Goal: Transaction & Acquisition: Obtain resource

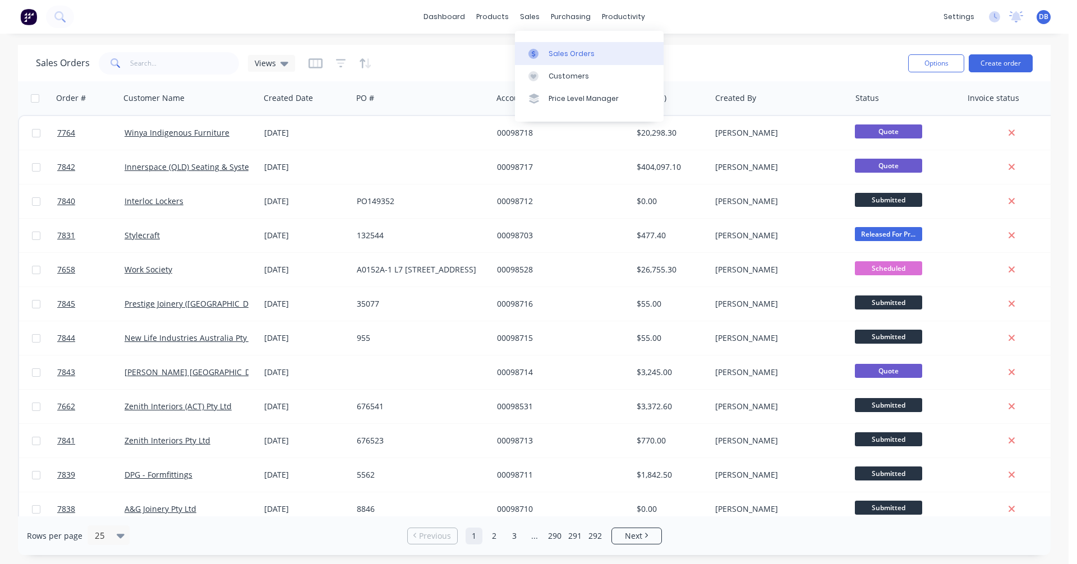
click at [543, 54] on div at bounding box center [536, 54] width 17 height 10
click at [146, 62] on input "text" at bounding box center [184, 63] width 109 height 22
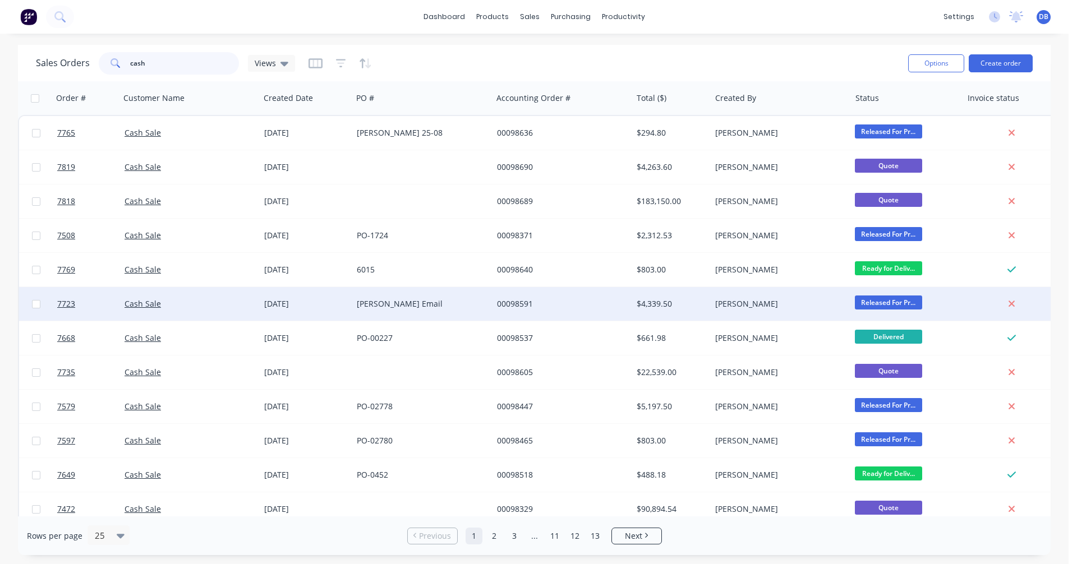
type input "cash"
click at [391, 300] on div "[PERSON_NAME] Email" at bounding box center [419, 303] width 125 height 11
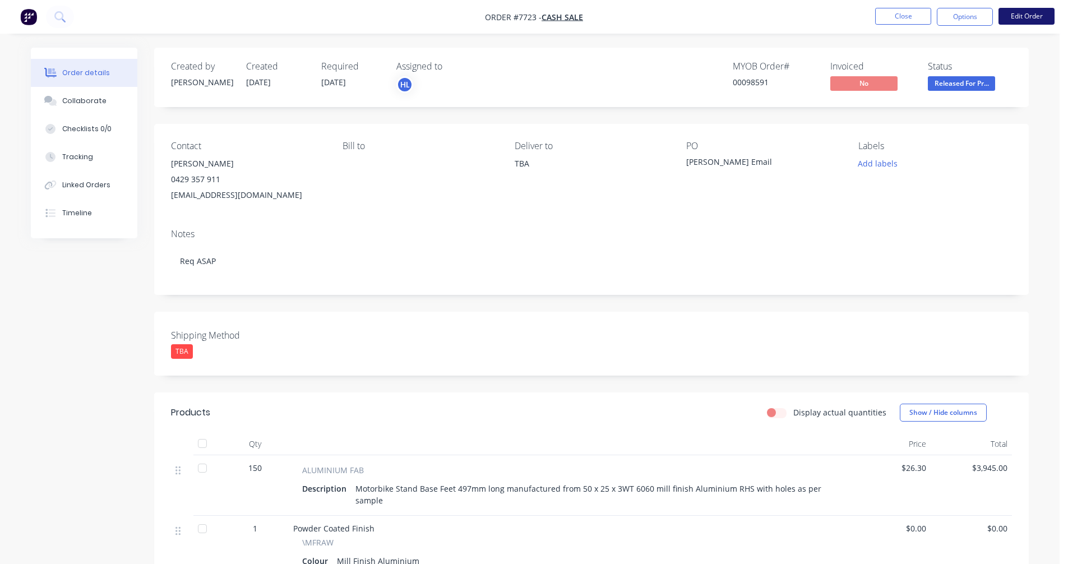
click at [1017, 13] on button "Edit Order" at bounding box center [1027, 16] width 56 height 17
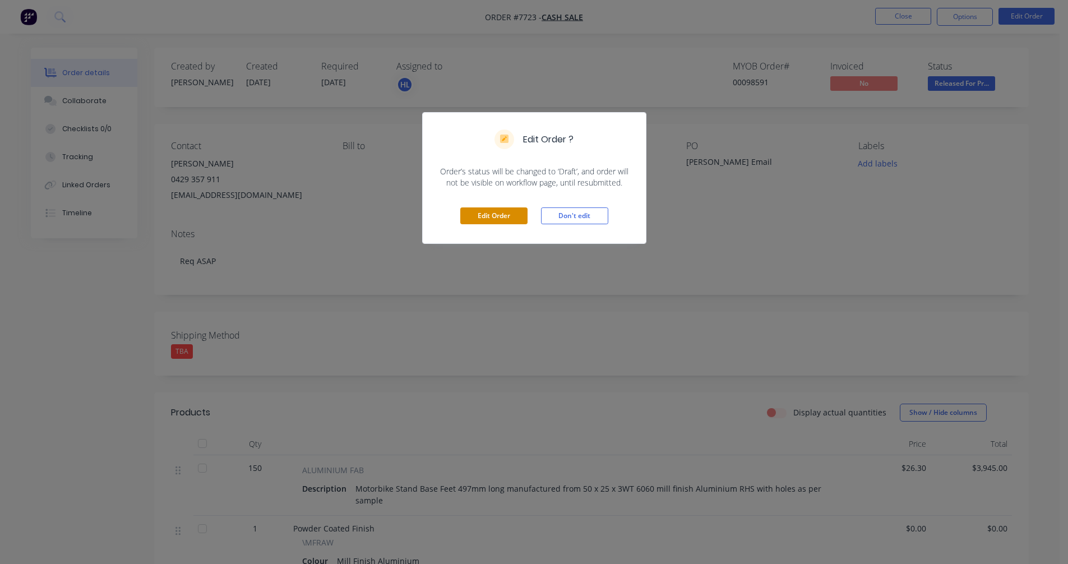
click at [491, 216] on button "Edit Order" at bounding box center [493, 216] width 67 height 17
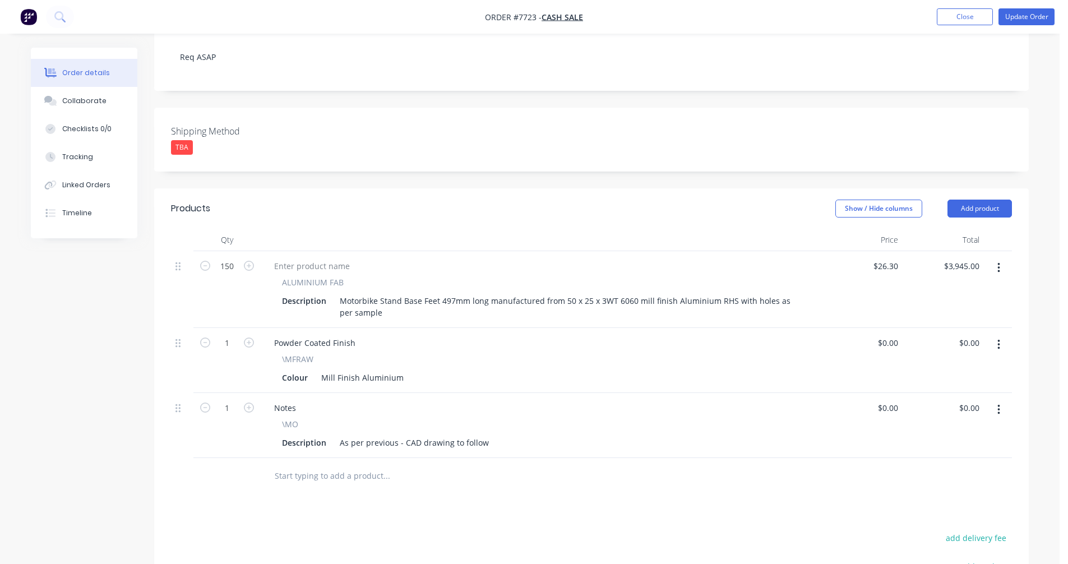
scroll to position [224, 0]
click at [339, 463] on input "text" at bounding box center [386, 474] width 224 height 22
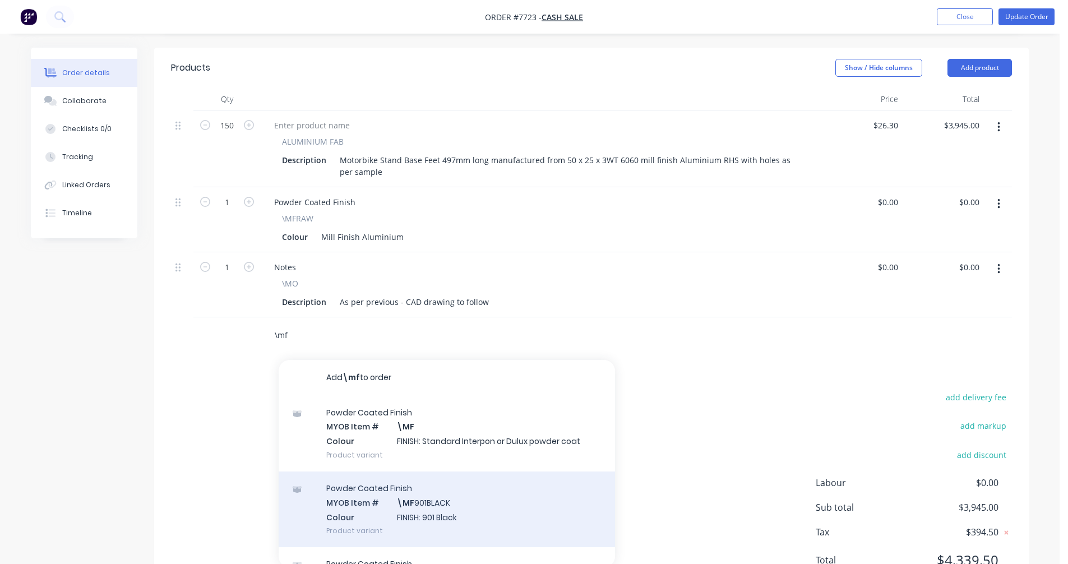
scroll to position [398, 0]
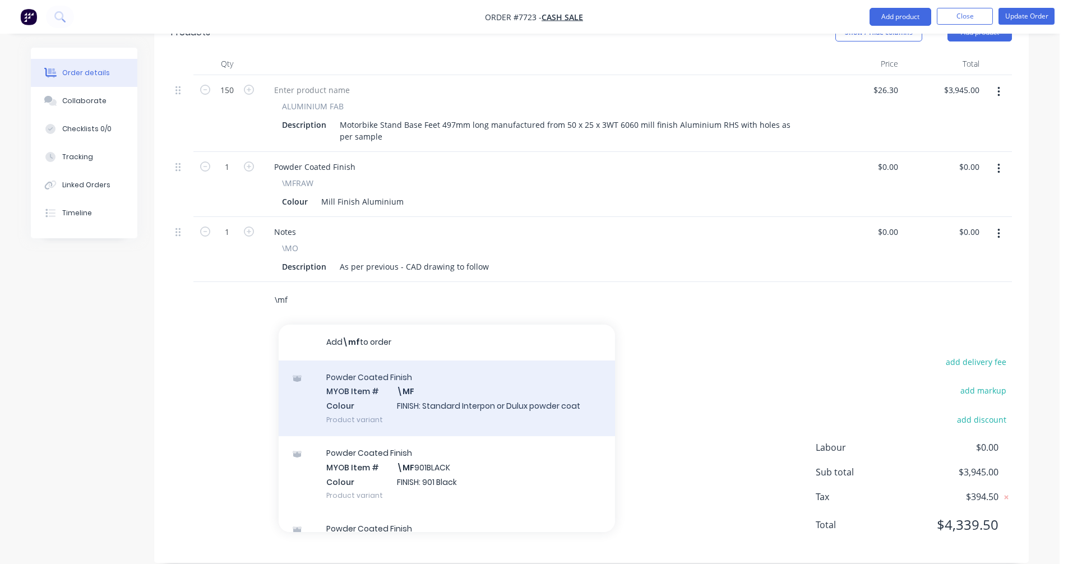
type input "\mf"
click at [415, 385] on div "Powder Coated Finish MYOB Item # \MF Colour FINISH: Standard Interpon or Dulux …" at bounding box center [447, 399] width 337 height 76
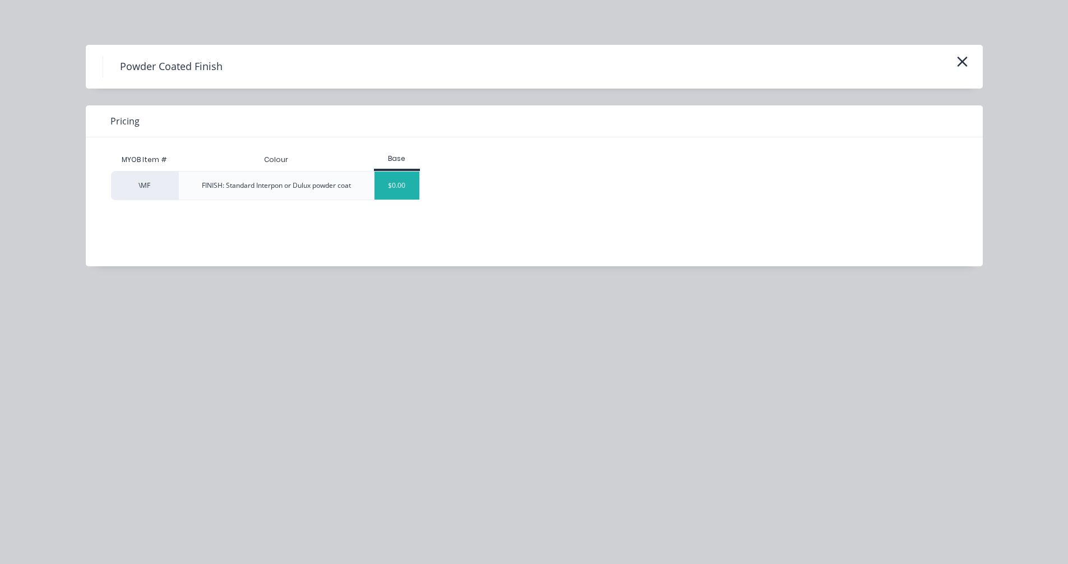
click at [400, 183] on div "$0.00" at bounding box center [397, 186] width 45 height 28
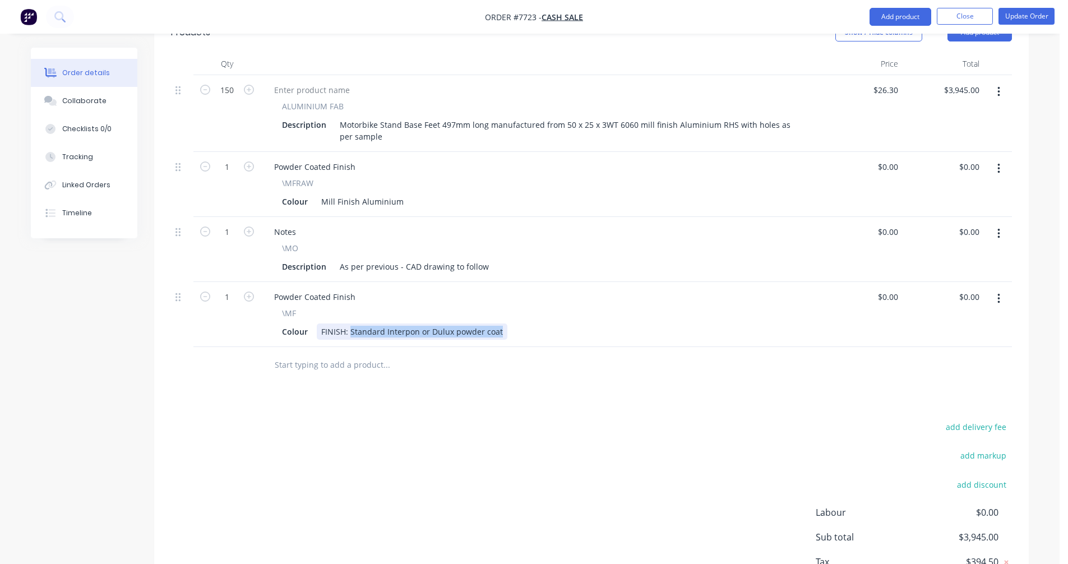
drag, startPoint x: 498, startPoint y: 317, endPoint x: 351, endPoint y: 318, distance: 147.0
click at [351, 324] on div "FINISH: Standard Interpon or Dulux powder coat" at bounding box center [412, 332] width 191 height 16
type input "$0.00"
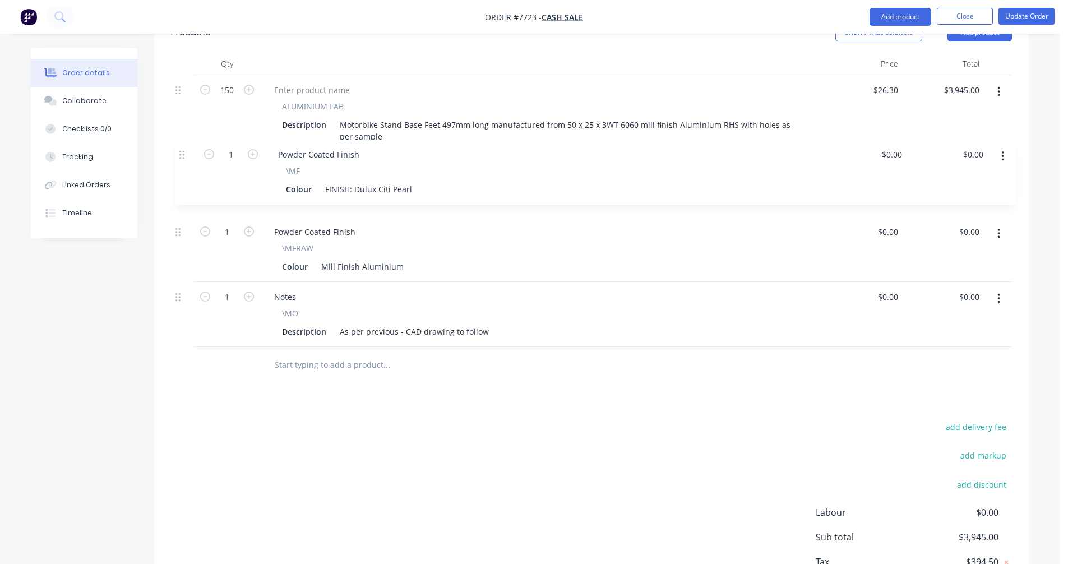
drag, startPoint x: 178, startPoint y: 283, endPoint x: 183, endPoint y: 152, distance: 130.8
click at [183, 152] on div "150 ALUMINIUM FAB Description Motorbike Stand Base Feet 497mm long manufactured…" at bounding box center [591, 211] width 841 height 272
click at [999, 229] on icon "button" at bounding box center [999, 234] width 2 height 10
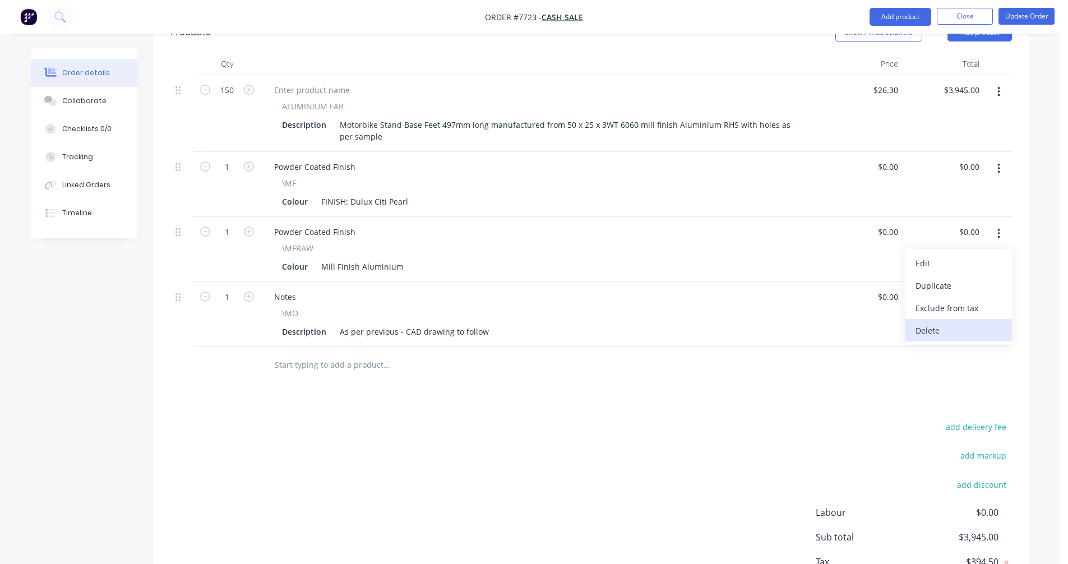
click at [960, 323] on div "Delete" at bounding box center [959, 331] width 86 height 16
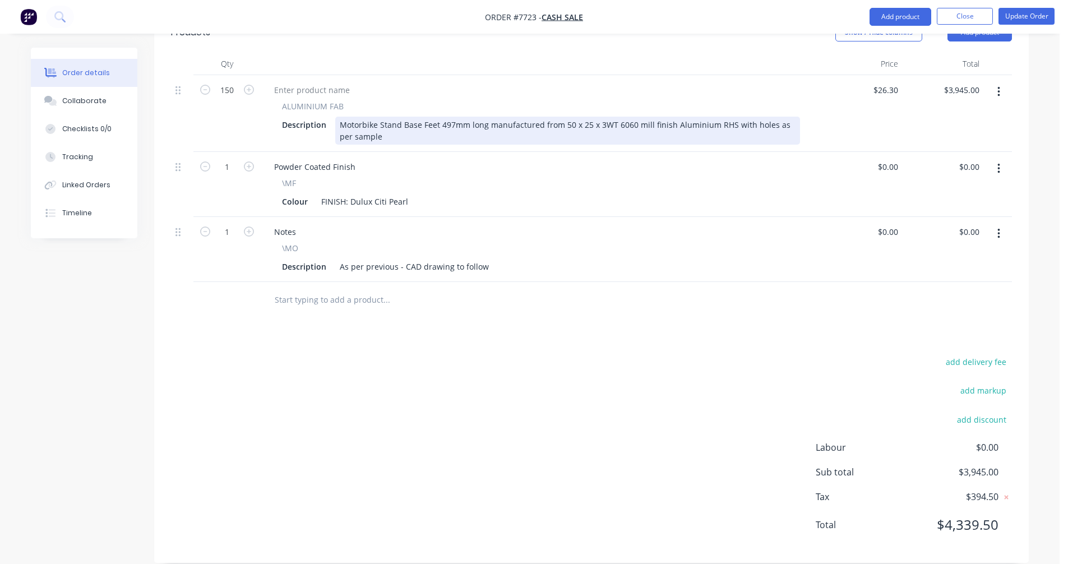
click at [390, 123] on div "Motorbike Stand Base Feet 497mm long manufactured from 50 x 25 x 3WT 6060 mill …" at bounding box center [567, 131] width 465 height 28
type input "$26.30"
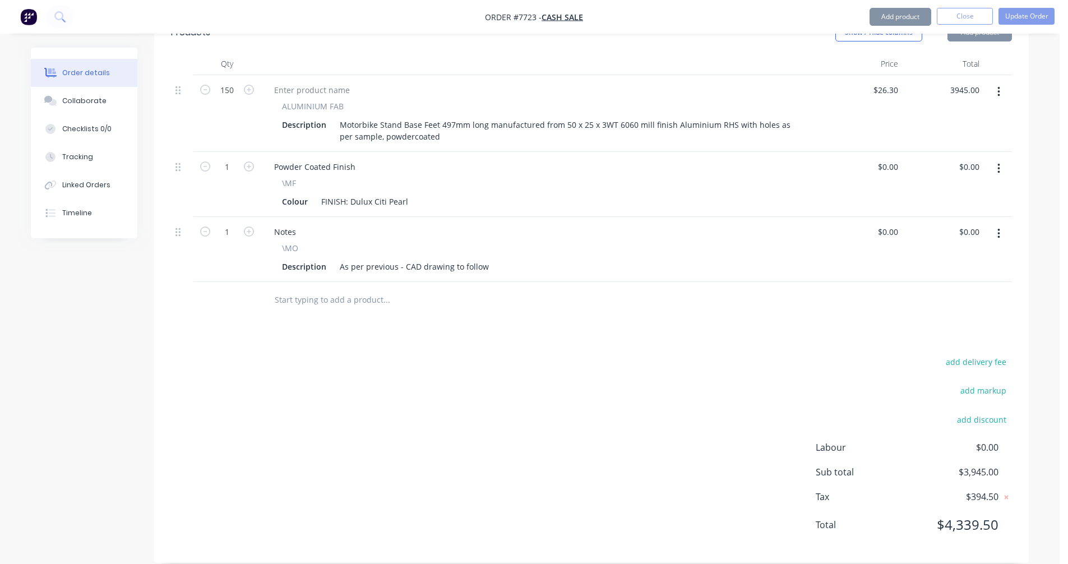
type input "$3,945.00"
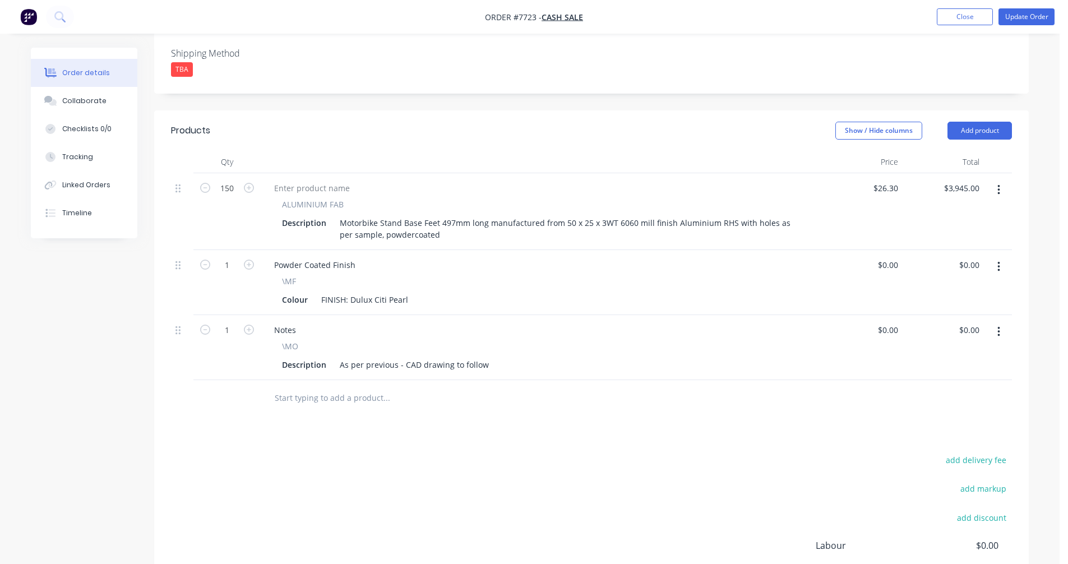
scroll to position [286, 0]
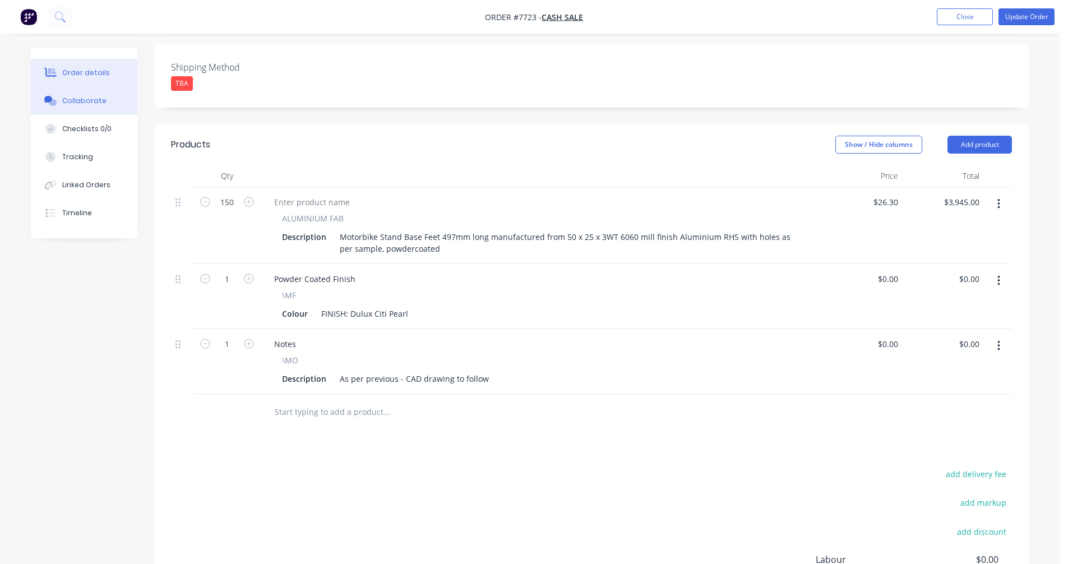
click at [81, 103] on div "Collaborate" at bounding box center [84, 101] width 44 height 10
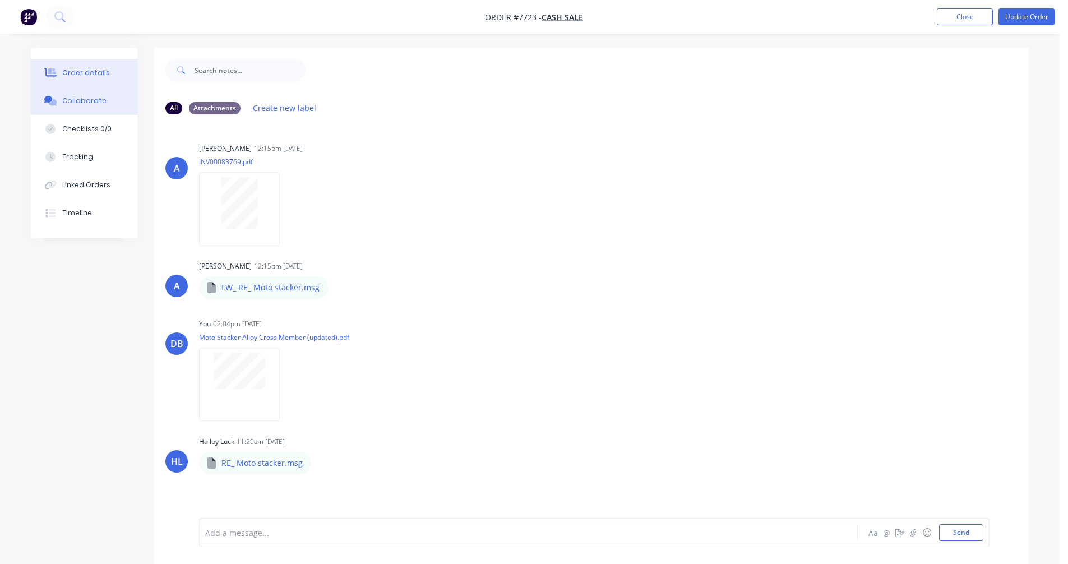
click at [90, 72] on div "Order details" at bounding box center [86, 73] width 48 height 10
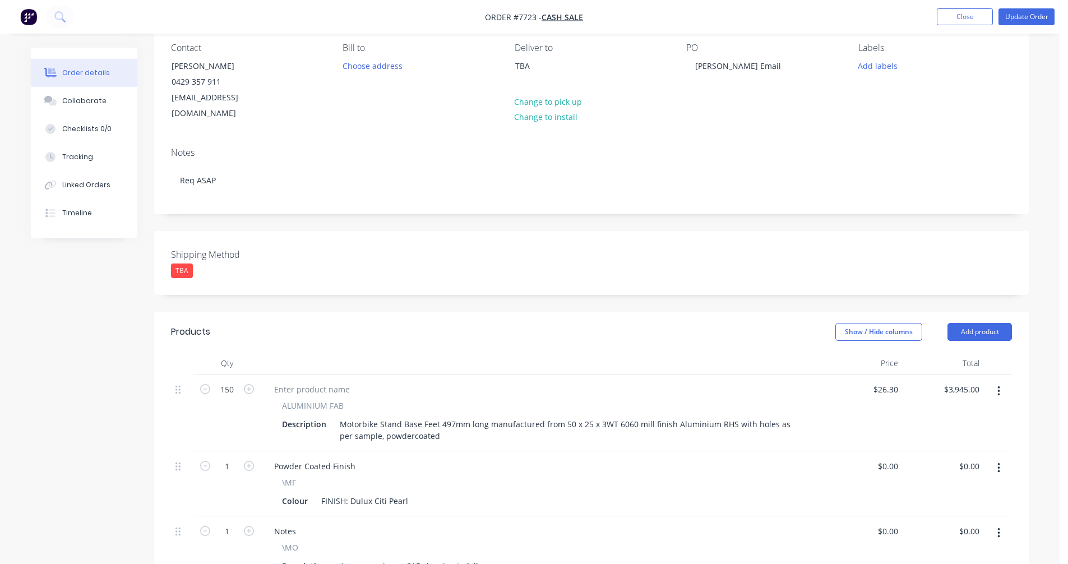
scroll to position [112, 0]
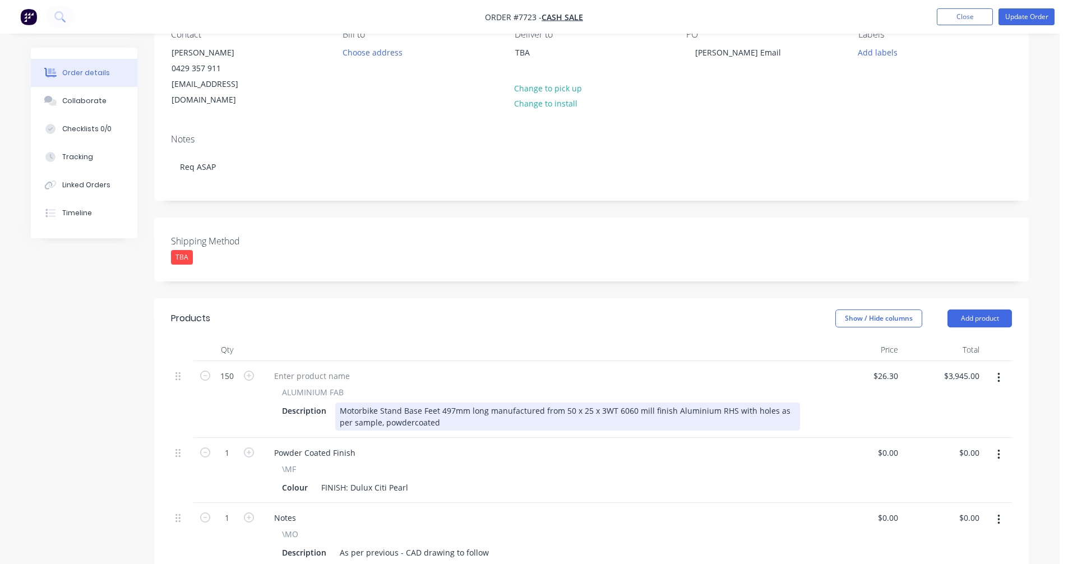
click at [630, 403] on div "Motorbike Stand Base Feet 497mm long manufactured from 50 x 25 x 3WT 6060 mill …" at bounding box center [567, 417] width 465 height 28
type input "$21.40"
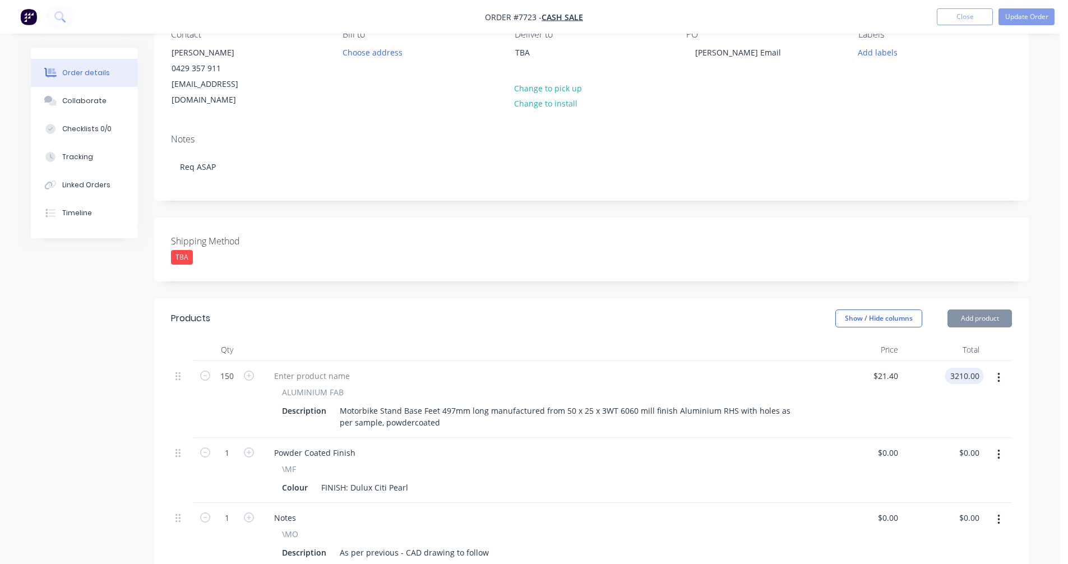
type input "$3,210.00"
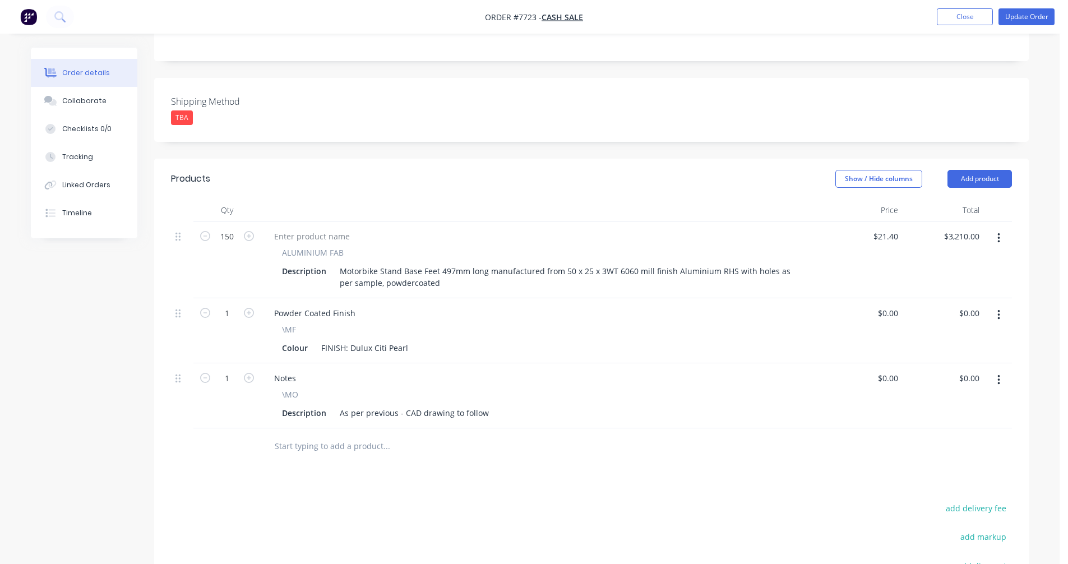
scroll to position [280, 0]
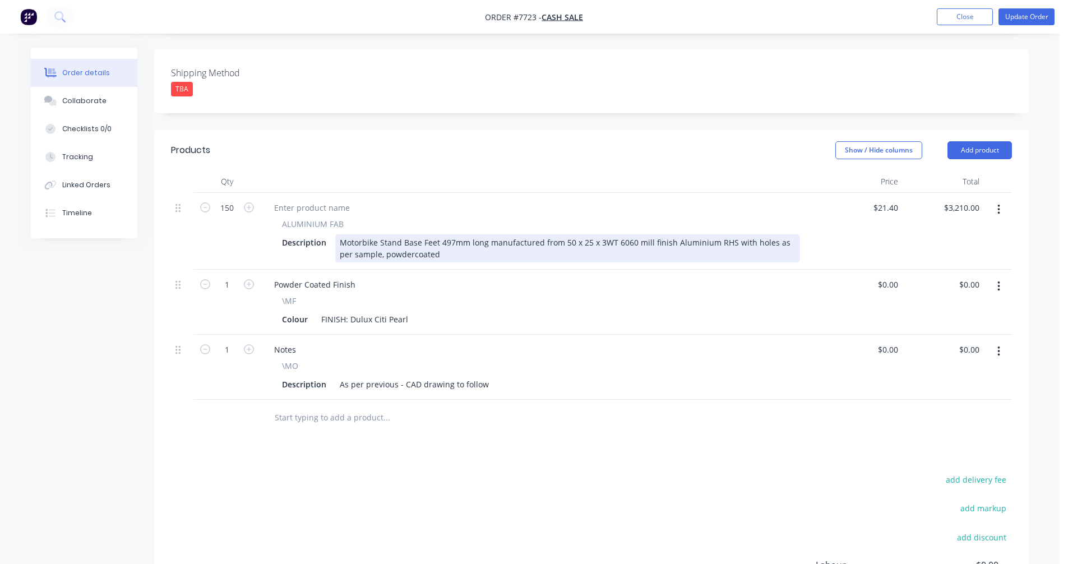
click at [718, 234] on div "Motorbike Stand Base Feet 497mm long manufactured from 50 x 25 x 3WT 6060 mill …" at bounding box center [567, 248] width 465 height 28
type input "$20.90"
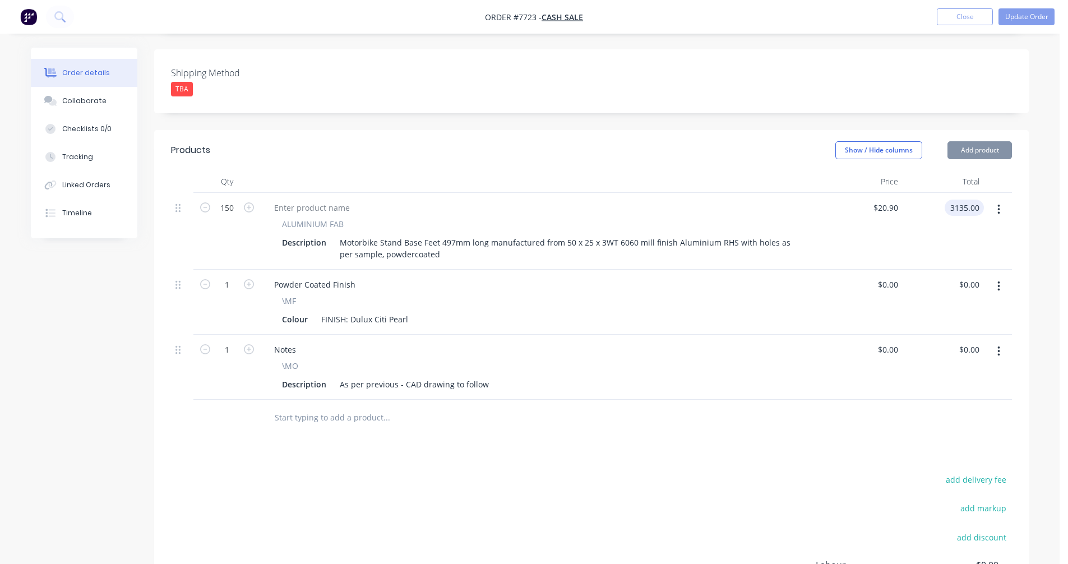
type input "$3,135.00"
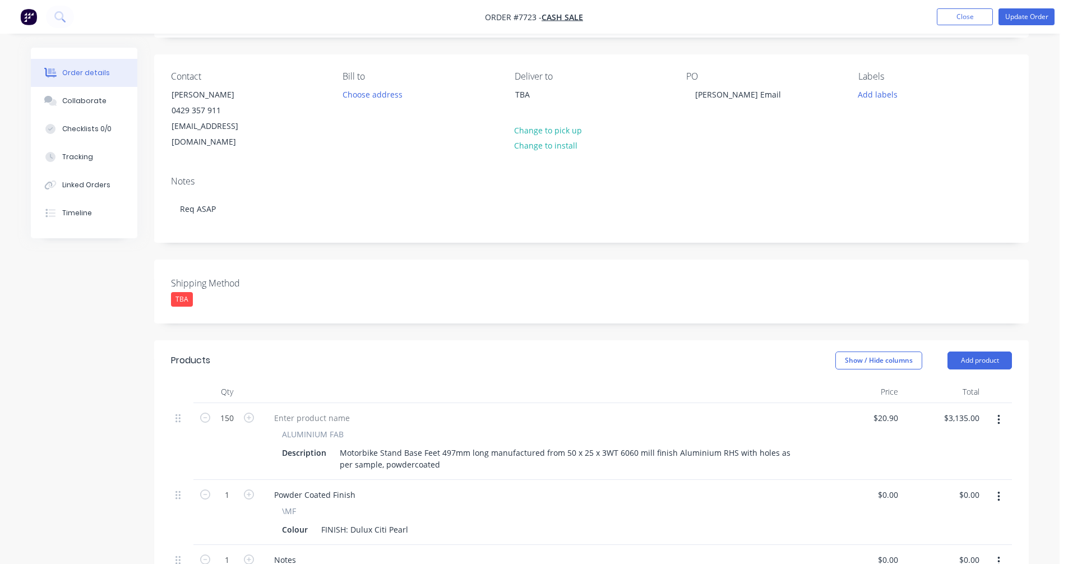
scroll to position [0, 0]
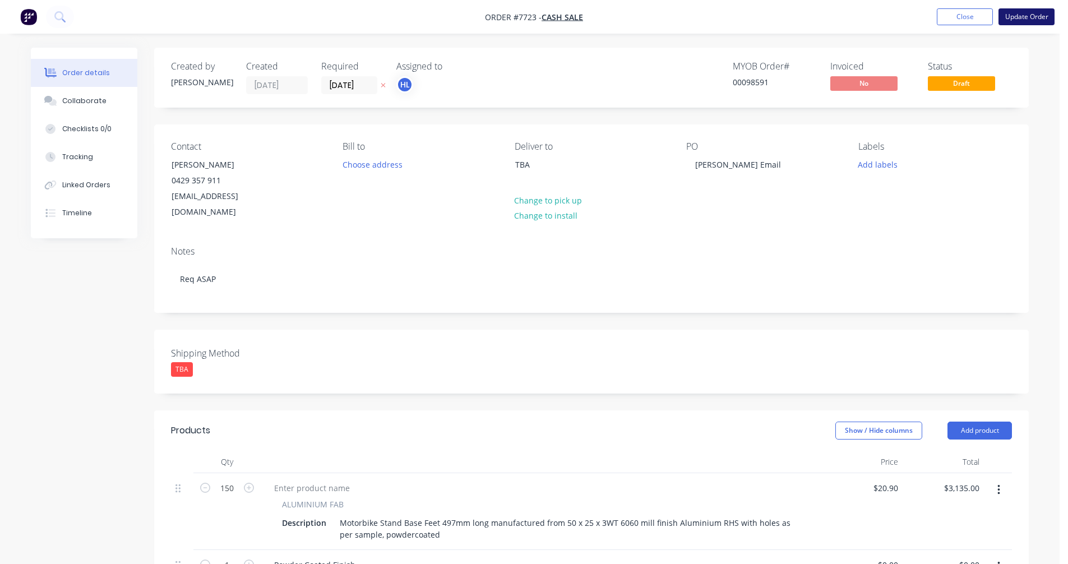
click at [1021, 13] on button "Update Order" at bounding box center [1027, 16] width 56 height 17
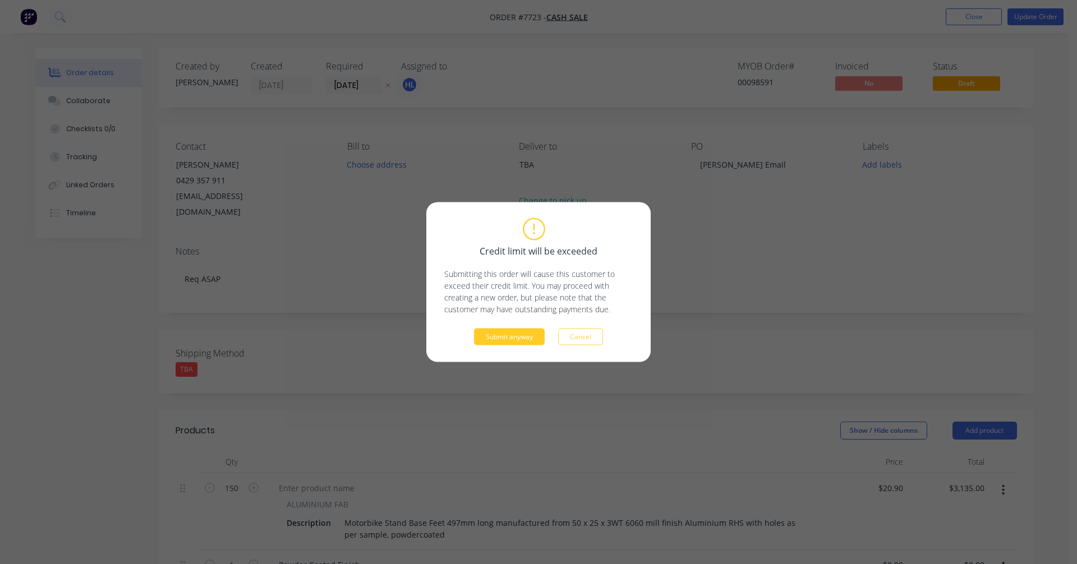
click at [498, 330] on button "Submit anyway" at bounding box center [509, 337] width 71 height 17
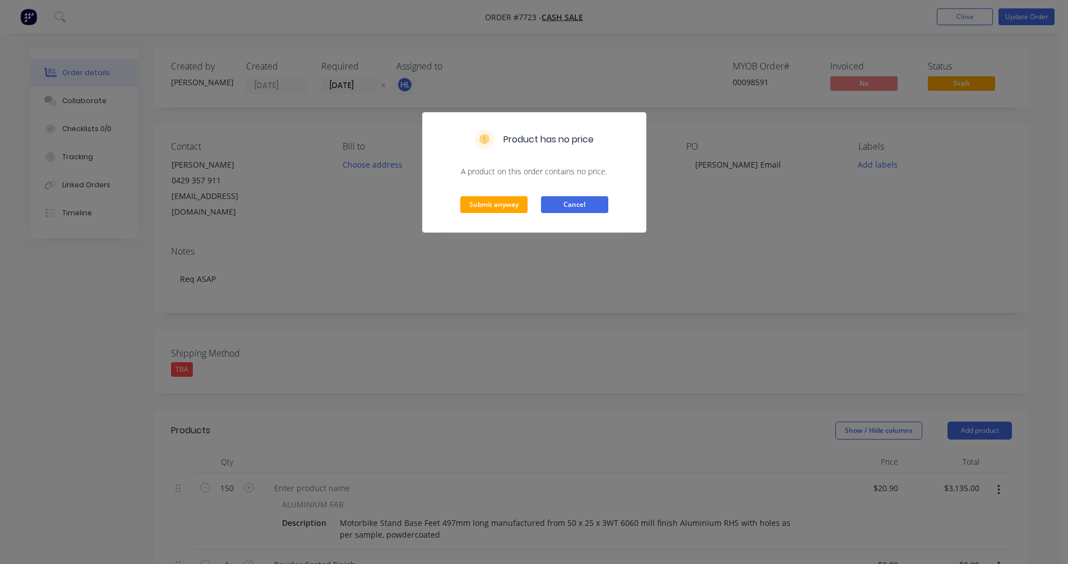
click at [578, 205] on button "Cancel" at bounding box center [574, 204] width 67 height 17
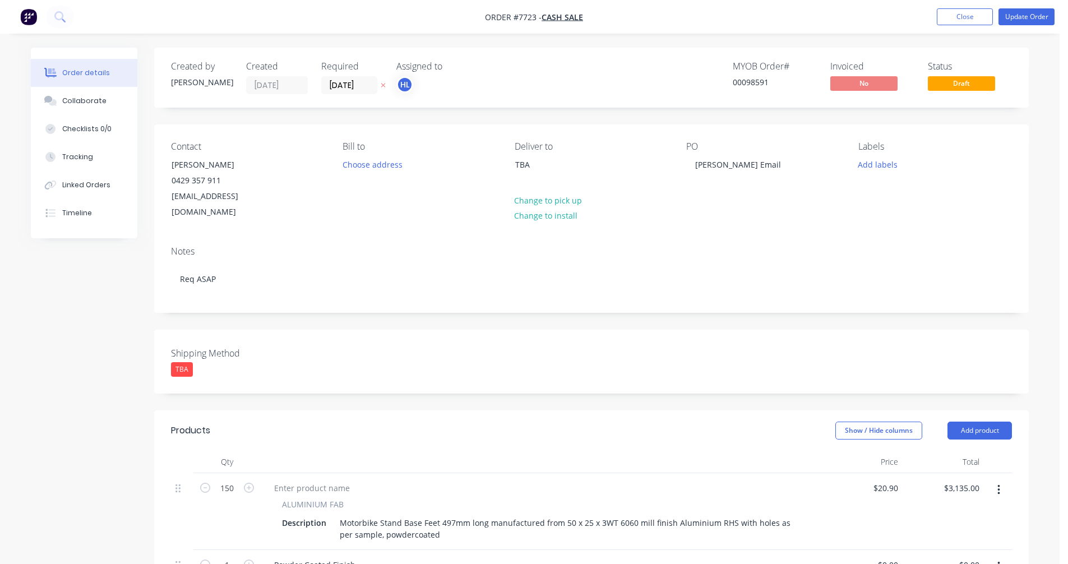
click at [176, 362] on div "TBA" at bounding box center [182, 369] width 22 height 15
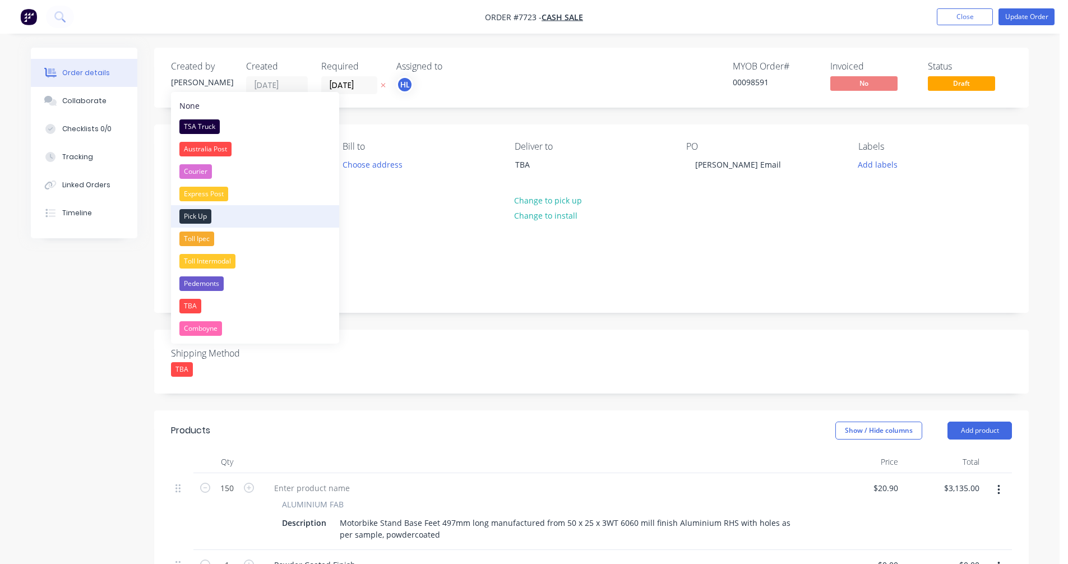
click at [204, 214] on div "Pick Up" at bounding box center [195, 216] width 32 height 15
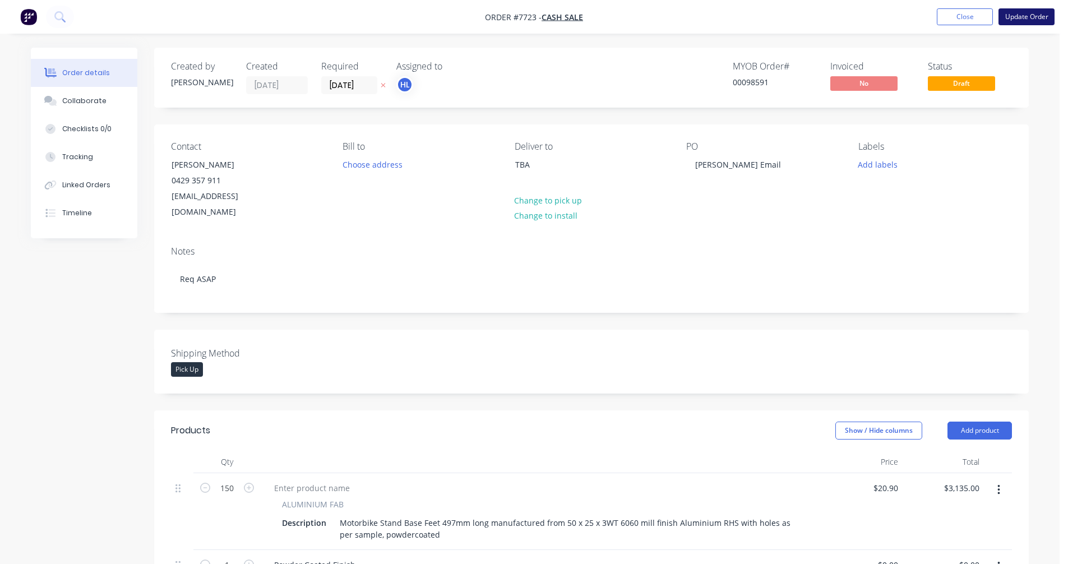
click at [1025, 17] on button "Update Order" at bounding box center [1027, 16] width 56 height 17
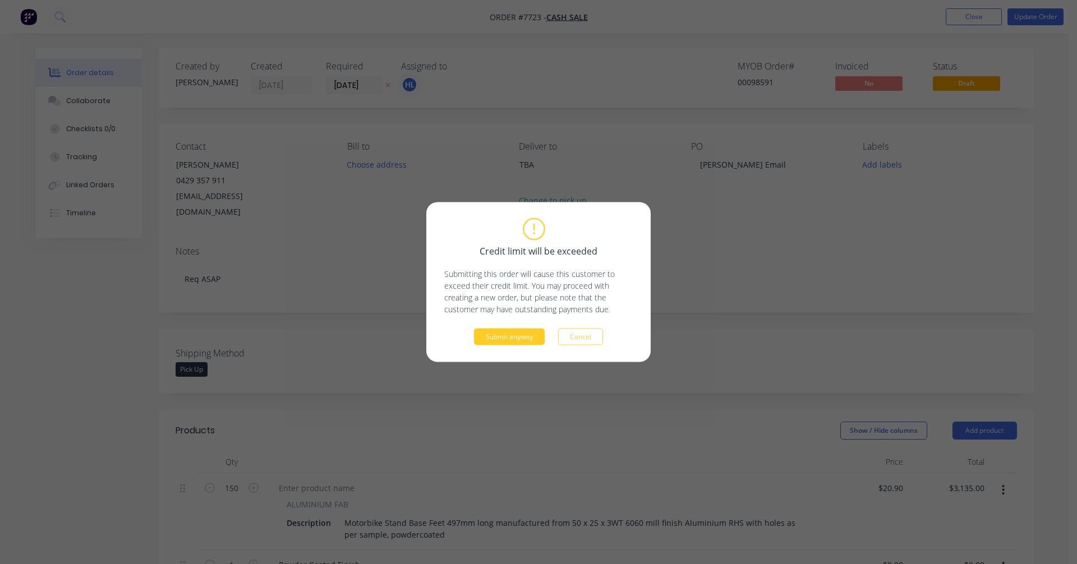
click at [506, 331] on button "Submit anyway" at bounding box center [509, 337] width 71 height 17
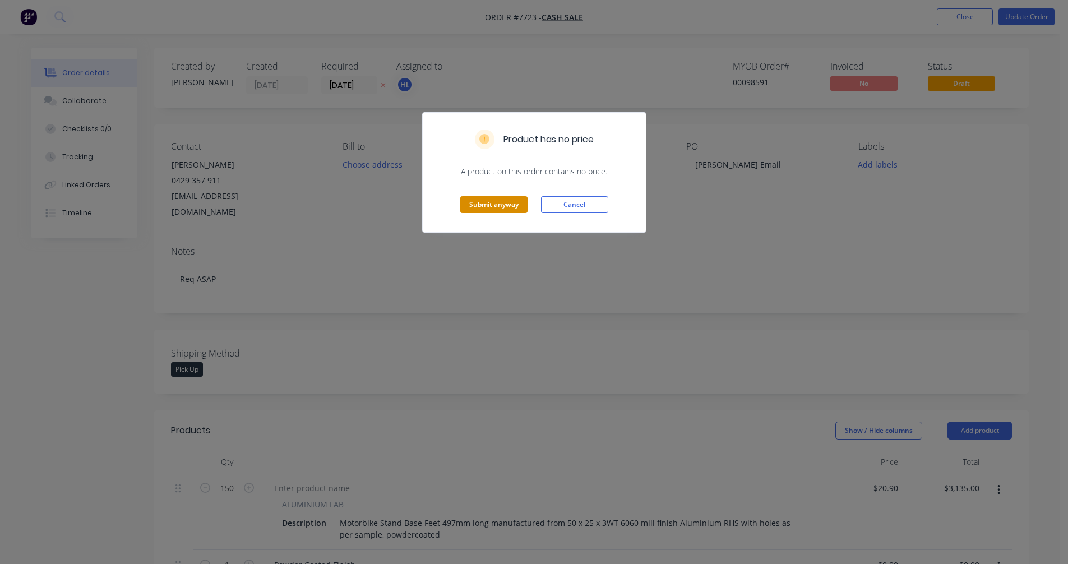
click at [498, 204] on button "Submit anyway" at bounding box center [493, 204] width 67 height 17
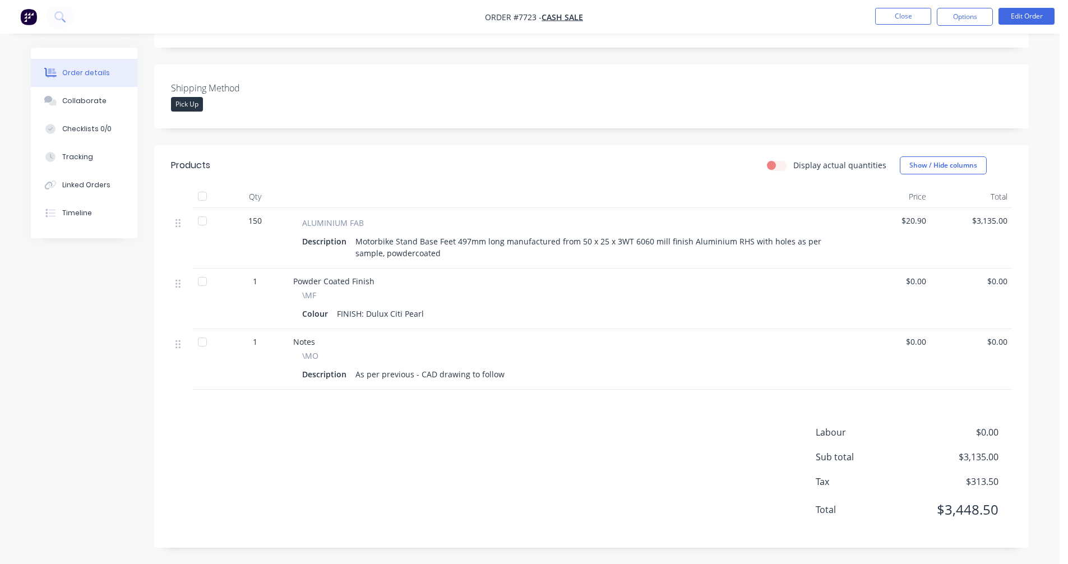
scroll to position [248, 0]
click at [84, 100] on div "Collaborate" at bounding box center [84, 101] width 44 height 10
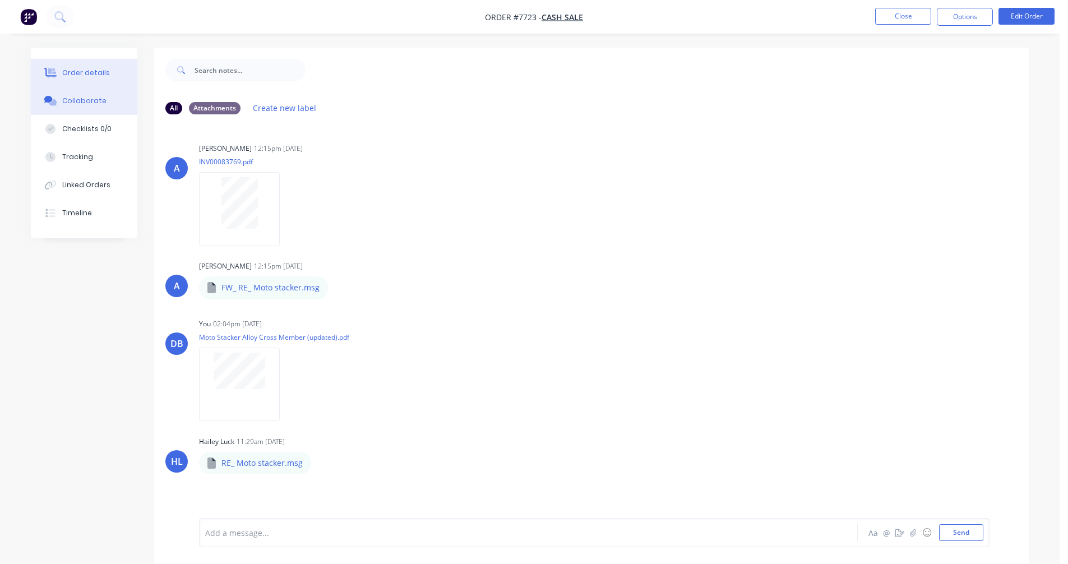
click at [81, 77] on div "Order details" at bounding box center [86, 73] width 48 height 10
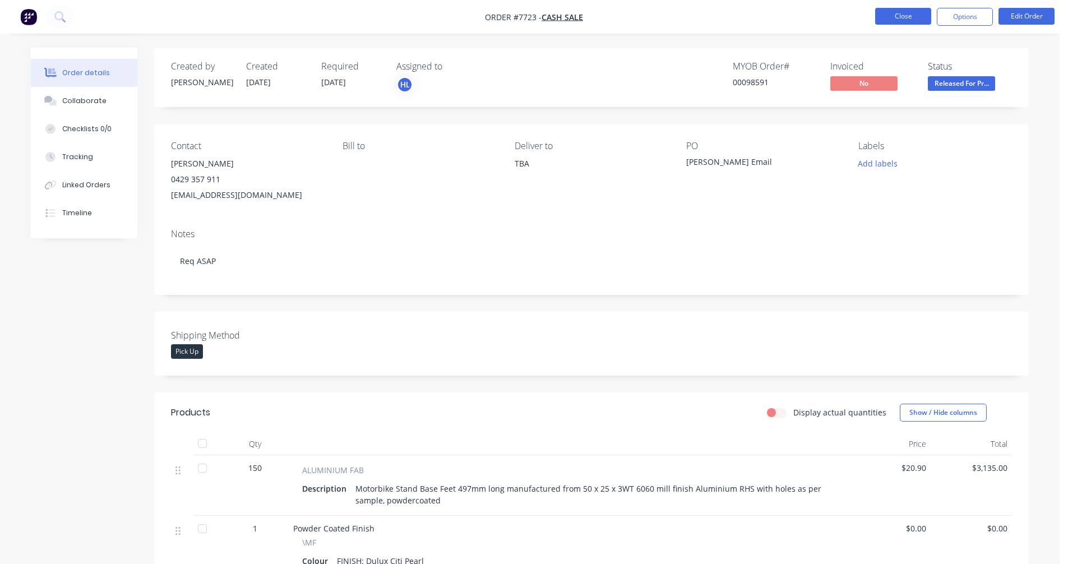
click at [904, 21] on button "Close" at bounding box center [904, 16] width 56 height 17
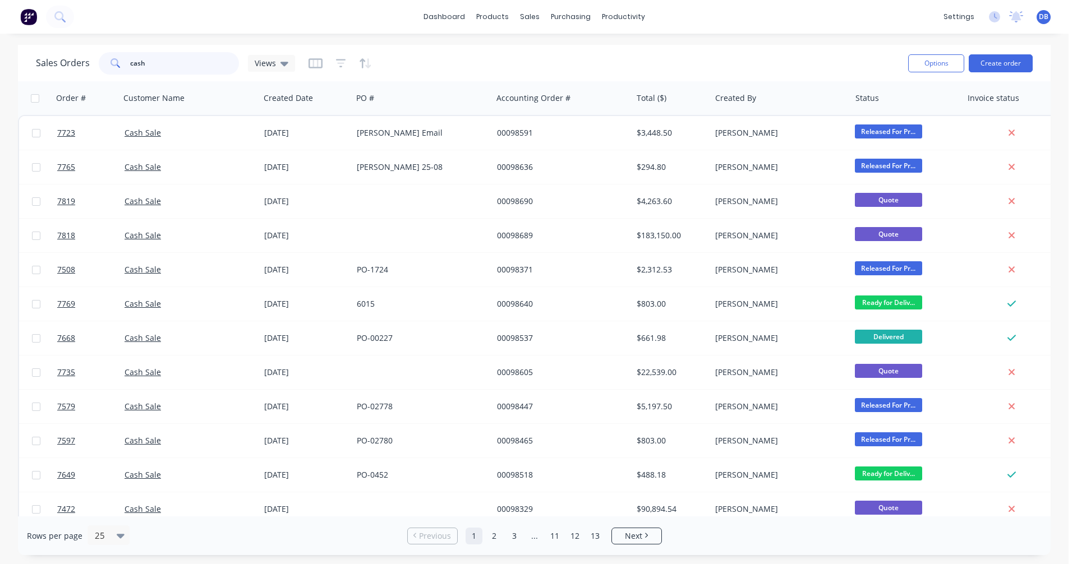
drag, startPoint x: 159, startPoint y: 63, endPoint x: 106, endPoint y: 62, distance: 53.3
click at [106, 62] on div "cash" at bounding box center [169, 63] width 140 height 22
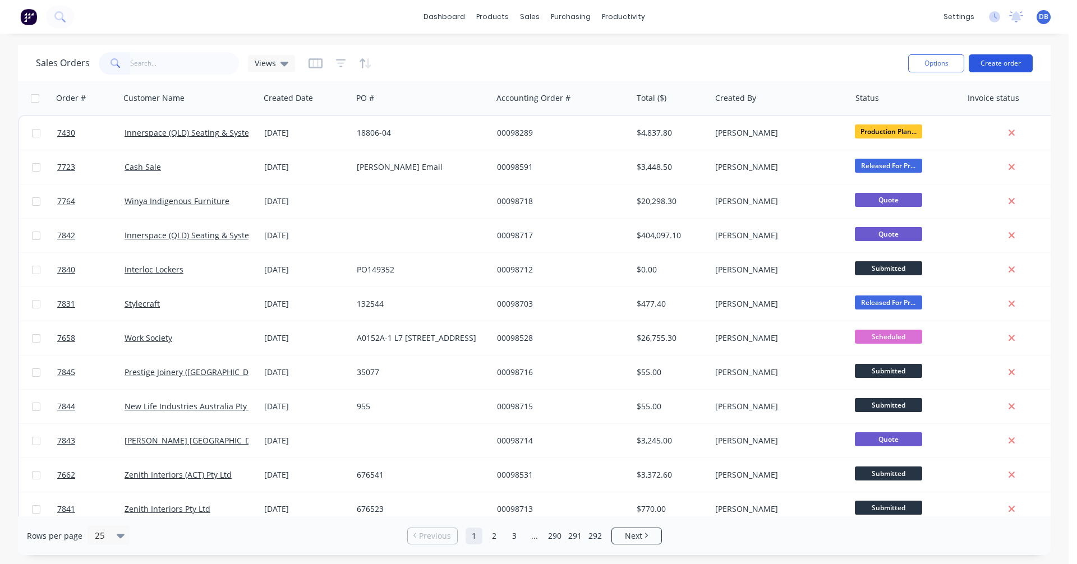
click at [997, 63] on button "Create order" at bounding box center [1001, 63] width 64 height 18
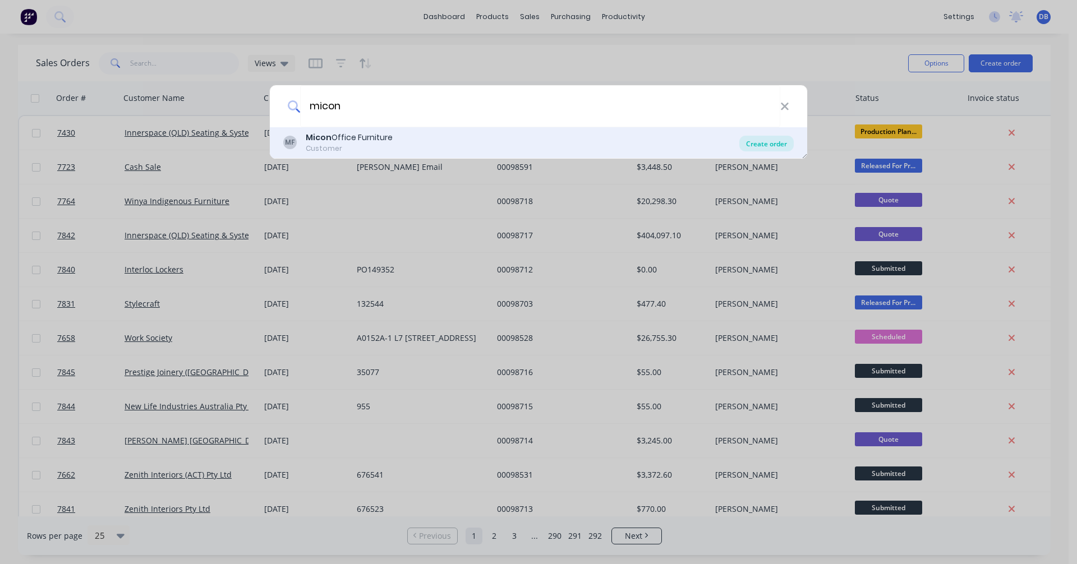
type input "micon"
click at [772, 142] on div "Create order" at bounding box center [766, 144] width 54 height 16
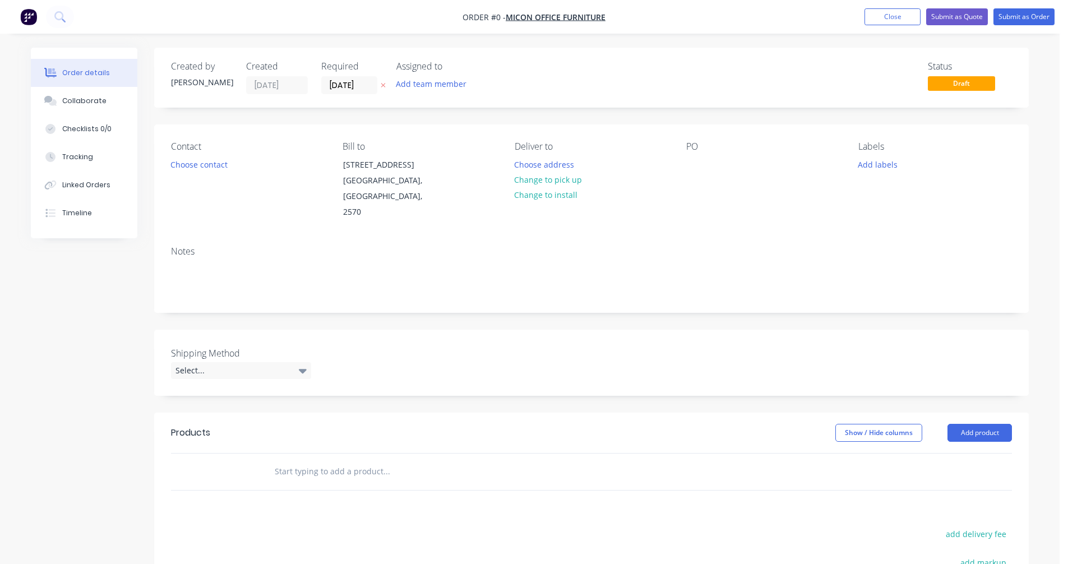
click at [301, 460] on input "text" at bounding box center [386, 471] width 224 height 22
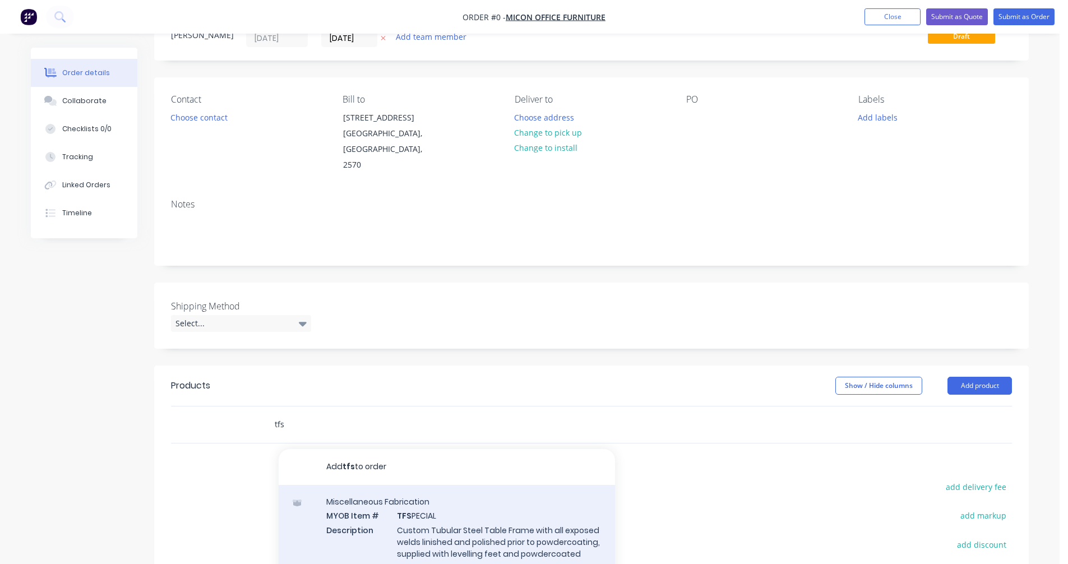
scroll to position [112, 0]
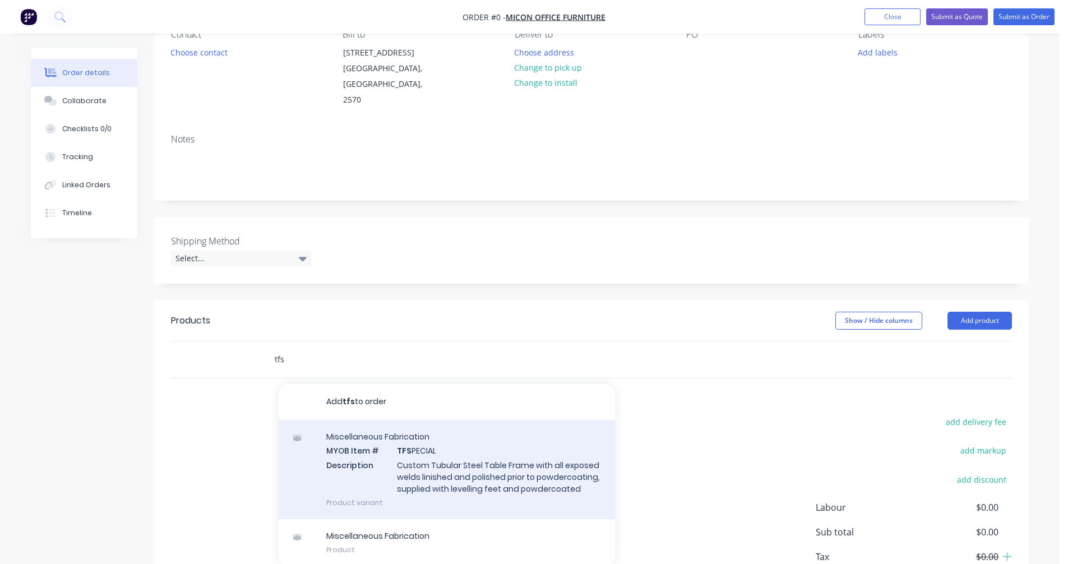
type input "tfs"
click at [454, 464] on div "Miscellaneous Fabrication MYOB Item # TFS PECIAL Description Custom Tubular Ste…" at bounding box center [447, 469] width 337 height 99
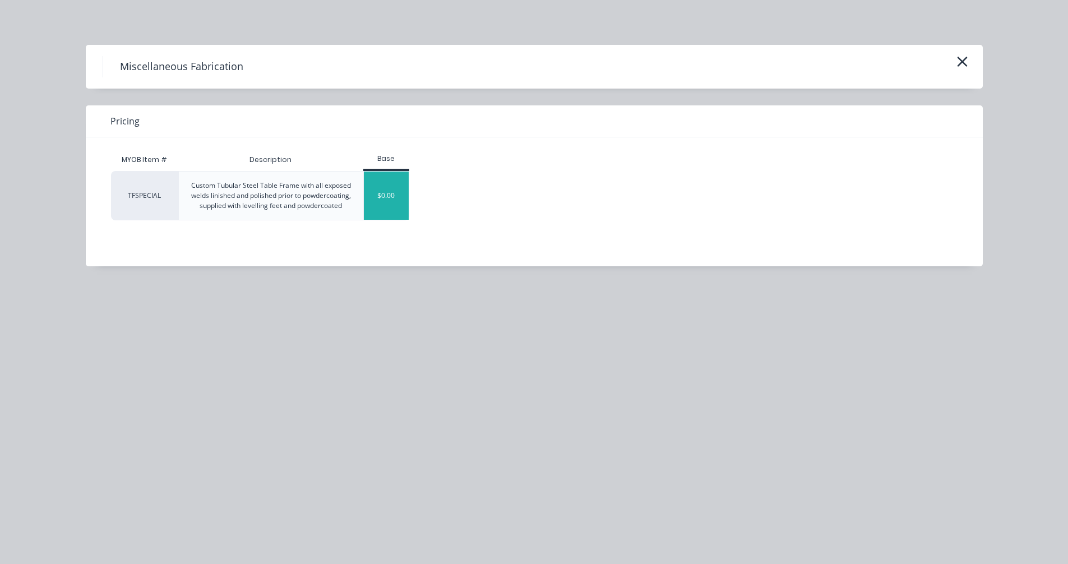
click at [385, 199] on div "$0.00" at bounding box center [386, 196] width 45 height 48
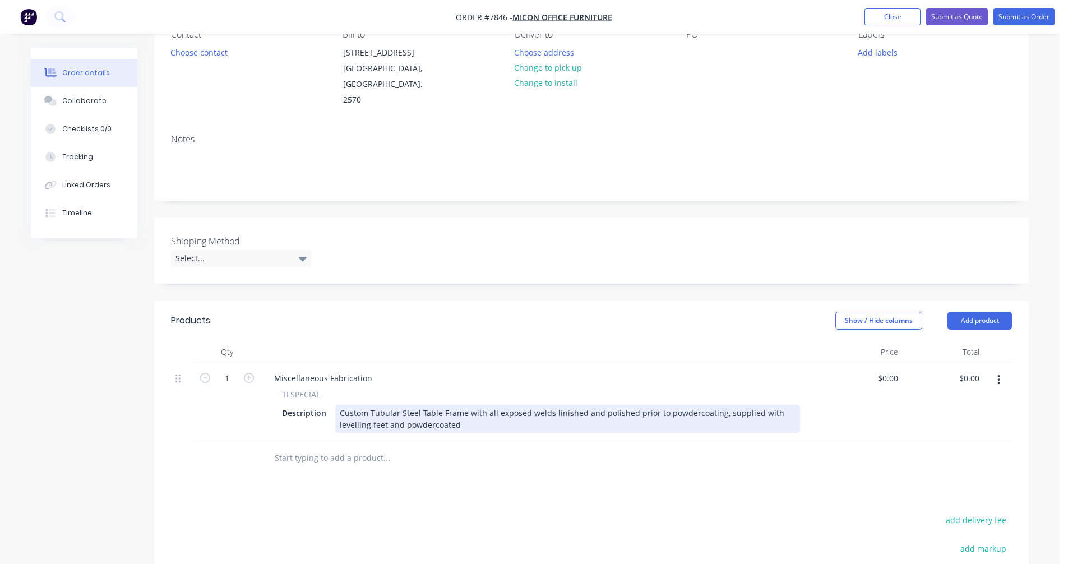
click at [419, 405] on div "Custom Tubular Steel Table Frame with all exposed welds linished and polished p…" at bounding box center [567, 419] width 465 height 28
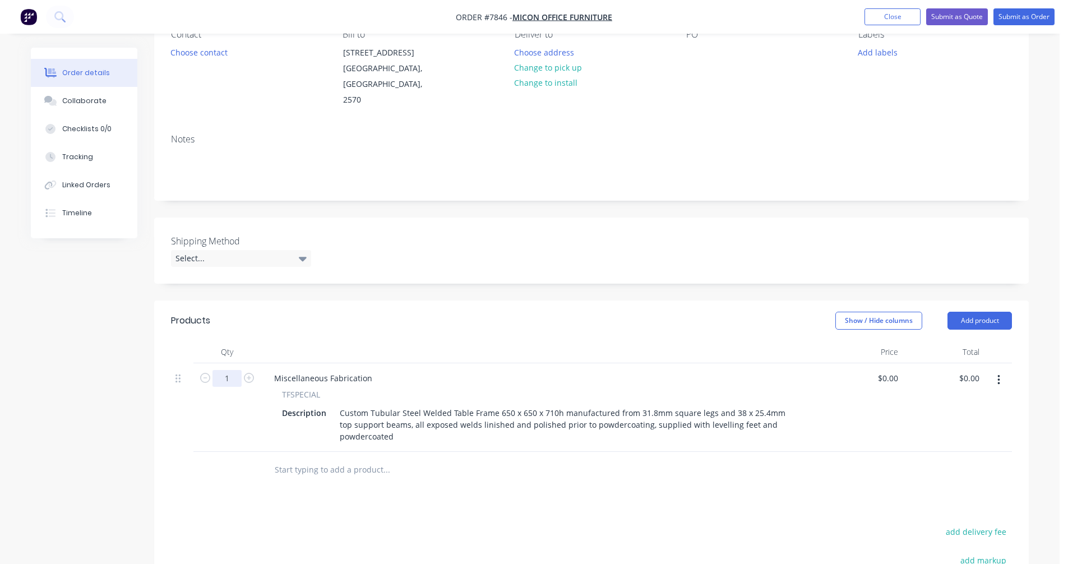
click at [240, 370] on input "1" at bounding box center [227, 378] width 29 height 17
type input "40"
type input "$0.00"
click at [352, 370] on div "Miscellaneous Fabrication" at bounding box center [323, 378] width 116 height 16
click at [368, 370] on div "Miscellaneous Fabrication" at bounding box center [323, 378] width 116 height 16
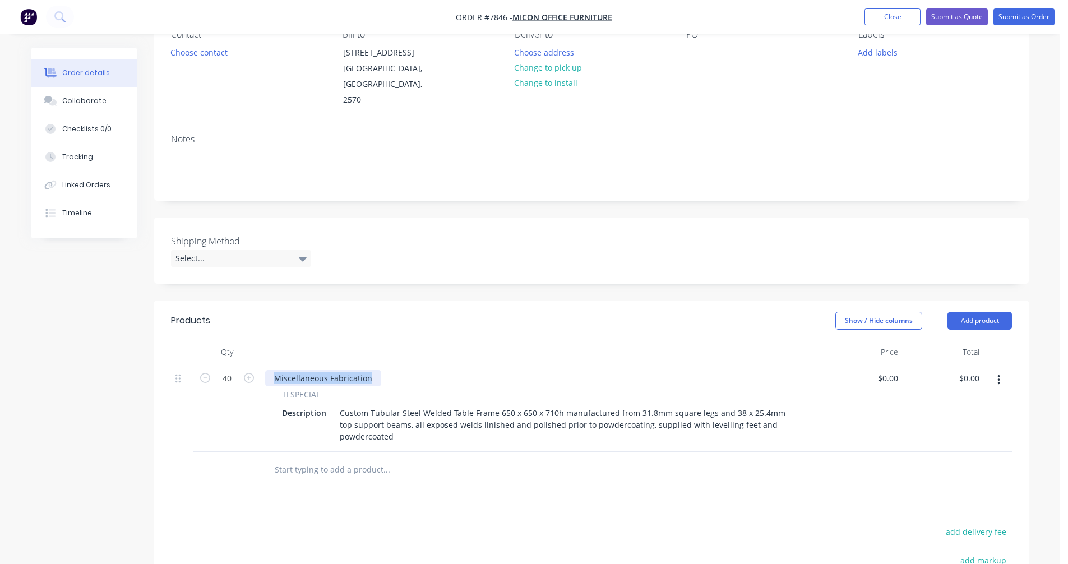
drag, startPoint x: 370, startPoint y: 362, endPoint x: 257, endPoint y: 357, distance: 112.9
click at [257, 363] on div "40 Miscellaneous Fabrication TFSPECIAL Description Custom Tubular Steel Welded …" at bounding box center [591, 407] width 841 height 89
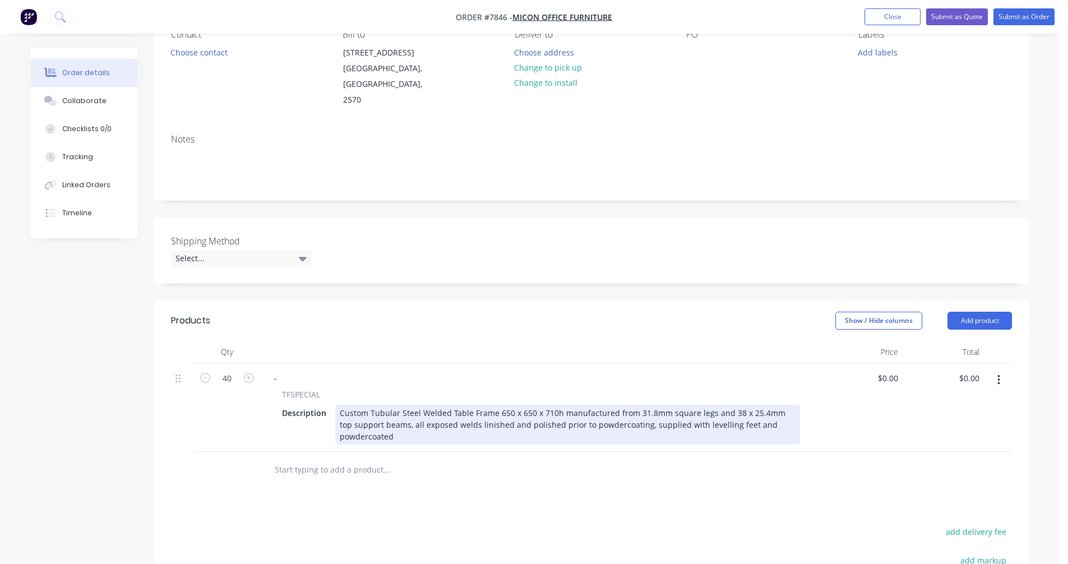
click at [718, 418] on div "Custom Tubular Steel Welded Table Frame 650 x 650 x 710h manufactured from 31.8…" at bounding box center [567, 425] width 465 height 40
click at [720, 408] on div "Custom Tubular Steel Welded Table Frame 650 x 650 x 710h manufactured from 31.8…" at bounding box center [567, 425] width 465 height 40
type input "$244.00"
type input "$9,760.00"
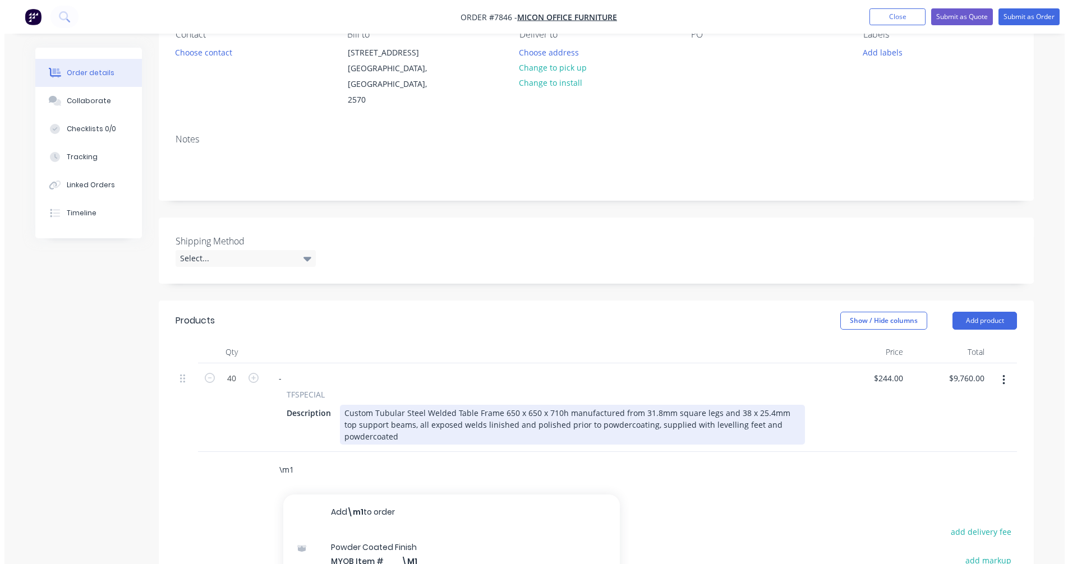
scroll to position [280, 0]
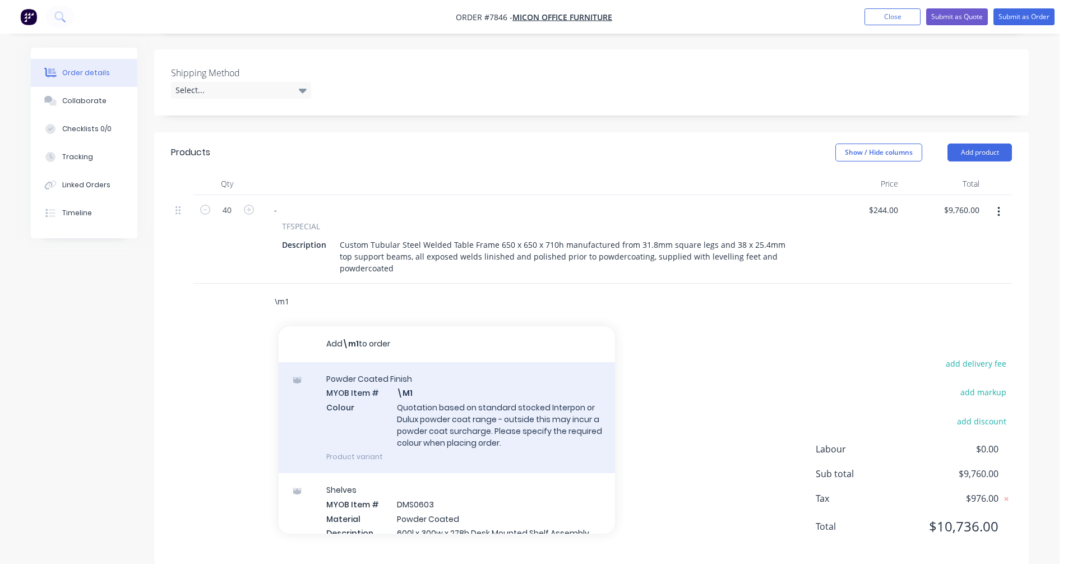
type input "\m1"
click at [452, 404] on div "Powder Coated Finish MYOB Item # \M1 Colour Quotation based on standard stocked…" at bounding box center [447, 417] width 337 height 111
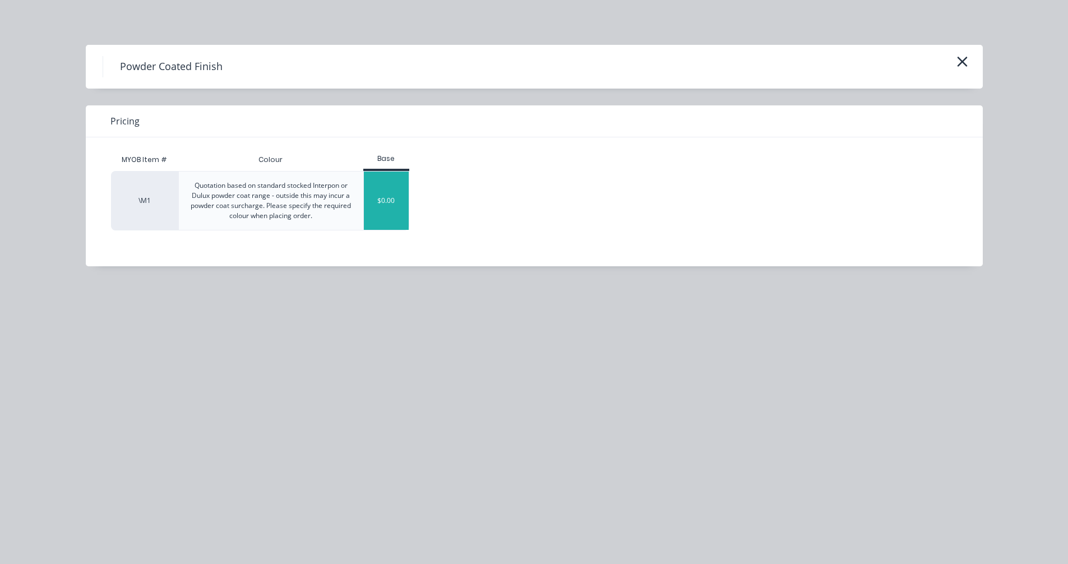
click at [389, 193] on div "$0.00" at bounding box center [386, 201] width 45 height 58
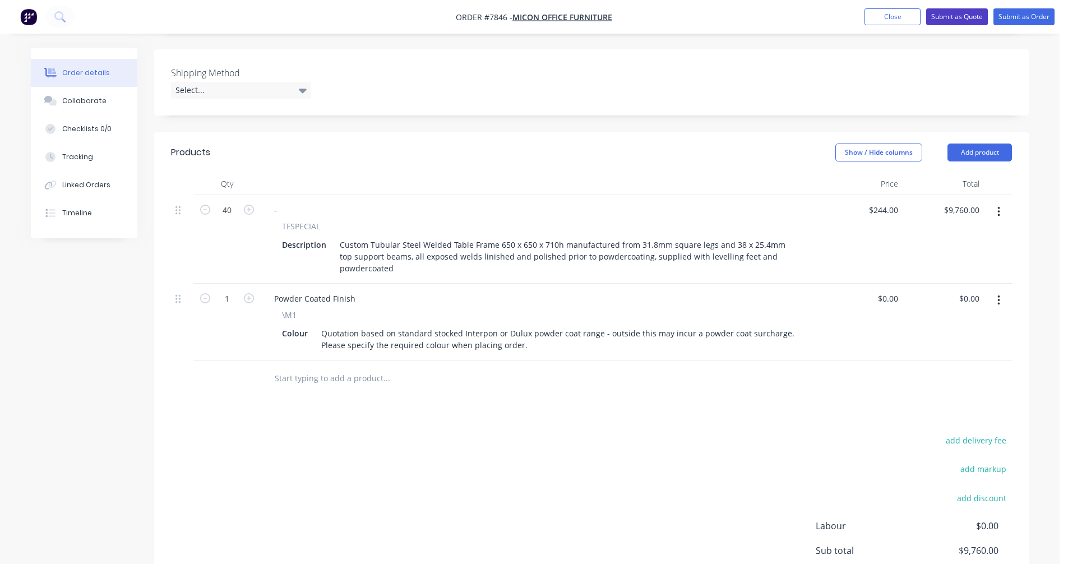
click at [965, 15] on button "Submit as Quote" at bounding box center [958, 16] width 62 height 17
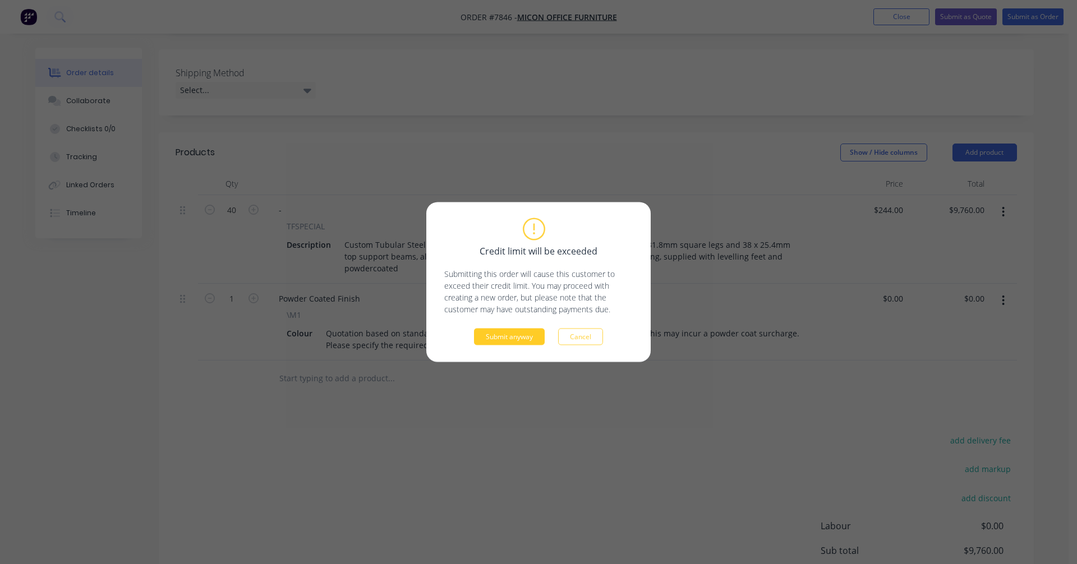
click at [508, 339] on button "Submit anyway" at bounding box center [509, 337] width 71 height 17
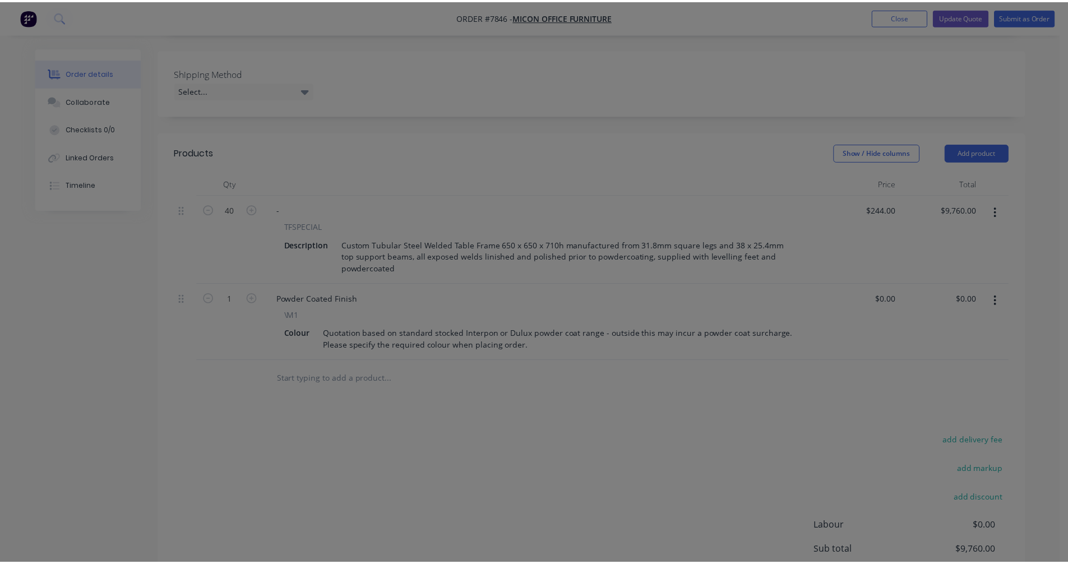
scroll to position [202, 0]
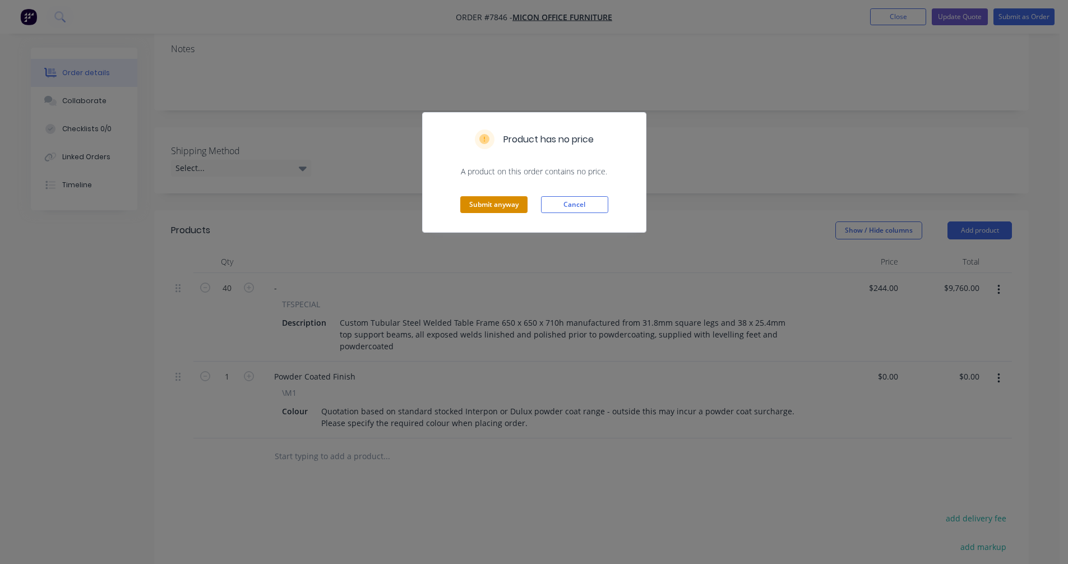
click at [492, 207] on button "Submit anyway" at bounding box center [493, 204] width 67 height 17
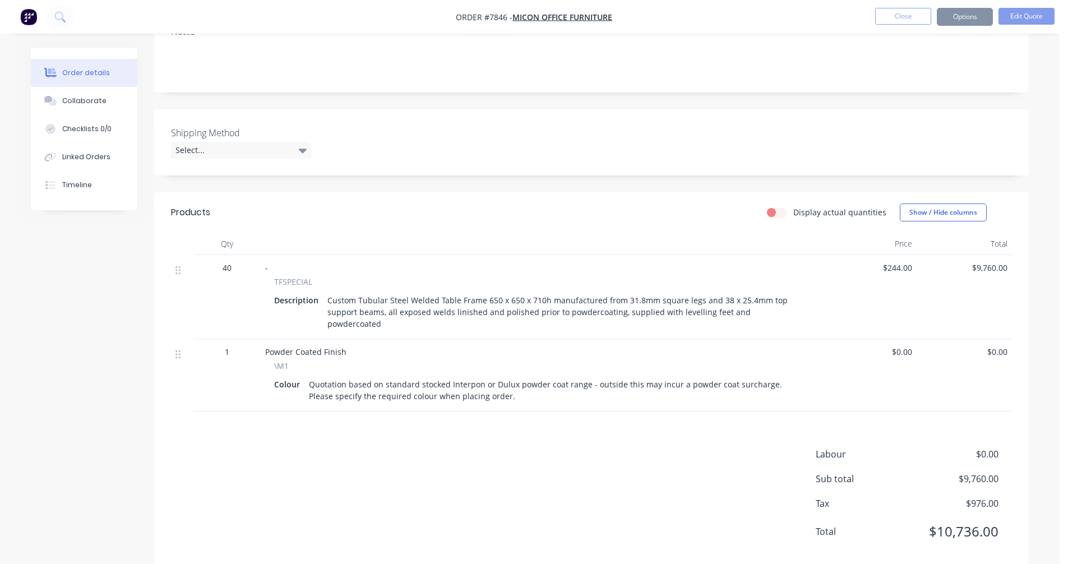
scroll to position [202, 0]
click at [957, 20] on button "Options" at bounding box center [965, 17] width 56 height 18
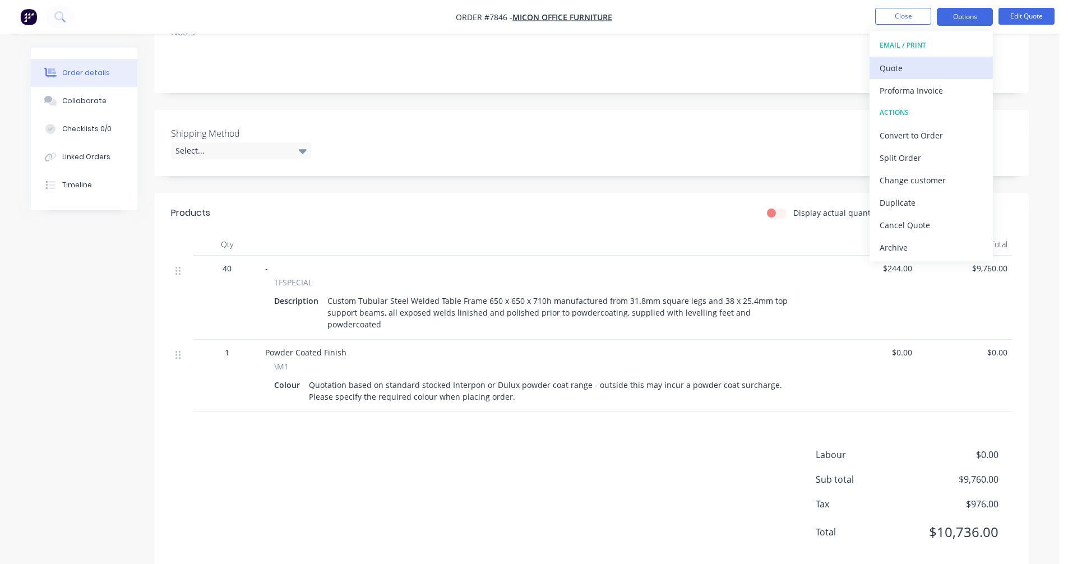
click at [885, 67] on div "Quote" at bounding box center [931, 68] width 103 height 16
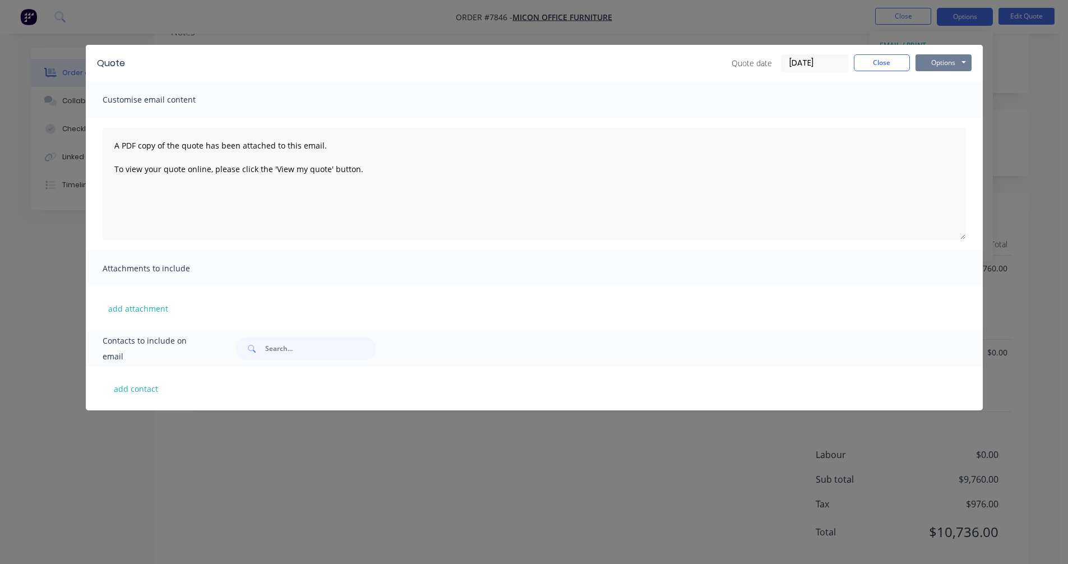
click at [942, 64] on button "Options" at bounding box center [944, 62] width 56 height 17
click at [942, 81] on button "Preview" at bounding box center [952, 82] width 72 height 19
click at [97, 177] on div "A PDF copy of the quote has been attached to this email. To view your quote onl…" at bounding box center [534, 184] width 897 height 132
drag, startPoint x: 890, startPoint y: 65, endPoint x: 900, endPoint y: 50, distance: 18.5
click at [890, 64] on button "Close" at bounding box center [882, 62] width 56 height 17
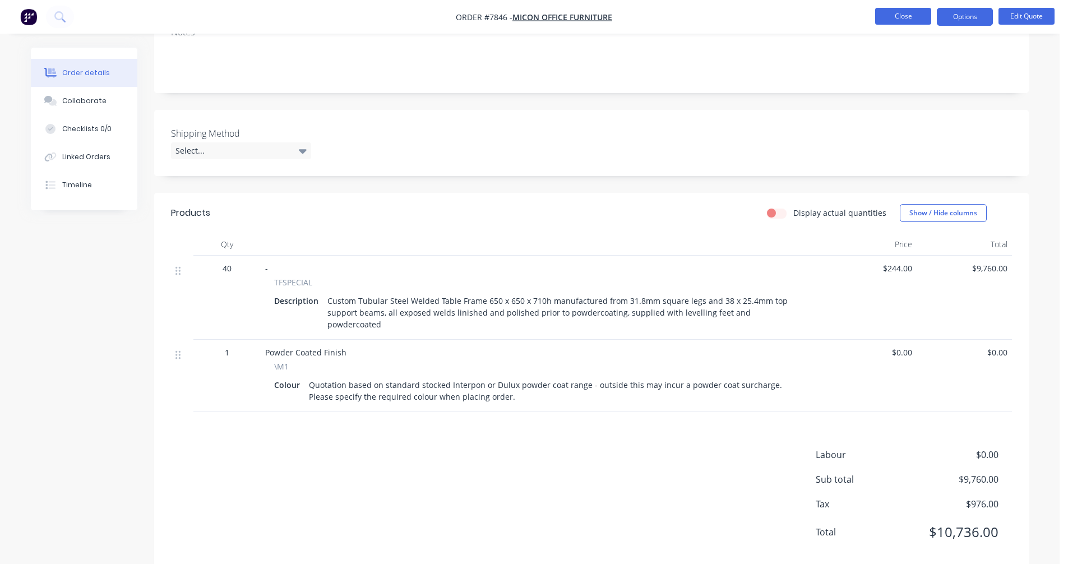
click at [909, 21] on button "Close" at bounding box center [904, 16] width 56 height 17
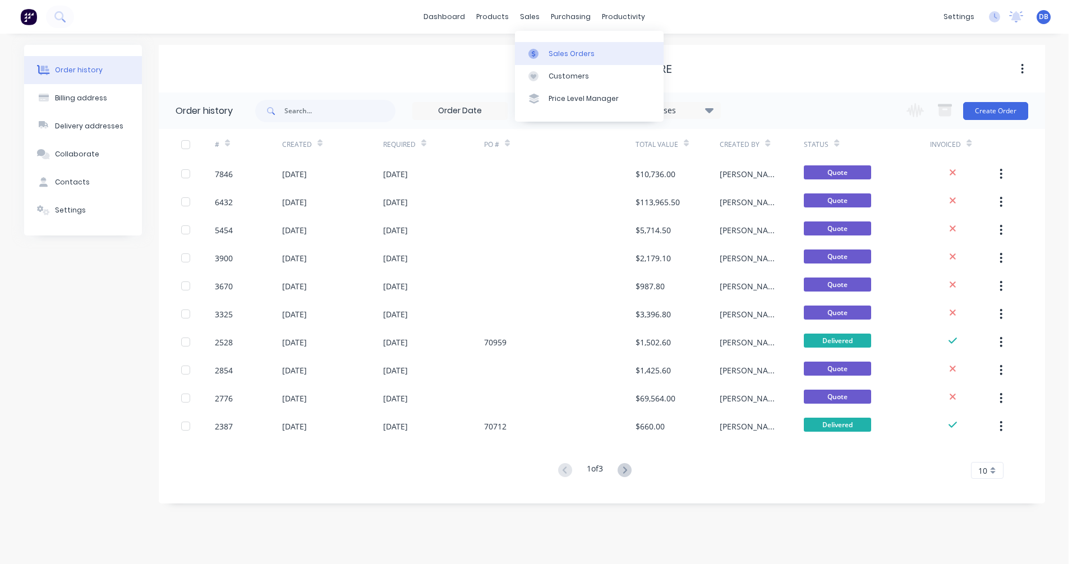
click at [557, 51] on div "Sales Orders" at bounding box center [572, 54] width 46 height 10
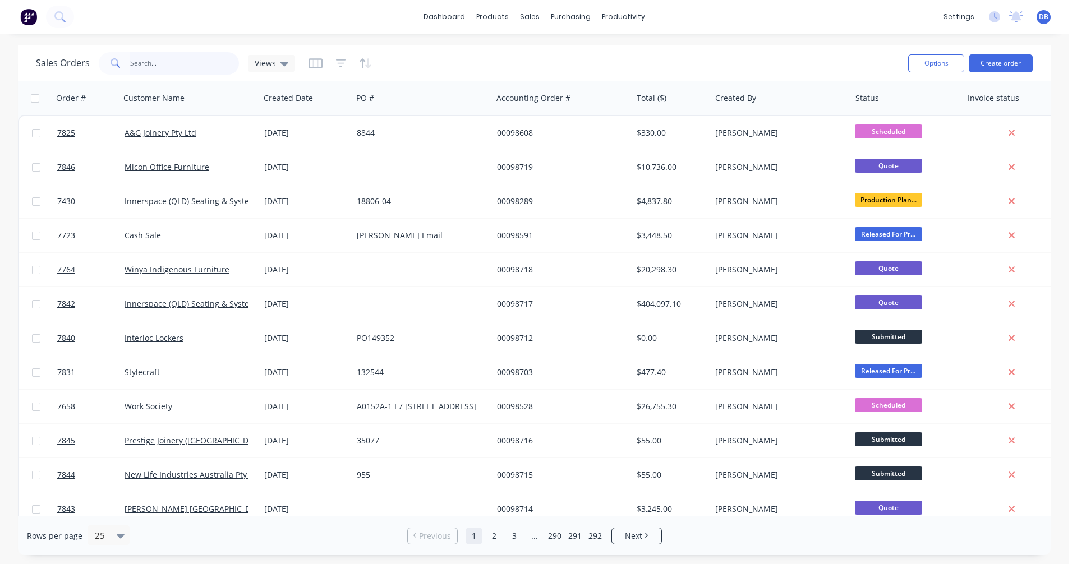
click at [154, 66] on input "text" at bounding box center [184, 63] width 109 height 22
type input "112032"
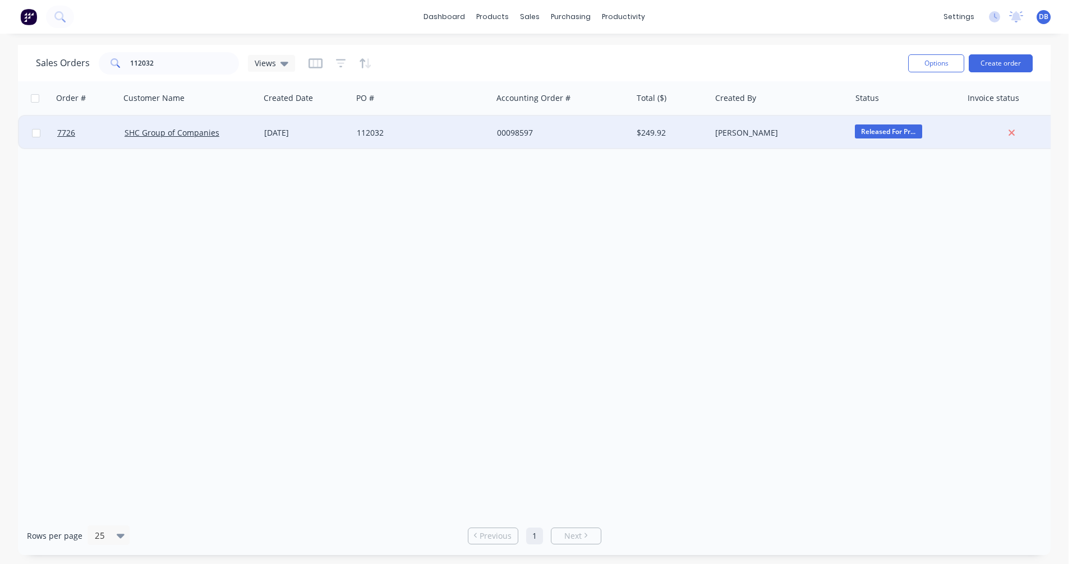
click at [376, 133] on div "112032" at bounding box center [419, 132] width 125 height 11
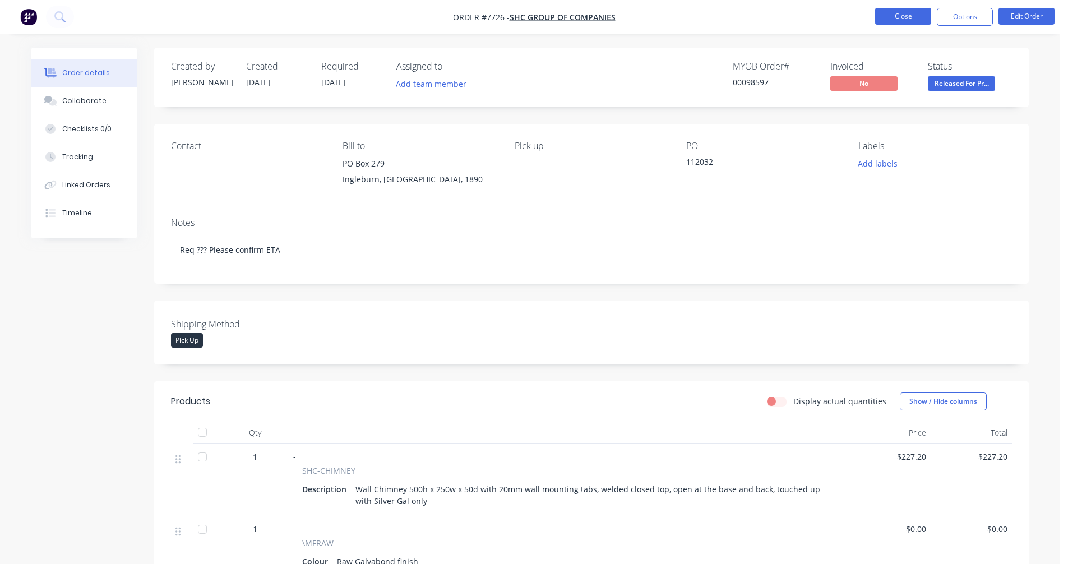
click at [905, 20] on button "Close" at bounding box center [904, 16] width 56 height 17
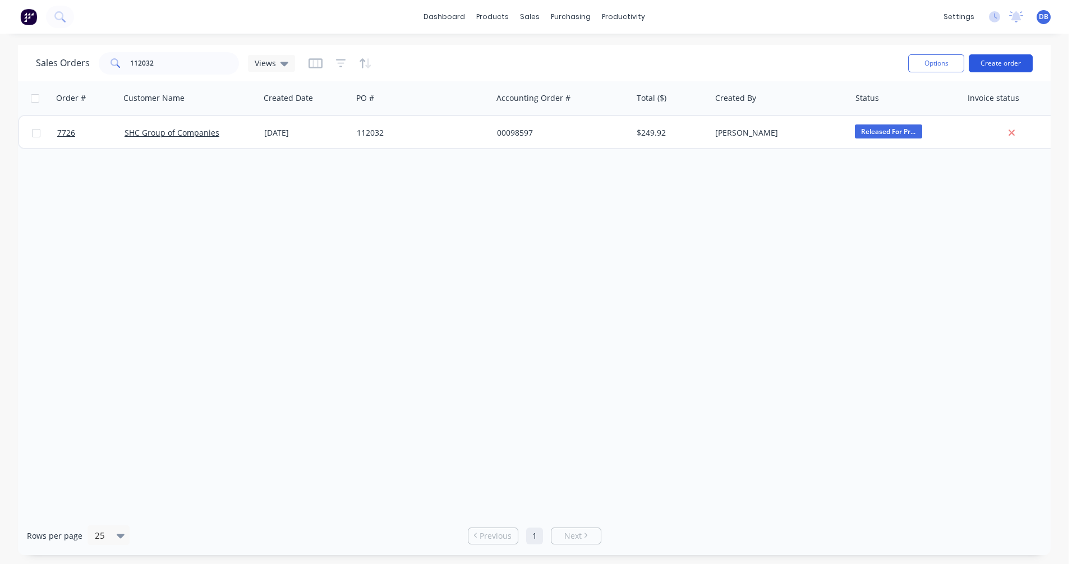
click at [1000, 64] on button "Create order" at bounding box center [1001, 63] width 64 height 18
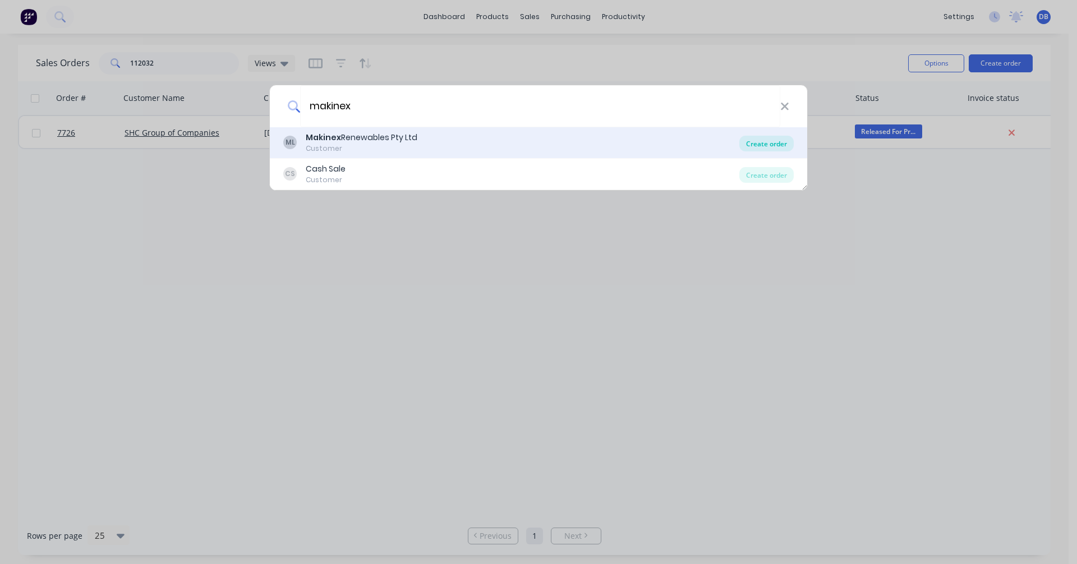
type input "makinex"
click at [769, 145] on div "Create order" at bounding box center [766, 144] width 54 height 16
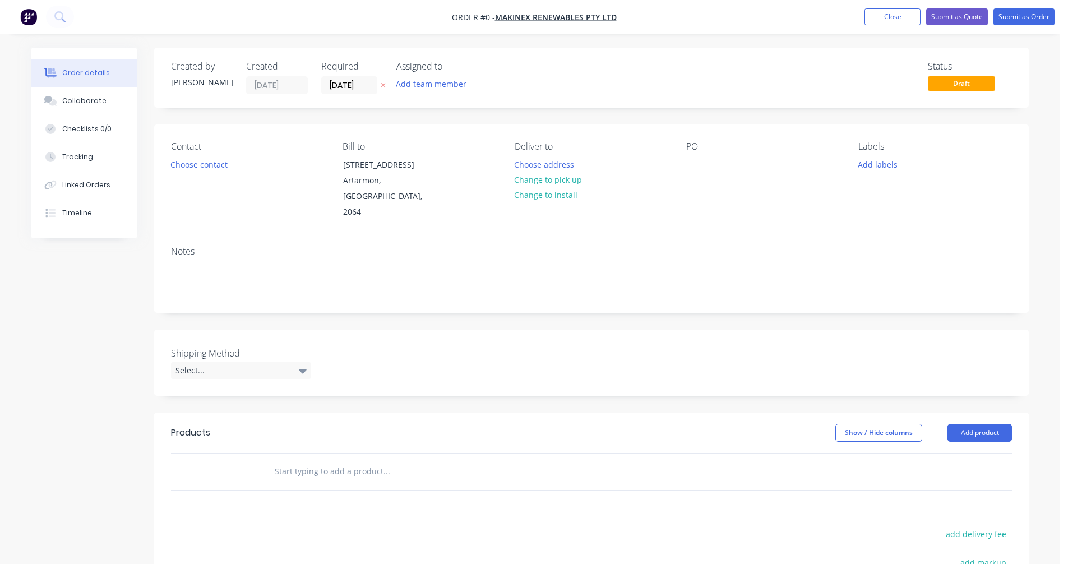
click at [306, 460] on input "text" at bounding box center [386, 471] width 224 height 22
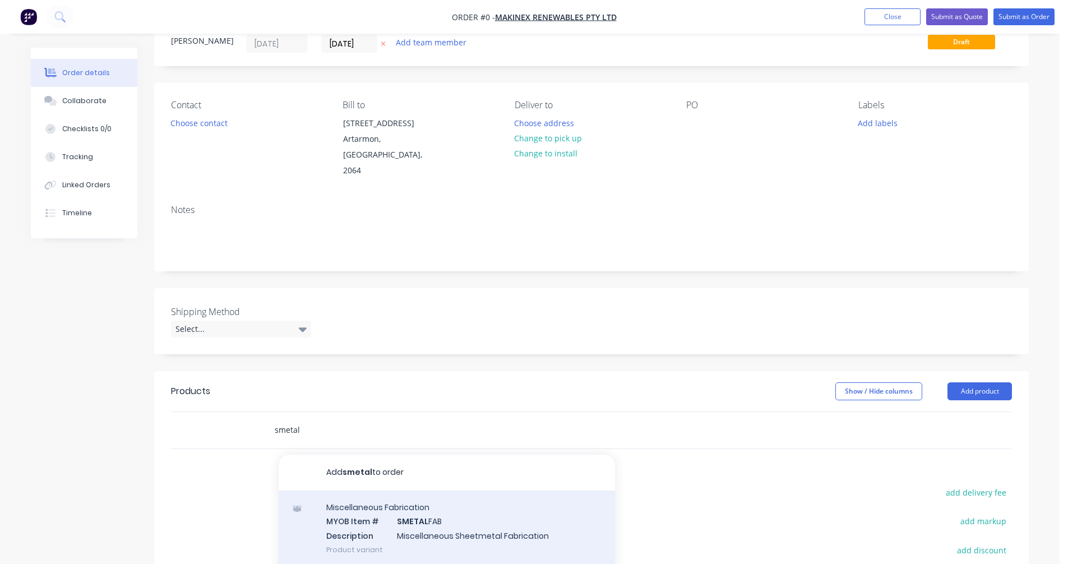
scroll to position [112, 0]
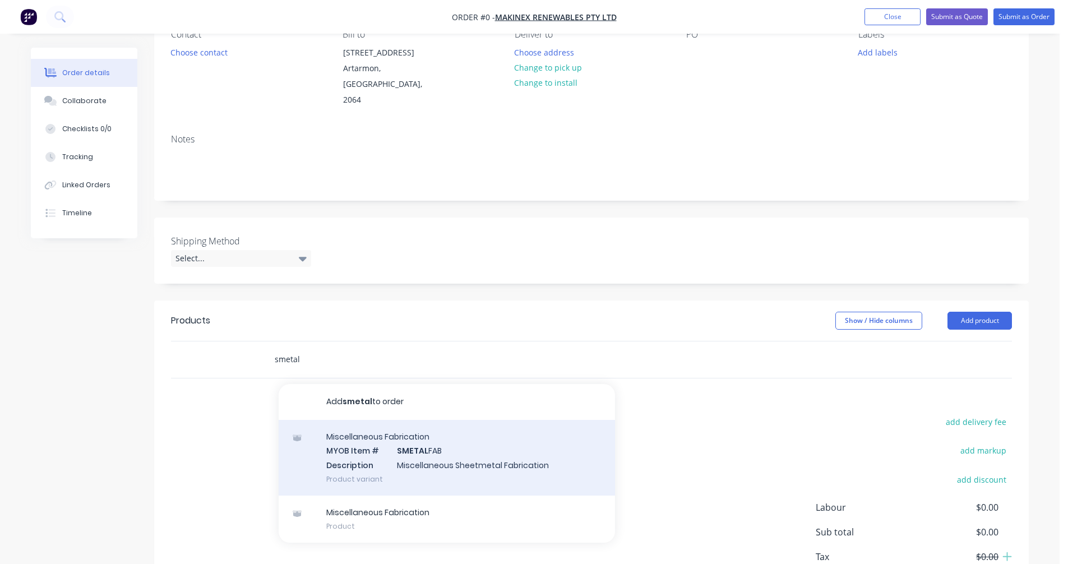
type input "smetal"
click at [445, 437] on div "Miscellaneous Fabrication MYOB Item # SMETAL FAB Description Miscellaneous Shee…" at bounding box center [447, 458] width 337 height 76
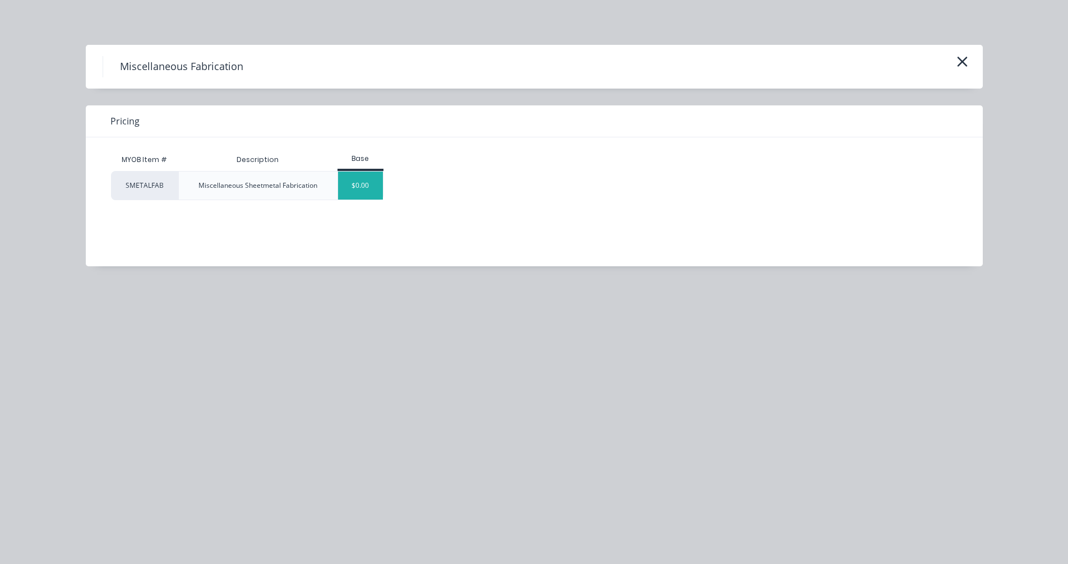
click at [365, 191] on div "$0.00" at bounding box center [360, 186] width 45 height 28
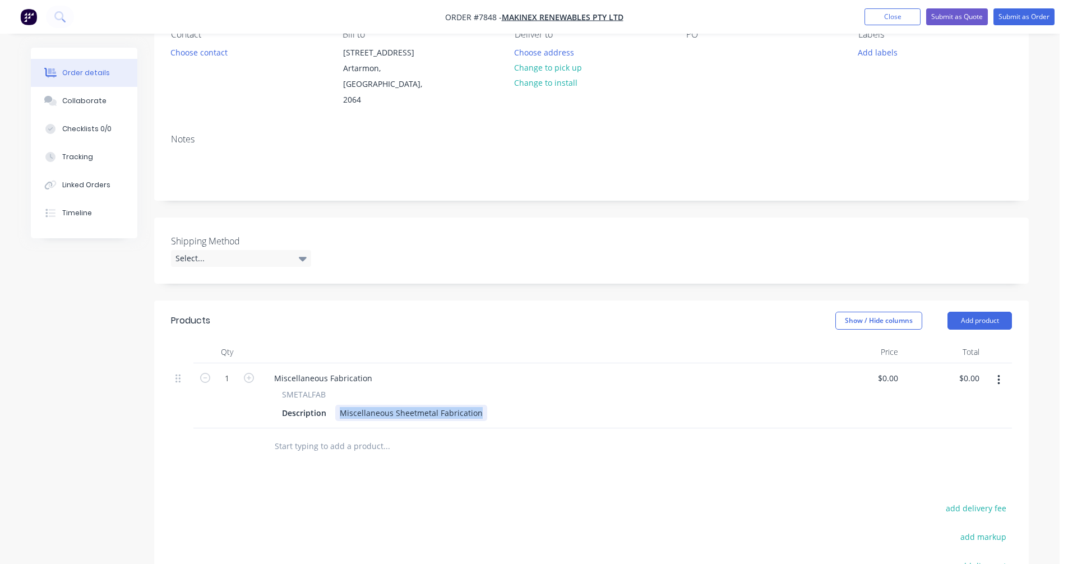
drag, startPoint x: 480, startPoint y: 397, endPoint x: 330, endPoint y: 400, distance: 149.2
click at [330, 405] on div "Description Miscellaneous Sheetmetal Fabrication" at bounding box center [539, 413] width 523 height 16
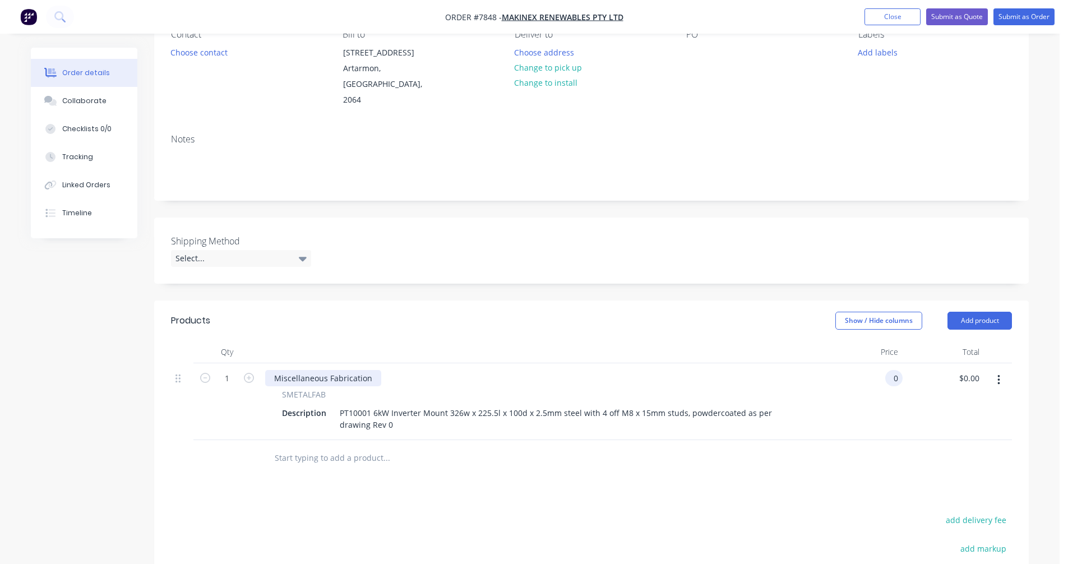
click at [370, 370] on div "Miscellaneous Fabrication" at bounding box center [323, 378] width 116 height 16
type input "$0.00"
click at [363, 370] on div "Miscellaneous Fabrication" at bounding box center [323, 378] width 116 height 16
click at [370, 370] on div "Miscellaneous Fabrication" at bounding box center [323, 378] width 116 height 16
click at [253, 373] on icon "button" at bounding box center [249, 378] width 10 height 10
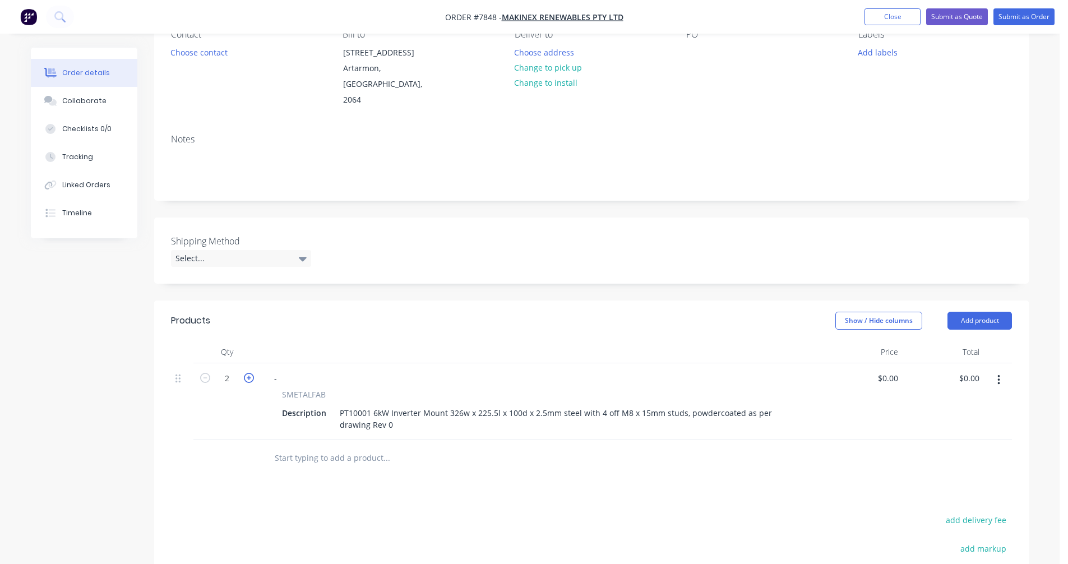
click at [253, 373] on icon "button" at bounding box center [249, 378] width 10 height 10
type input "5"
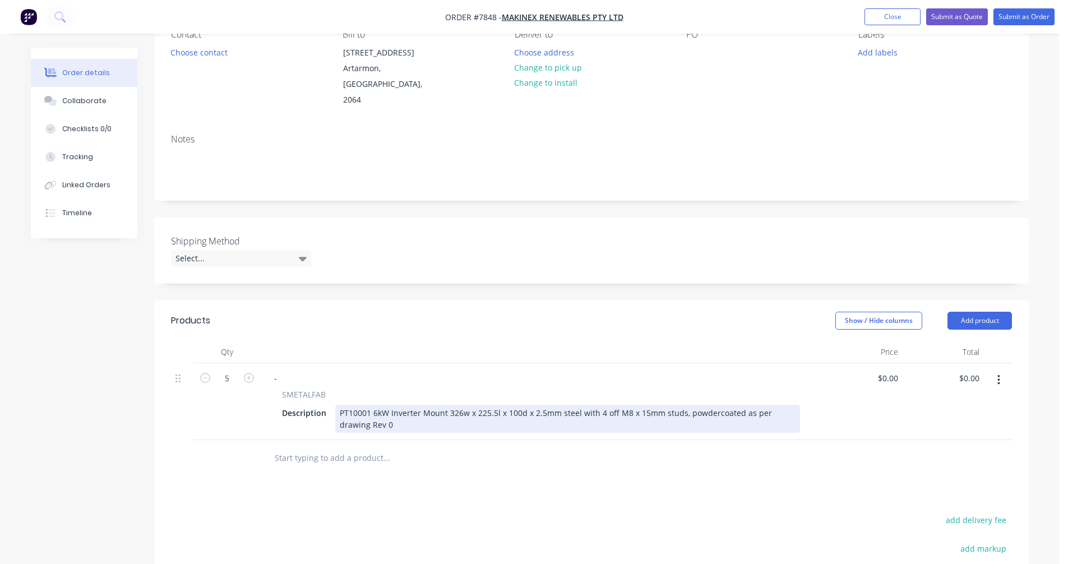
click at [353, 405] on div "PT10001 6kW Inverter Mount 326w x 225.5l x 100d x 2.5mm steel with 4 off M8 x 1…" at bounding box center [567, 419] width 465 height 28
type input "$74.00"
type input "$370.00"
click at [740, 405] on div "PT10001 6kW Inverter Mount 326w x 225.5l x 100d x 2.5mm steel with 4 off M8 x 1…" at bounding box center [567, 419] width 465 height 28
click at [751, 405] on div "PT10001 6kW Inverter Mount 326w x 225.5l x 100d x 2.5mm steel with 4 off M8 x 1…" at bounding box center [567, 419] width 465 height 28
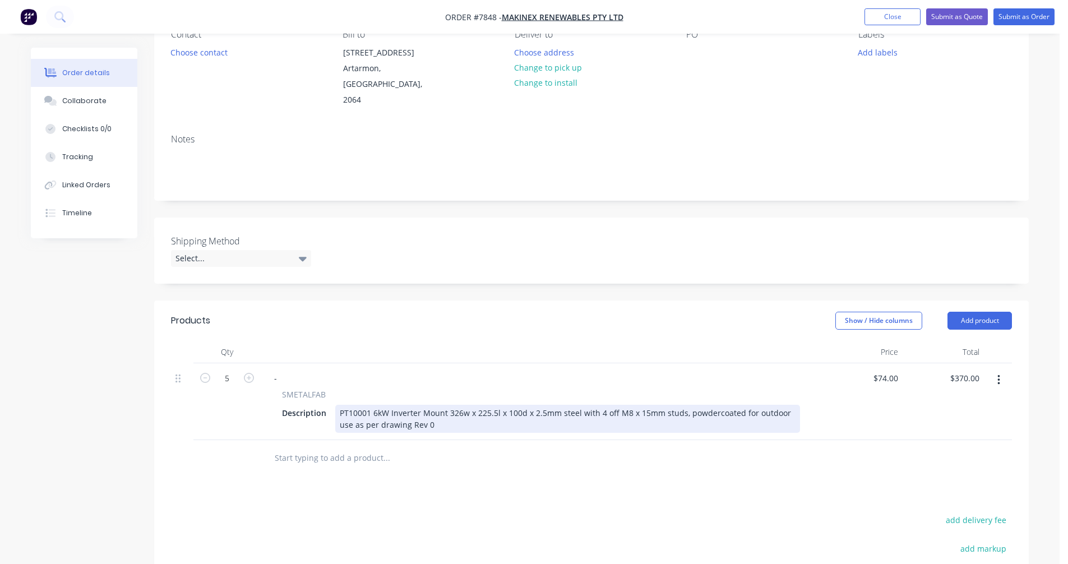
click at [752, 405] on div "PT10001 6kW Inverter Mount 326w x 225.5l x 100d x 2.5mm steel with 4 off M8 x 1…" at bounding box center [567, 419] width 465 height 28
click at [483, 405] on div "PT10001 6kW Inverter Mount 326w x 225.5l x 100d x 2.5mm steel with 4 off M8 x 1…" at bounding box center [567, 419] width 465 height 28
type input "$78.00"
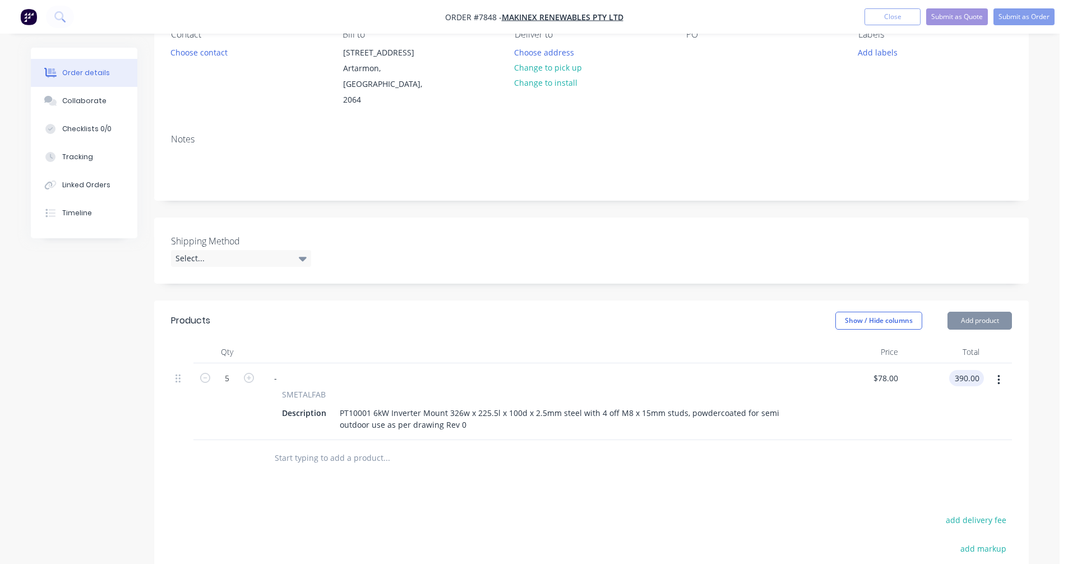
type input "$390.00"
click at [1000, 374] on icon "button" at bounding box center [999, 380] width 3 height 12
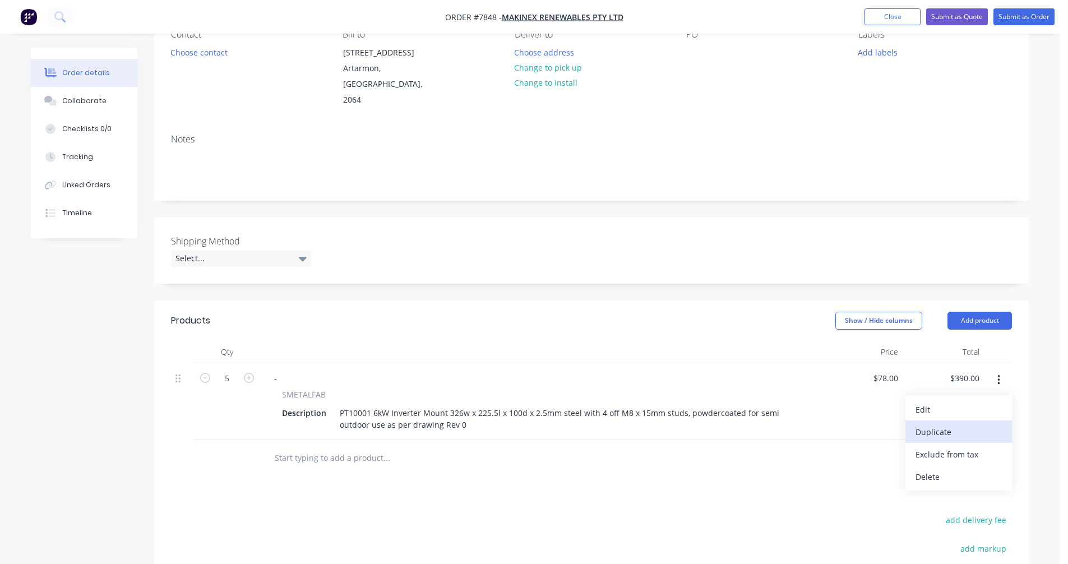
click at [969, 424] on div "Duplicate" at bounding box center [959, 432] width 86 height 16
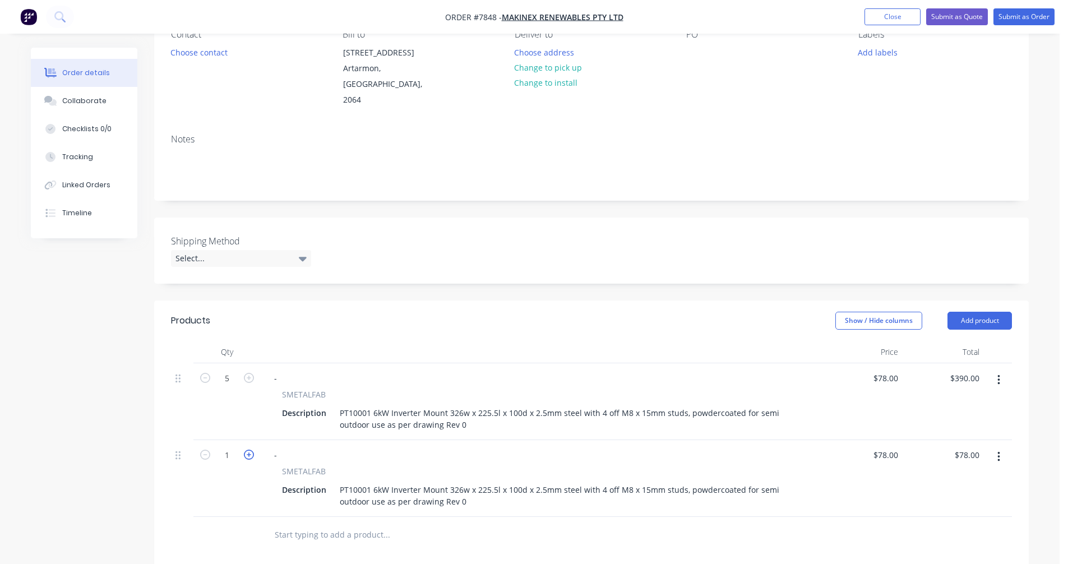
click at [248, 450] on icon "button" at bounding box center [249, 455] width 10 height 10
type input "2"
type input "$156.00"
click at [248, 450] on icon "button" at bounding box center [249, 455] width 10 height 10
type input "3"
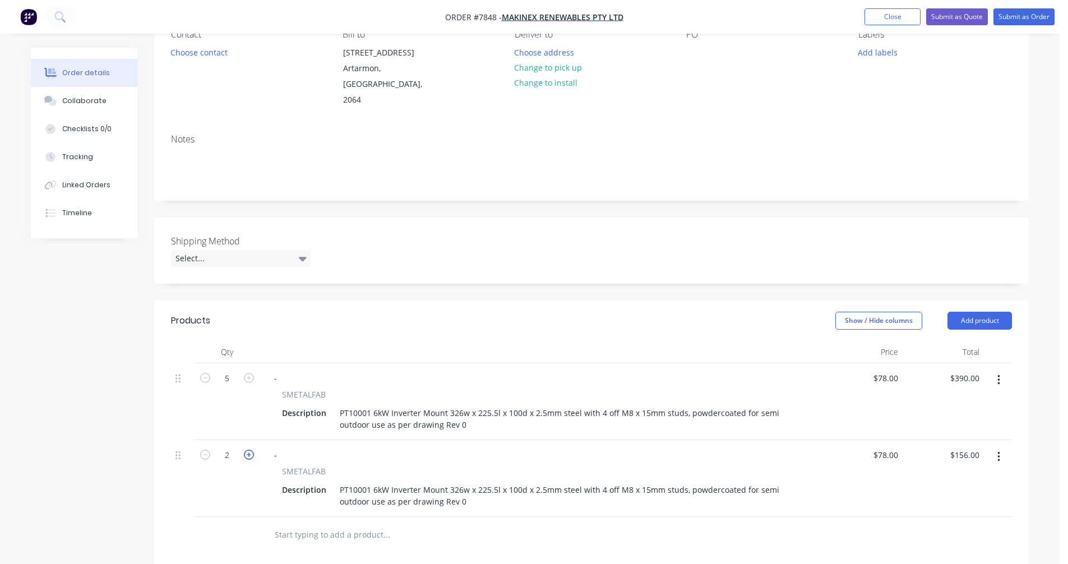
type input "$234.00"
click at [248, 450] on icon "button" at bounding box center [249, 455] width 10 height 10
type input "4"
type input "$312.00"
click at [248, 450] on icon "button" at bounding box center [249, 455] width 10 height 10
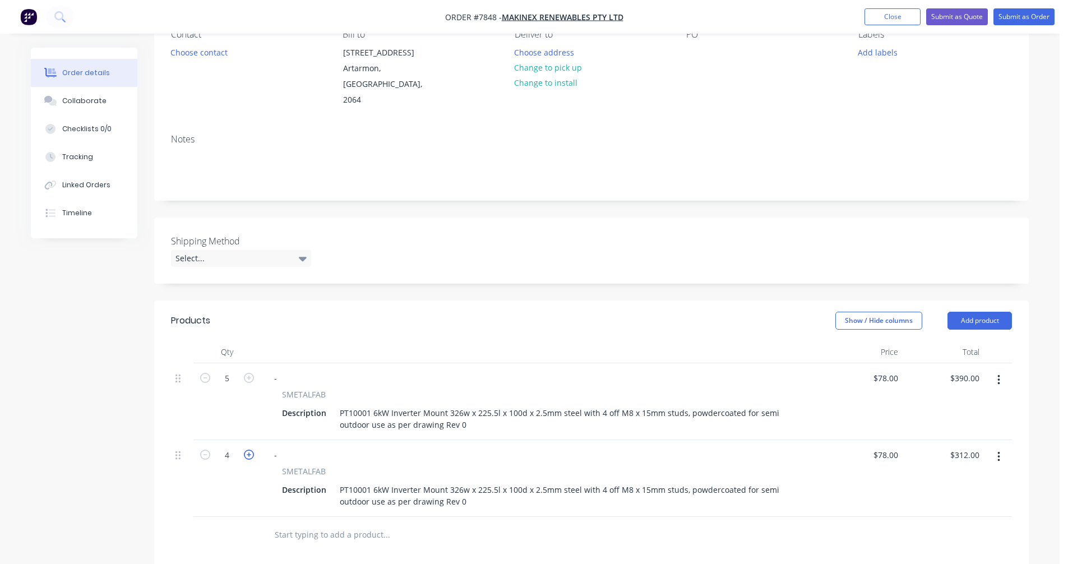
type input "5"
type input "$390.00"
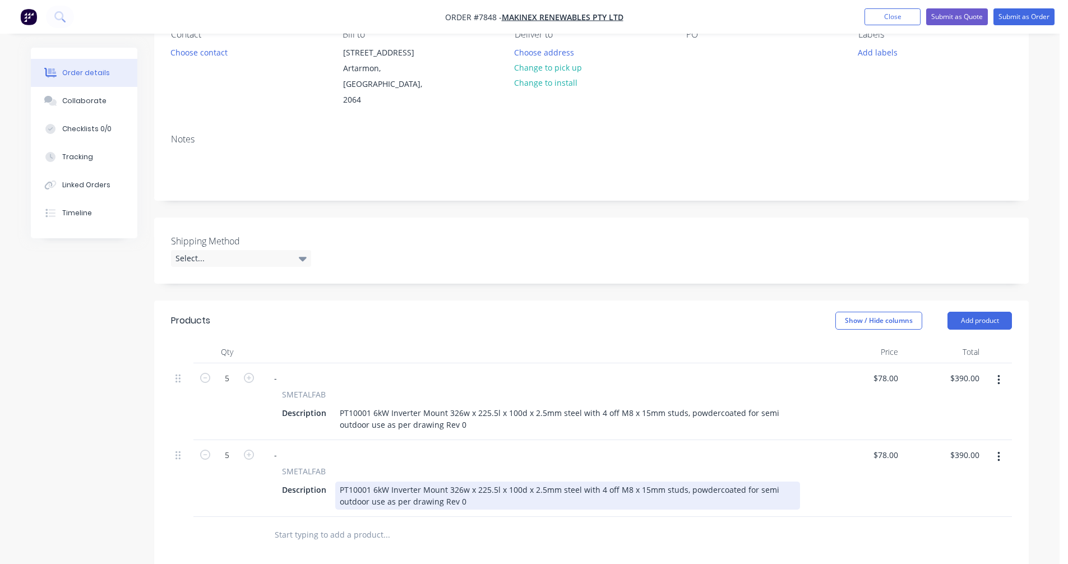
click at [445, 482] on div "PT10001 6kW Inverter Mount 326w x 225.5l x 100d x 2.5mm steel with 4 off M8 x 1…" at bounding box center [567, 496] width 465 height 28
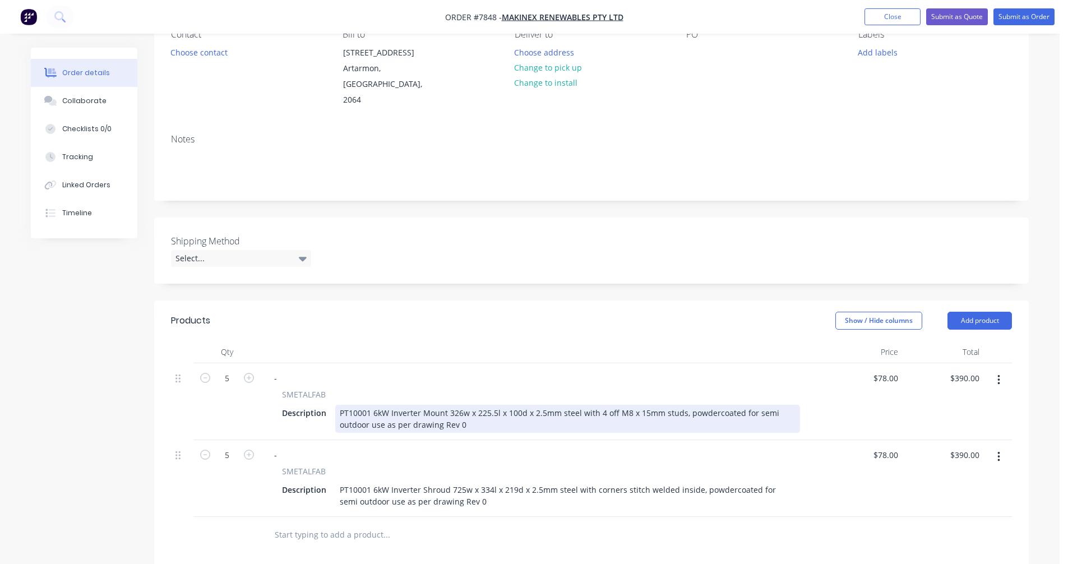
click at [568, 405] on div "PT10001 6kW Inverter Mount 326w x 225.5l x 100d x 2.5mm steel with 4 off M8 x 1…" at bounding box center [567, 419] width 465 height 28
type input "$74.00"
type input "$370.00"
type input "$207.00"
type input "$1,035.00"
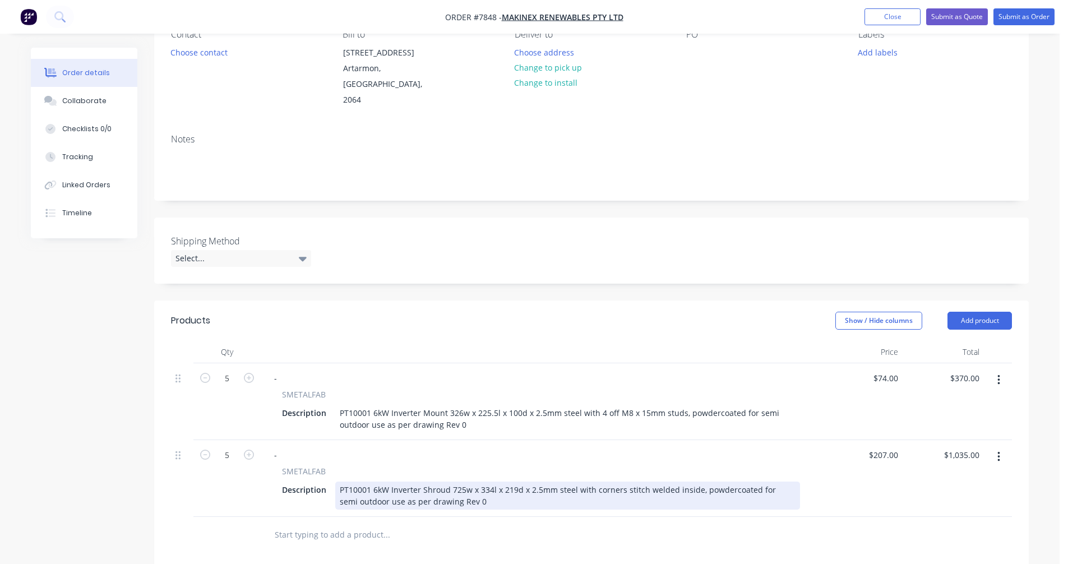
click at [369, 482] on div "PT10001 6kW Inverter Shroud 725w x 334l x 219d x 2.5mm steel with corners stitc…" at bounding box center [567, 496] width 465 height 28
type input "$207.00"
type input "$1,035.00"
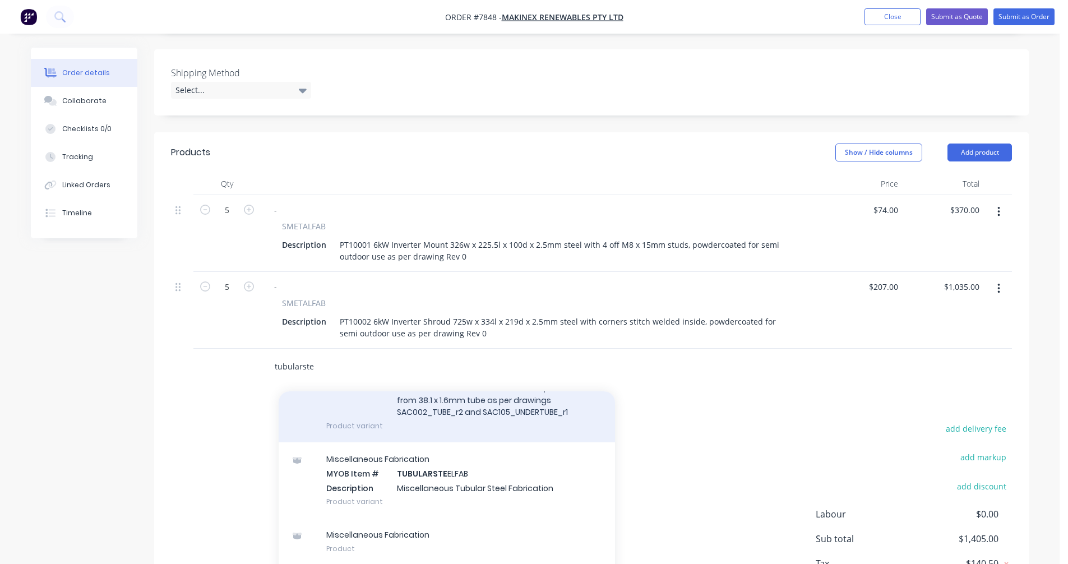
scroll to position [112, 0]
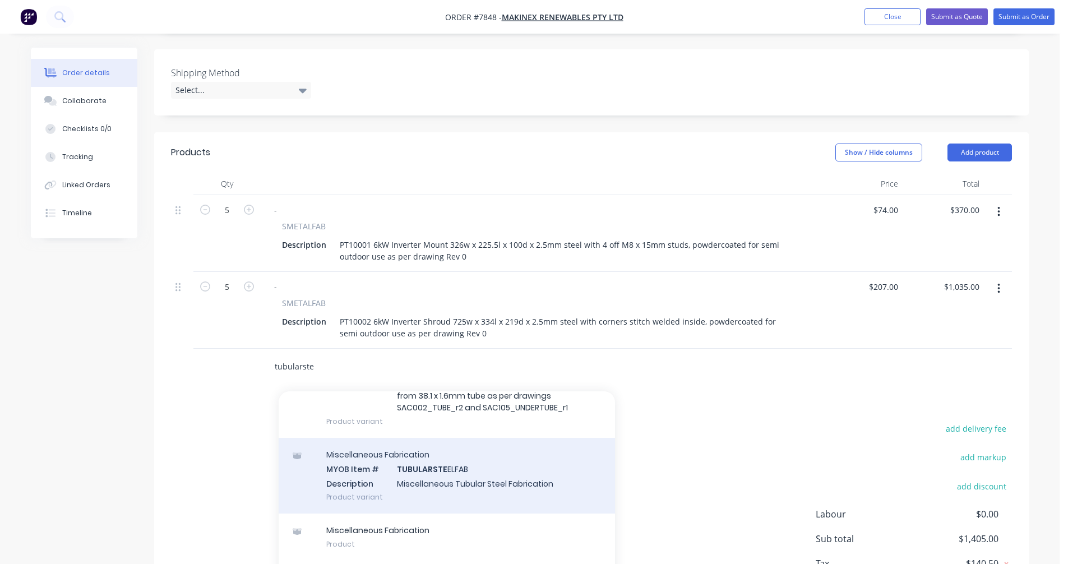
type input "tubularste"
click at [443, 466] on div "Miscellaneous Fabrication MYOB Item # TUBULARSTE ELFAB Description Miscellaneou…" at bounding box center [447, 476] width 337 height 76
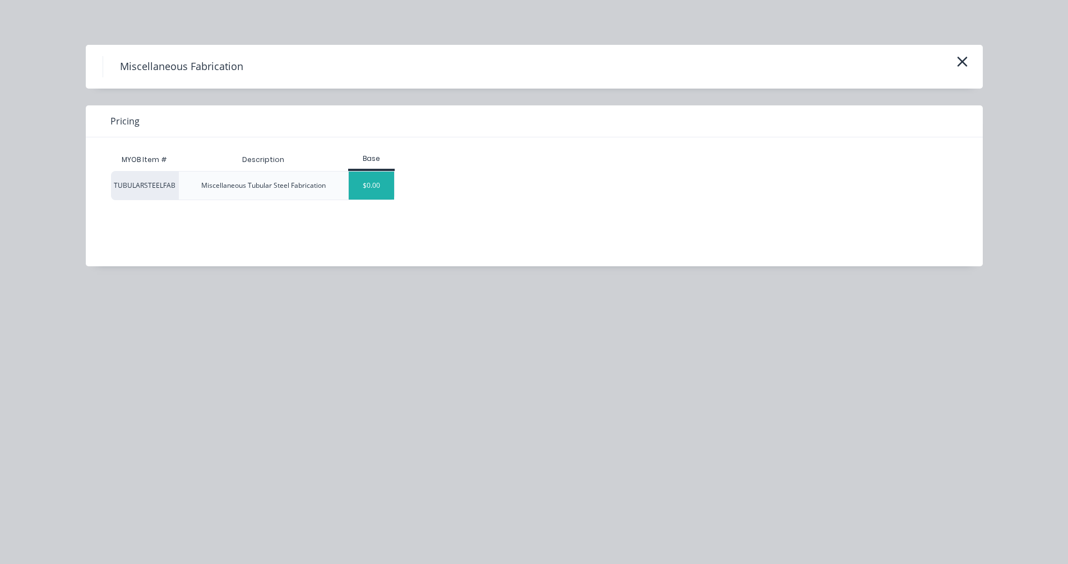
click at [374, 192] on div "$0.00" at bounding box center [371, 186] width 45 height 28
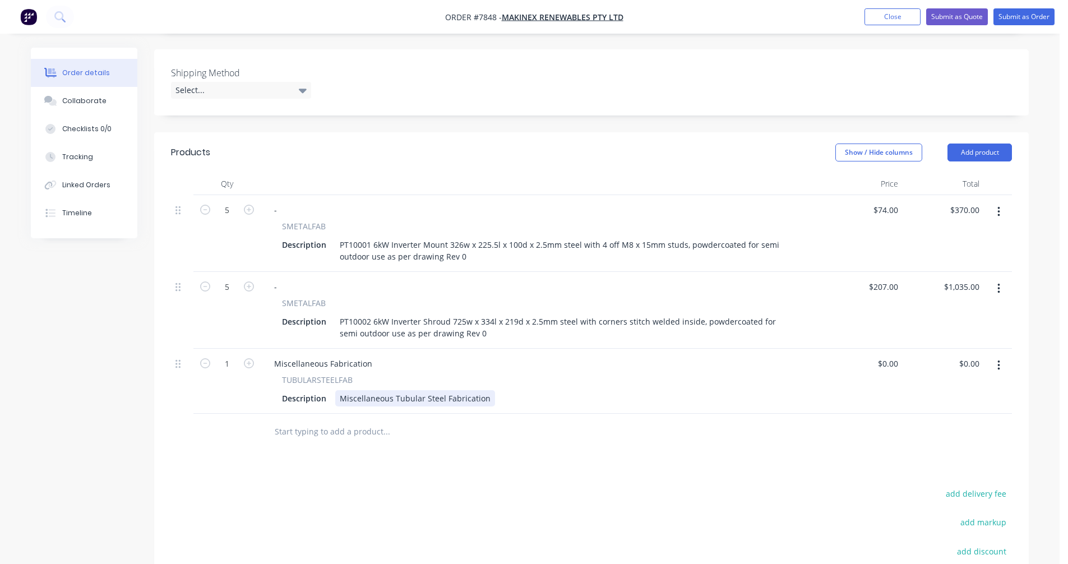
click at [483, 390] on div "Miscellaneous Tubular Steel Fabrication" at bounding box center [415, 398] width 160 height 16
click at [376, 390] on div "WELD100001" at bounding box center [363, 398] width 57 height 16
click at [399, 390] on div "Description WELD10001" at bounding box center [539, 398] width 523 height 16
click at [385, 390] on div "WELD10001" at bounding box center [361, 398] width 53 height 16
click at [400, 390] on div "WELD10001 6kW Supporting Bar" at bounding box center [400, 398] width 130 height 16
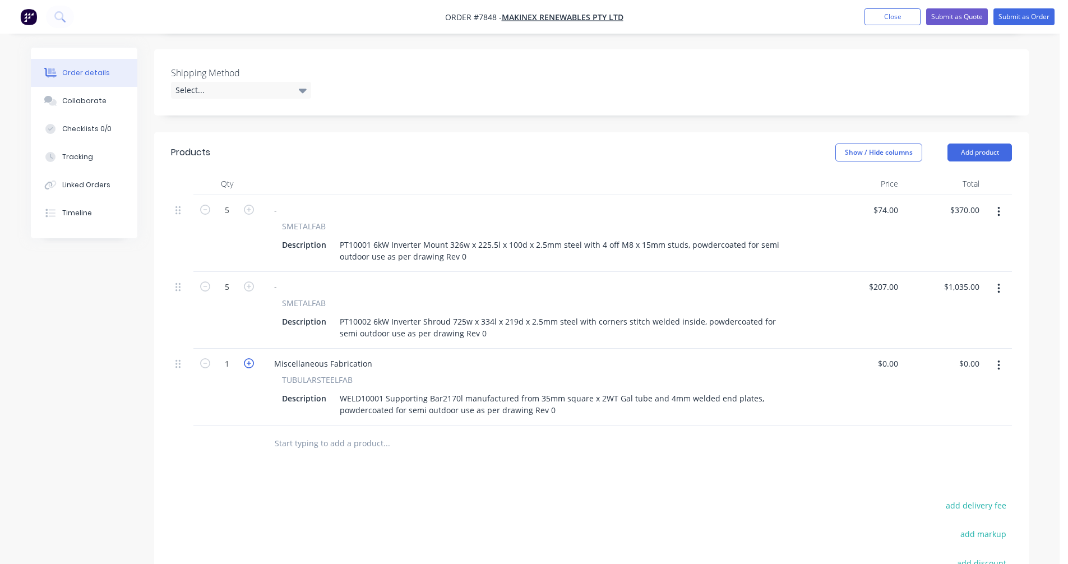
click at [252, 358] on icon "button" at bounding box center [249, 363] width 10 height 10
type input "5"
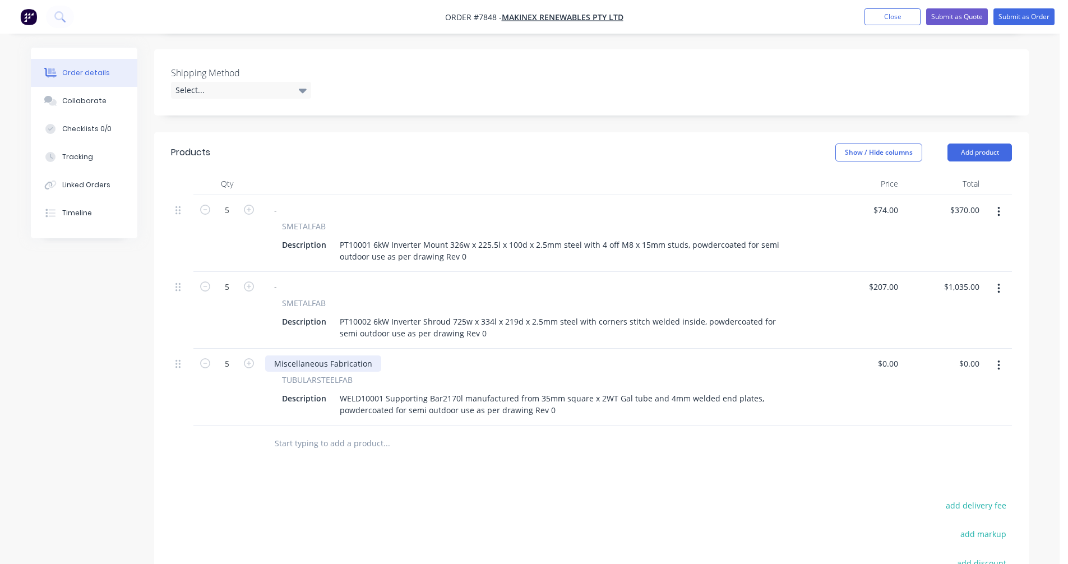
click at [369, 356] on div "Miscellaneous Fabrication" at bounding box center [323, 364] width 116 height 16
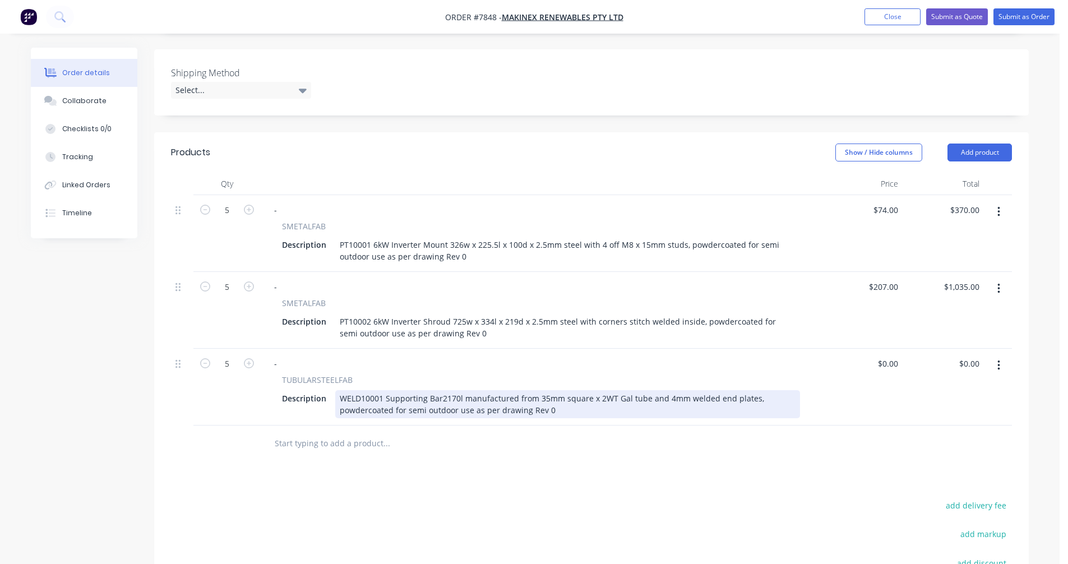
click at [752, 390] on div "WELD10001 Supporting Bar2170l manufactured from 35mm square x 2WT Gal tube and …" at bounding box center [567, 404] width 465 height 28
drag, startPoint x: 503, startPoint y: 394, endPoint x: 372, endPoint y: 395, distance: 130.7
click at [372, 395] on div "WELD10001 Supporting Bar2170l manufactured from 35mm square x 2WT Gal tube and …" at bounding box center [567, 404] width 465 height 28
type input "$0.00"
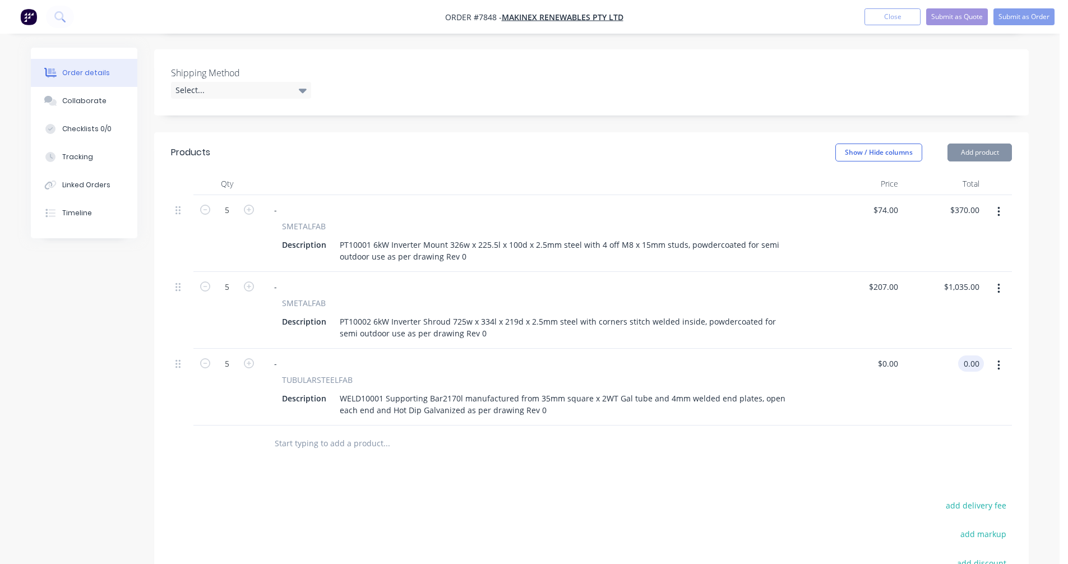
type input "$0.00"
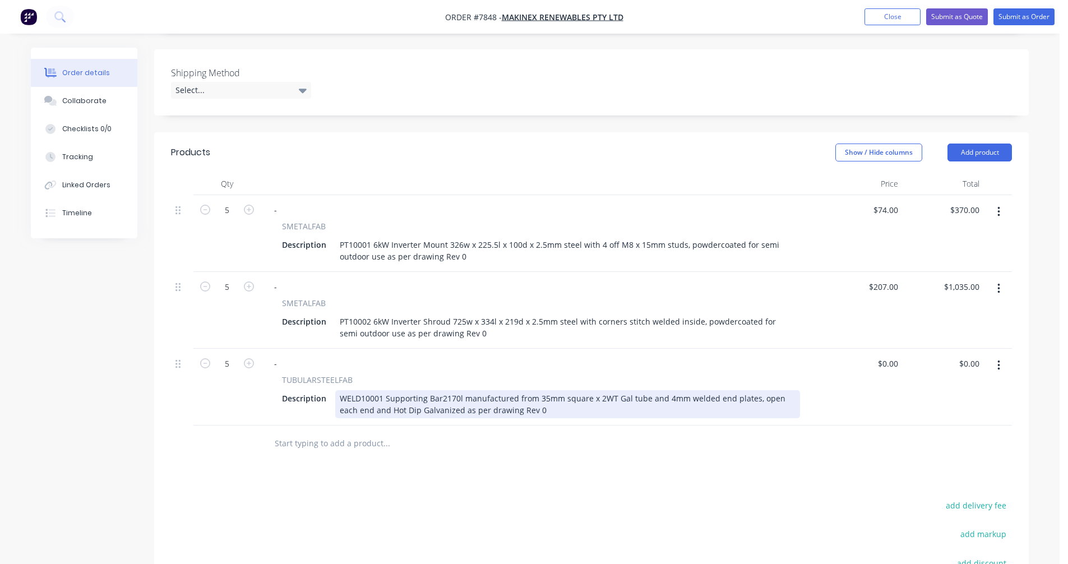
click at [625, 390] on div "WELD10001 Supporting Bar2170l manufactured from 35mm square x 2WT Gal tube and …" at bounding box center [567, 404] width 465 height 28
click at [544, 390] on div "WELD10001 Supporting Bar2170l manufactured from 35mm square x 2WT steel tube an…" at bounding box center [567, 404] width 465 height 28
type input "$151.00"
type input "$755.00"
click at [522, 390] on div "WELD10001 Supporting Bar2170l manufactured from 35mm square x 2WT steel tube an…" at bounding box center [567, 404] width 465 height 28
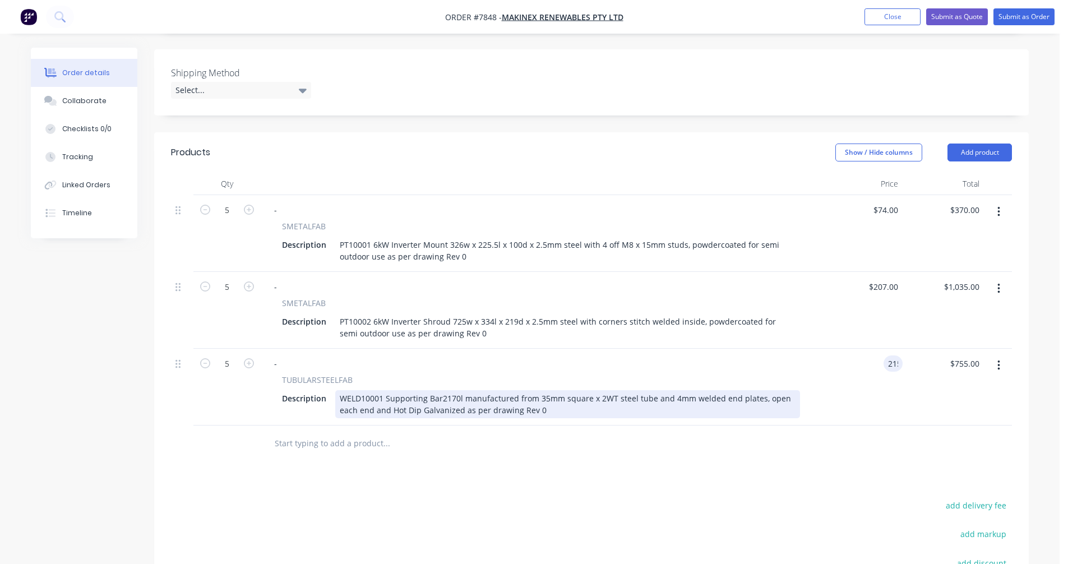
type input "$215.00"
type input "$1,075.00"
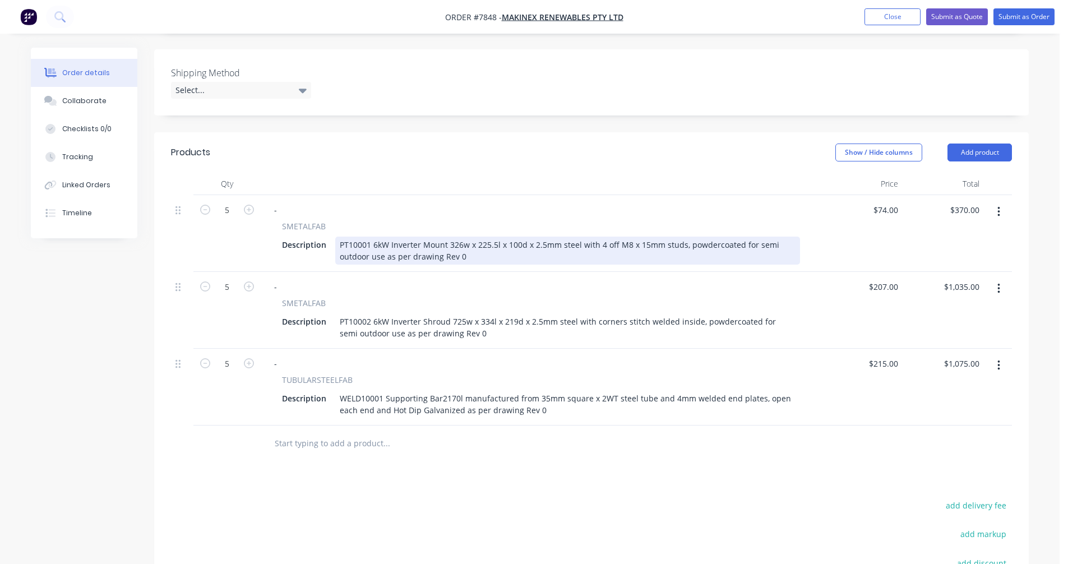
click at [470, 241] on div "PT10001 6kW Inverter Mount 326w x 225.5l x 100d x 2.5mm steel with 4 off M8 x 1…" at bounding box center [567, 251] width 465 height 28
type input "$74.00"
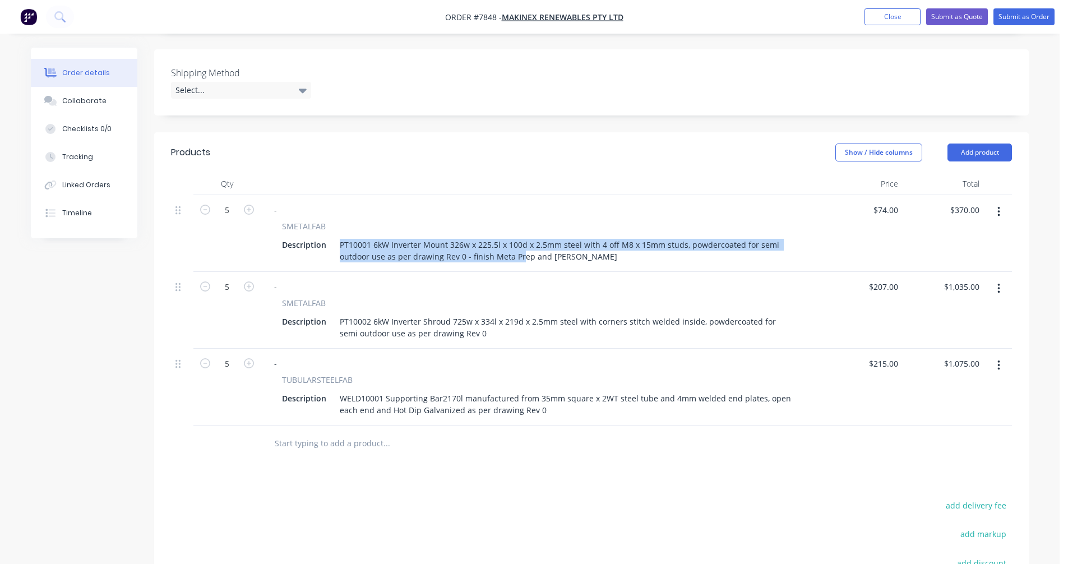
drag, startPoint x: 593, startPoint y: 240, endPoint x: 507, endPoint y: 250, distance: 86.4
click at [507, 250] on div "- SMETALFAB Description PT10001 6kW Inverter Mount 326w x 225.5l x 100d x 2.5mm…" at bounding box center [541, 233] width 561 height 77
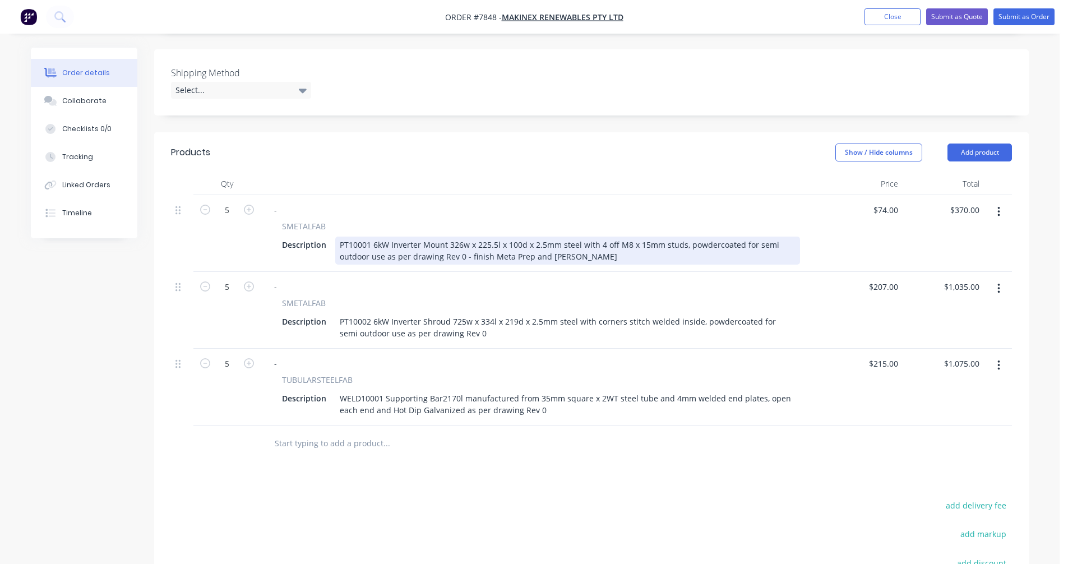
drag, startPoint x: 523, startPoint y: 238, endPoint x: 547, endPoint y: 239, distance: 23.6
click at [524, 238] on div "PT10001 6kW Inverter Mount 326w x 225.5l x 100d x 2.5mm steel with 4 off M8 x 1…" at bounding box center [567, 251] width 465 height 28
drag, startPoint x: 542, startPoint y: 242, endPoint x: 463, endPoint y: 244, distance: 79.1
click at [463, 244] on div "PT10001 6kW Inverter Mount 326w x 225.5l x 100d x 2.5mm steel with 4 off M8 x 1…" at bounding box center [567, 251] width 465 height 28
copy div "- finish Meta Prep and [PERSON_NAME]"
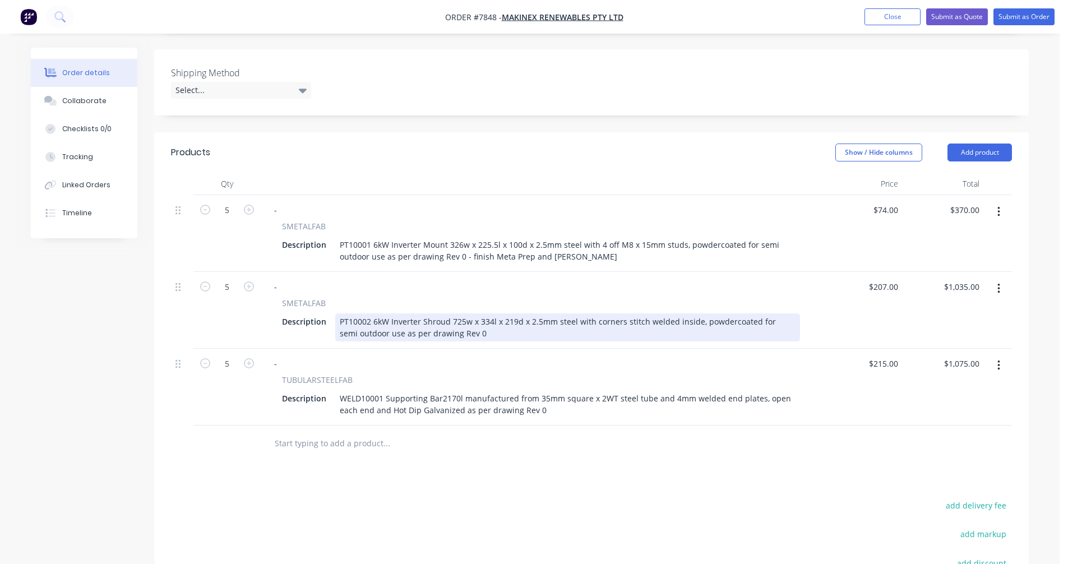
click at [472, 319] on div "PT10002 6kW Inverter Shroud 725w x 334l x 219d x 2.5mm steel with corners stitc…" at bounding box center [567, 328] width 465 height 28
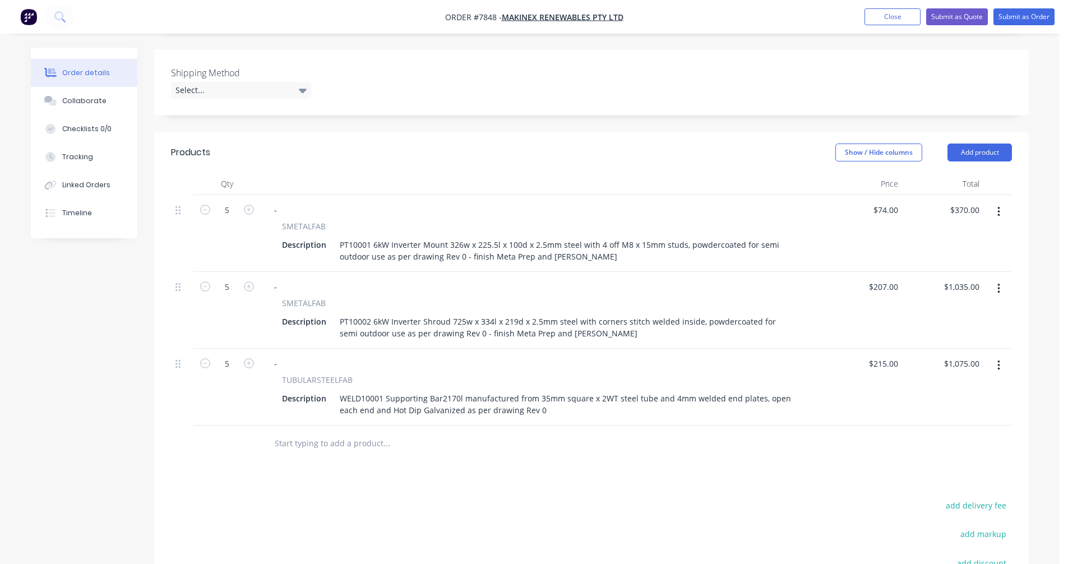
click at [325, 432] on input "text" at bounding box center [386, 443] width 224 height 22
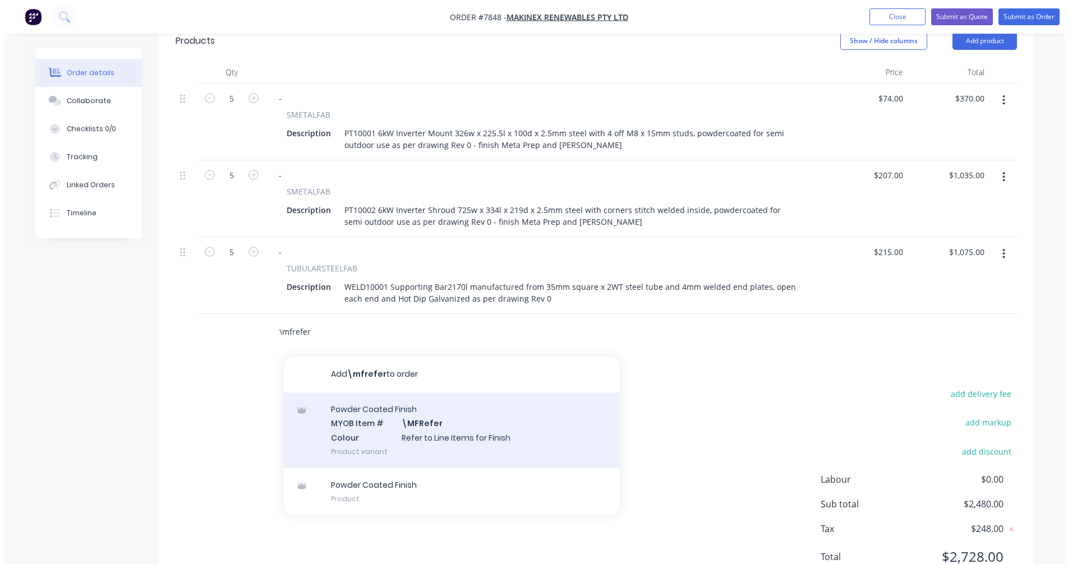
scroll to position [393, 0]
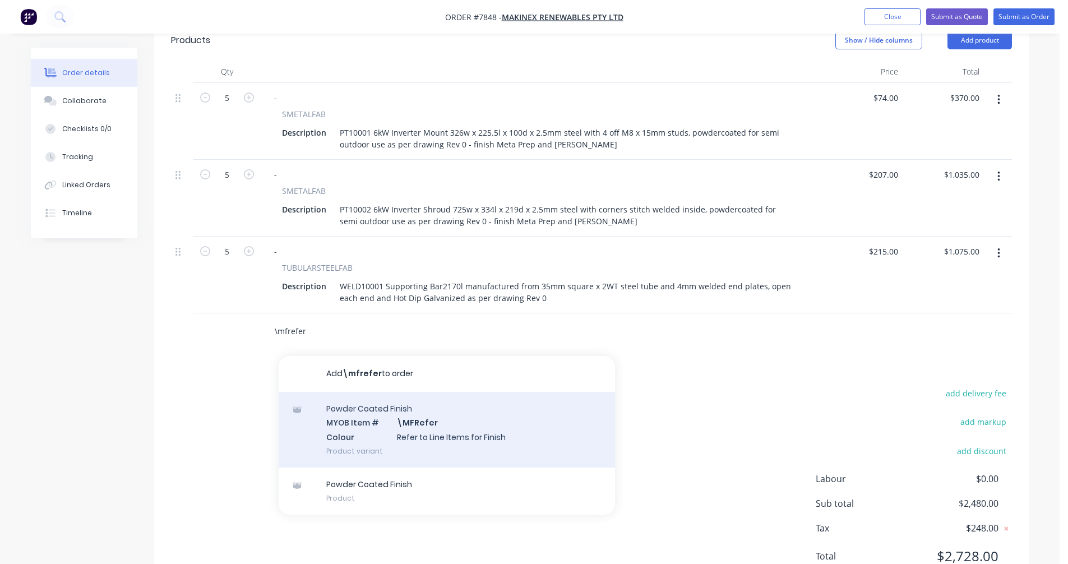
type input "\mfrefer"
click at [425, 409] on div "Powder Coated Finish MYOB Item # \MFRefer Colour Refer to Line Items for Finish…" at bounding box center [447, 430] width 337 height 76
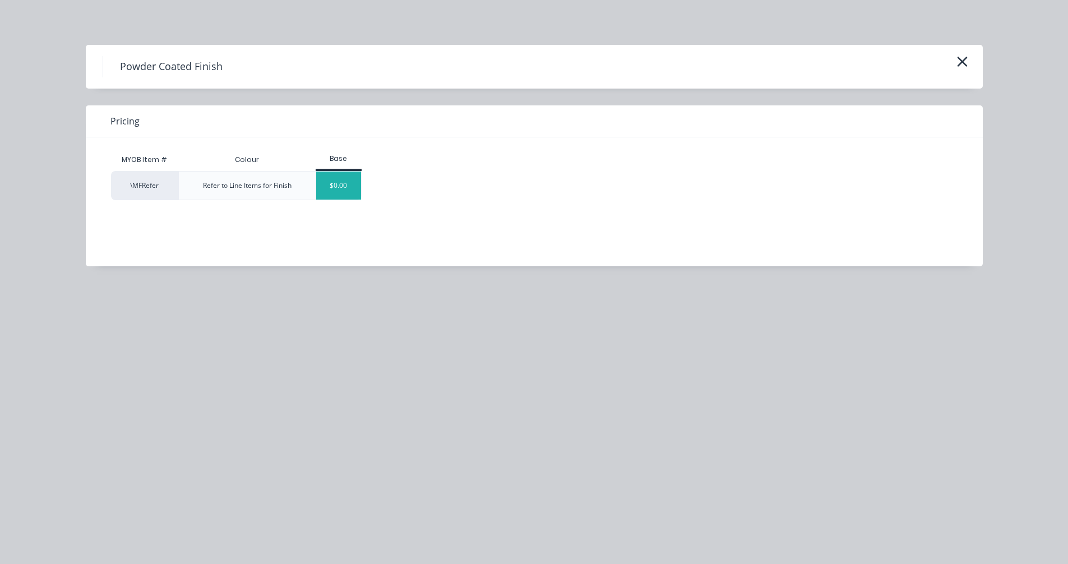
click at [333, 187] on div "$0.00" at bounding box center [338, 186] width 45 height 28
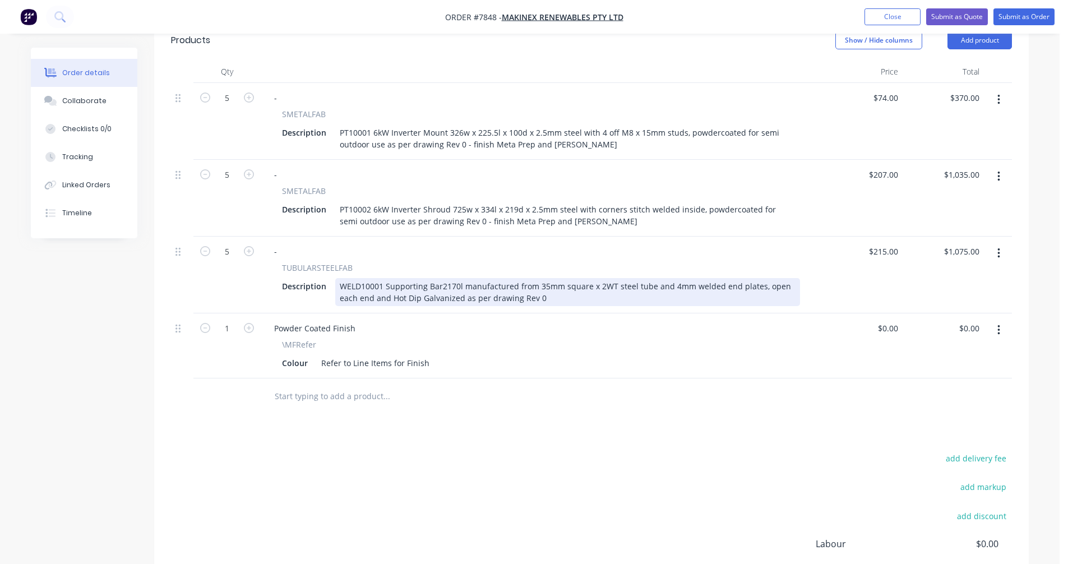
drag, startPoint x: 441, startPoint y: 269, endPoint x: 448, endPoint y: 268, distance: 7.4
click at [441, 278] on div "WELD10001 Supporting Bar2170l manufactured from 35mm square x 2WT steel tube an…" at bounding box center [567, 292] width 465 height 28
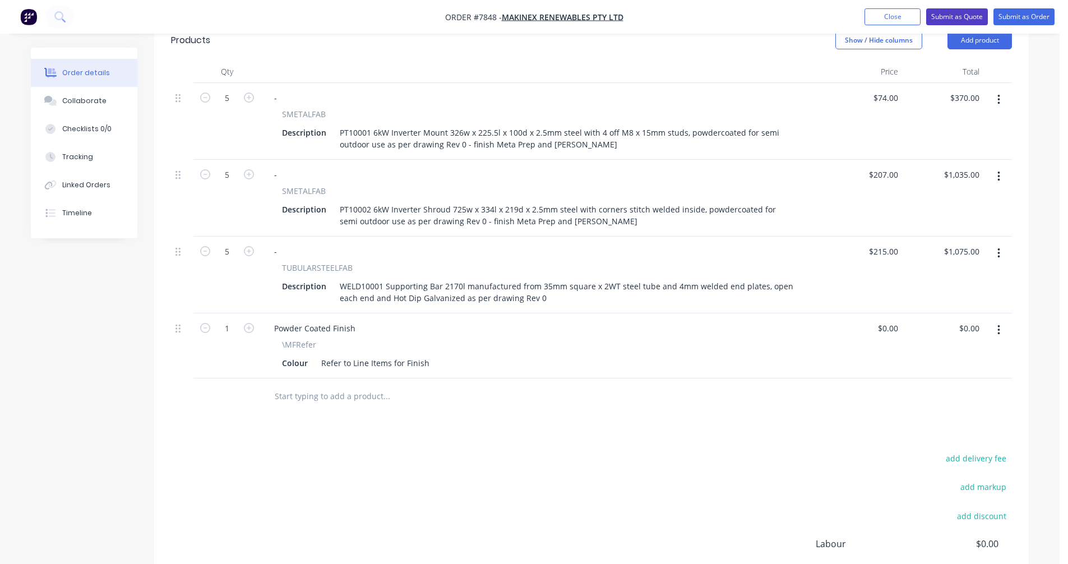
click at [949, 15] on button "Submit as Quote" at bounding box center [958, 16] width 62 height 17
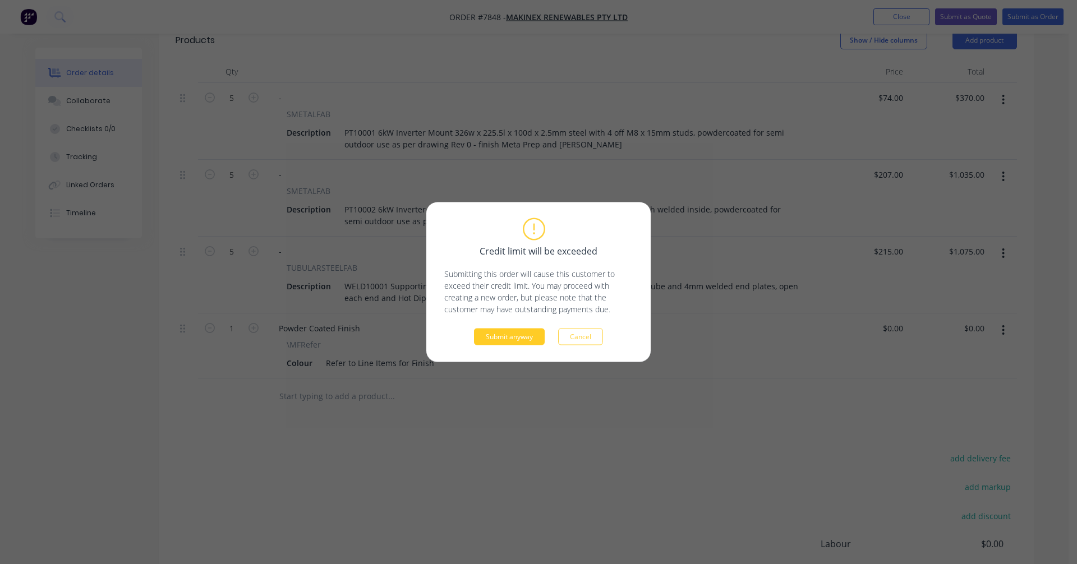
click at [501, 339] on button "Submit anyway" at bounding box center [509, 337] width 71 height 17
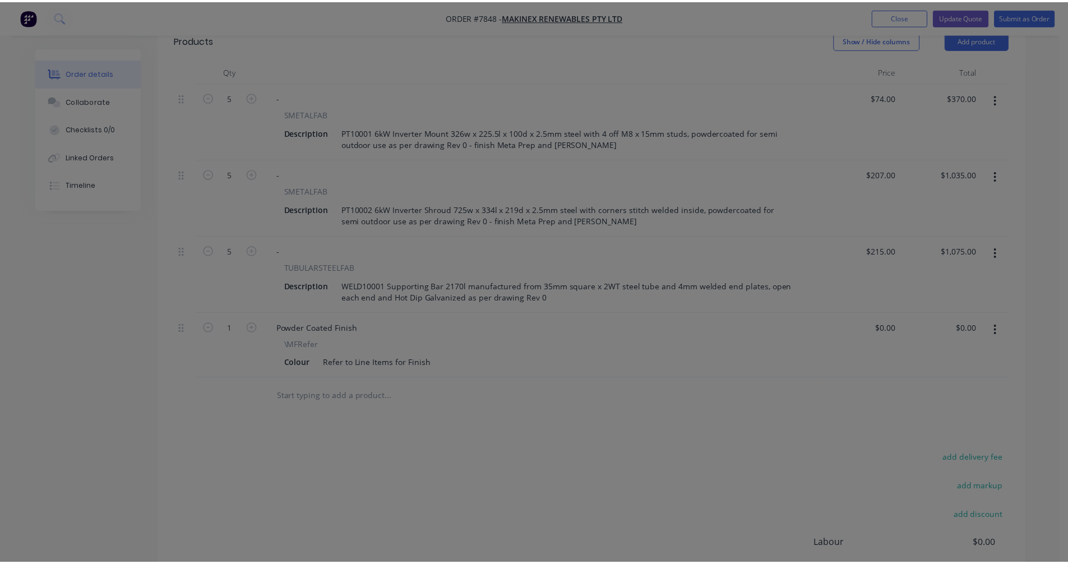
scroll to position [348, 0]
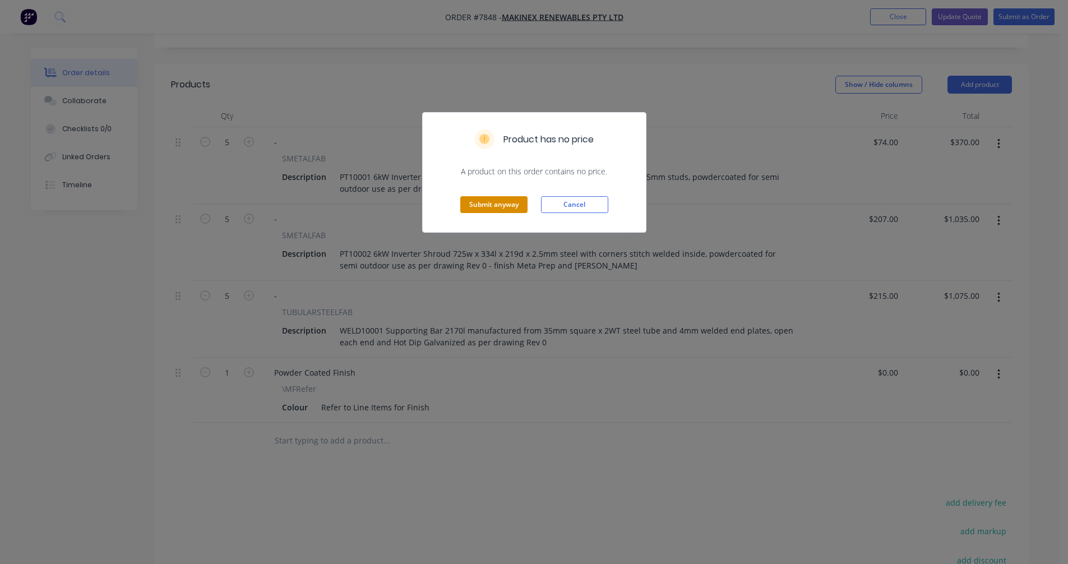
click at [482, 197] on button "Submit anyway" at bounding box center [493, 204] width 67 height 17
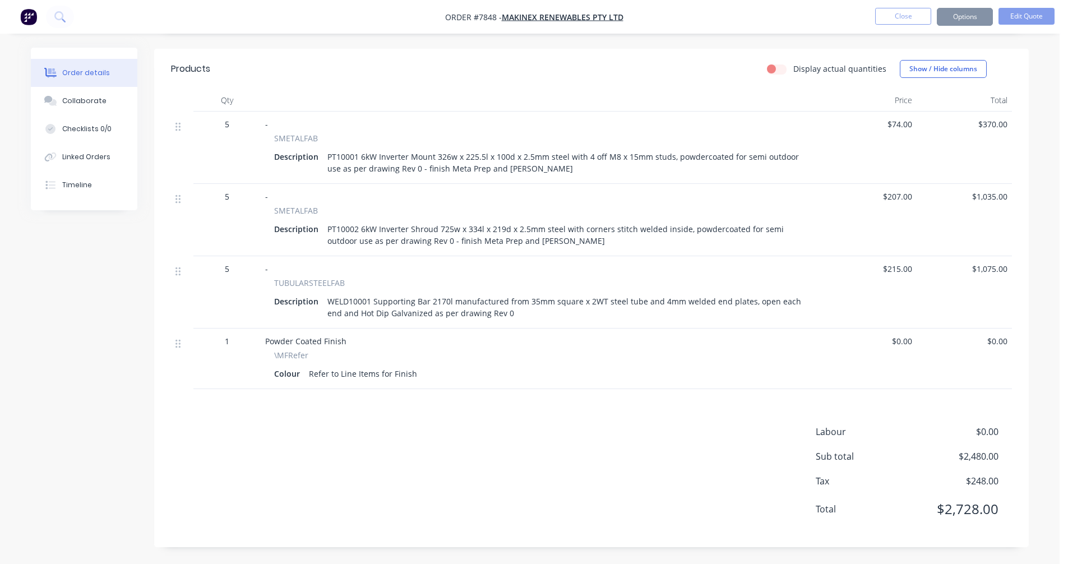
scroll to position [335, 0]
click at [968, 12] on button "Options" at bounding box center [965, 17] width 56 height 18
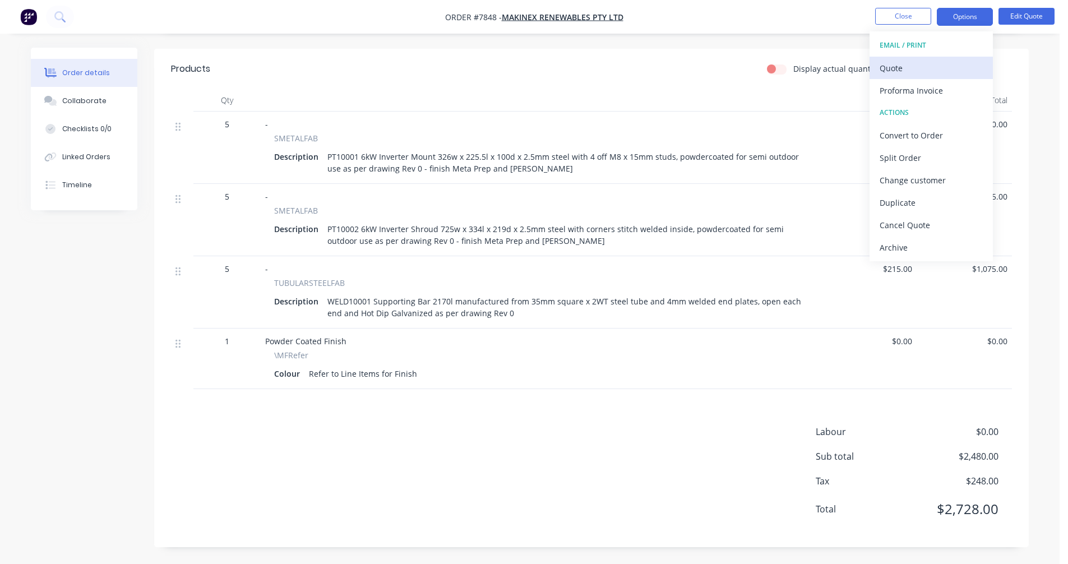
click at [903, 63] on div "Quote" at bounding box center [931, 68] width 103 height 16
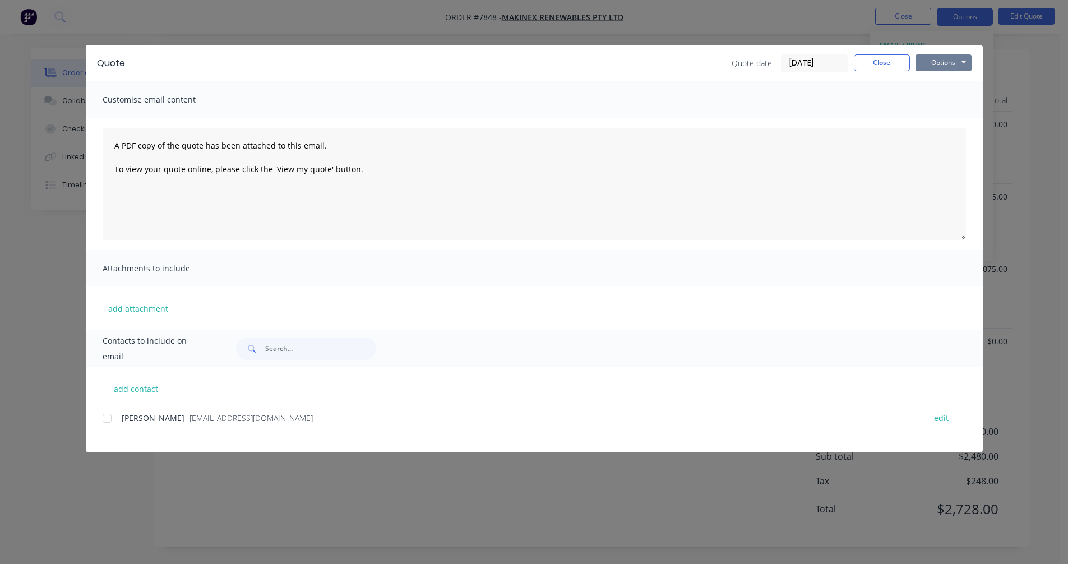
click at [940, 62] on button "Options" at bounding box center [944, 62] width 56 height 17
click at [948, 84] on button "Preview" at bounding box center [952, 82] width 72 height 19
click at [862, 62] on button "Close" at bounding box center [882, 62] width 56 height 17
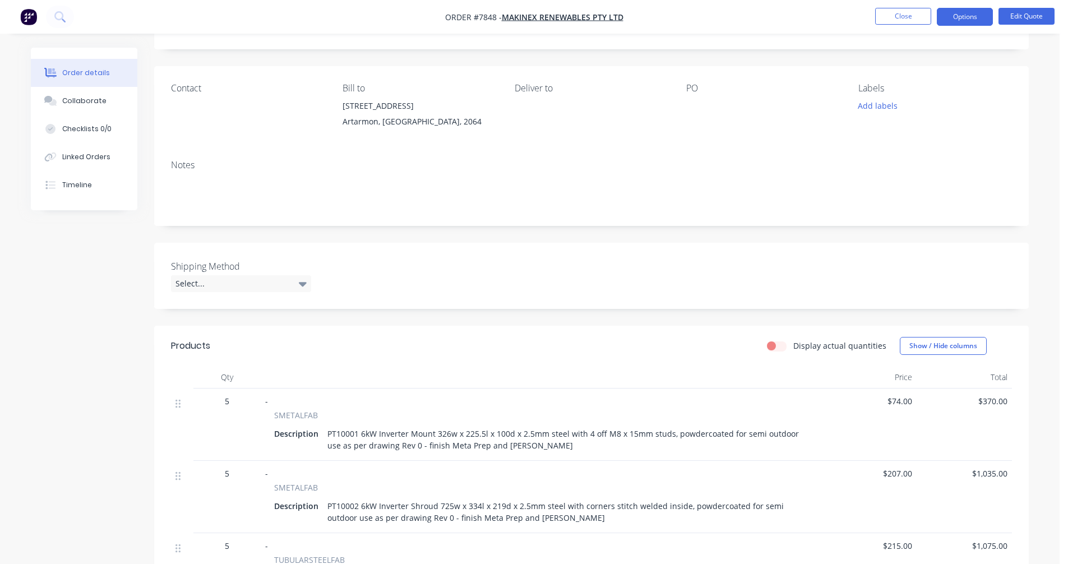
scroll to position [0, 0]
